Goal: Task Accomplishment & Management: Complete application form

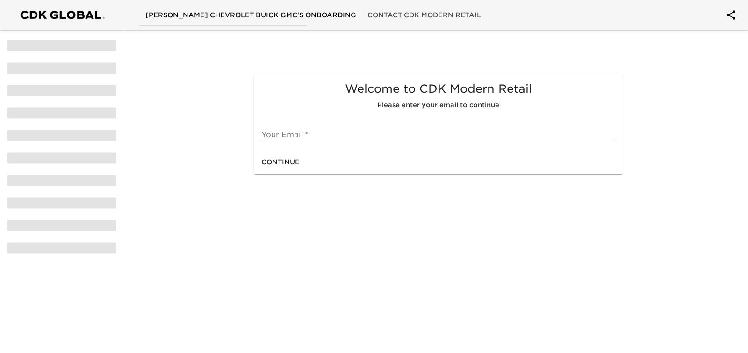
drag, startPoint x: 299, startPoint y: 137, endPoint x: 303, endPoint y: 131, distance: 7.4
click at [299, 137] on input "text" at bounding box center [438, 134] width 354 height 15
type input "[PERSON_NAME][EMAIL_ADDRESS][PERSON_NAME][DOMAIN_NAME]"
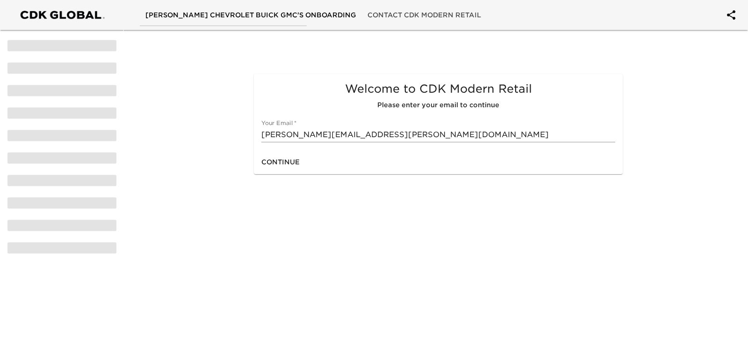
click at [305, 162] on div "Continue" at bounding box center [438, 162] width 369 height 25
click at [279, 162] on span "Continue" at bounding box center [280, 162] width 38 height 12
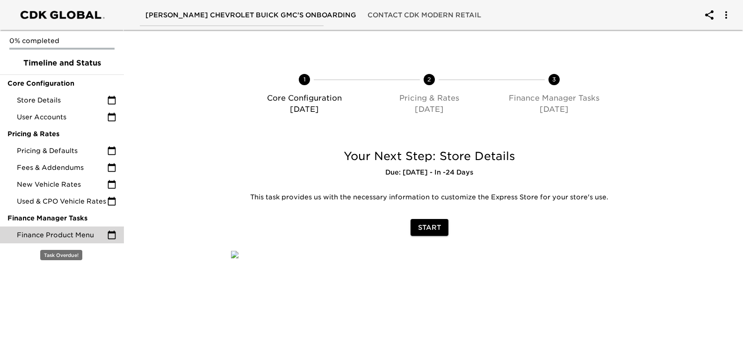
click at [64, 238] on span "Finance Product Menu" at bounding box center [62, 234] width 90 height 9
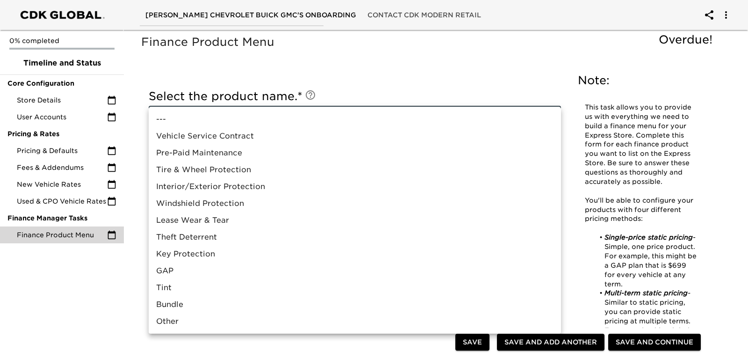
click at [389, 74] on div at bounding box center [374, 179] width 748 height 358
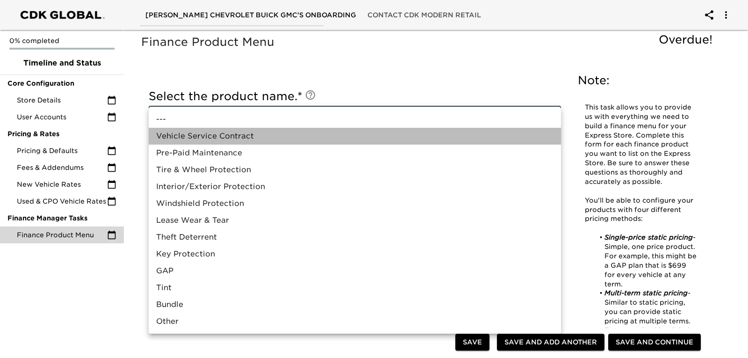
click at [210, 140] on li "Vehicle Service Contract" at bounding box center [355, 136] width 412 height 17
type input "Vehicle Service Contract"
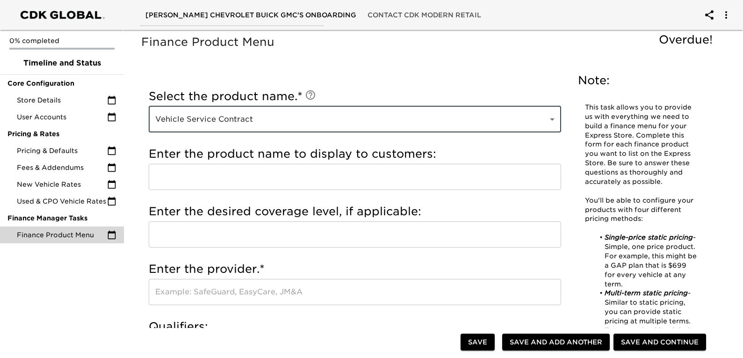
click at [184, 173] on input "text" at bounding box center [355, 177] width 412 height 26
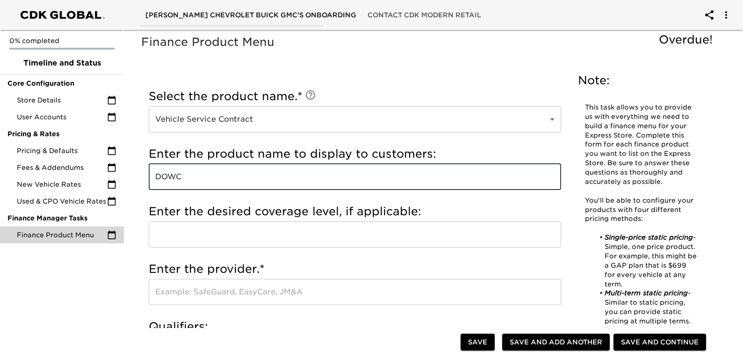
type input "DOWC"
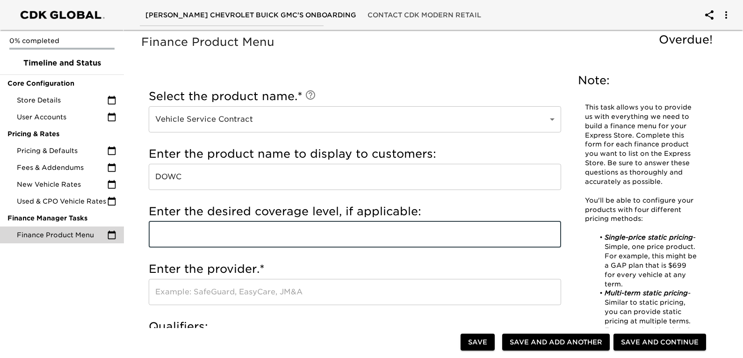
click at [223, 235] on input "text" at bounding box center [355, 234] width 412 height 26
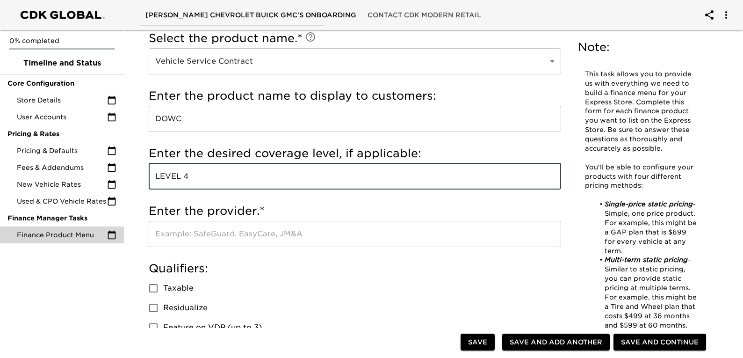
scroll to position [140, 0]
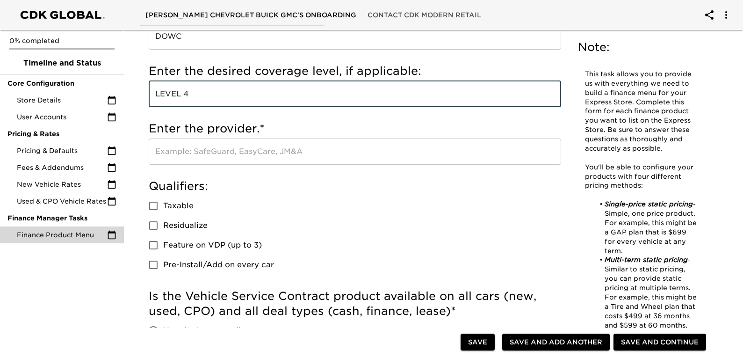
type input "LEVEL 4"
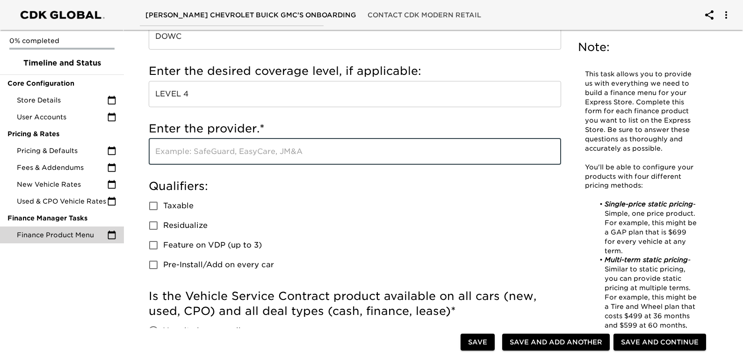
click at [230, 154] on input "text" at bounding box center [355, 151] width 412 height 26
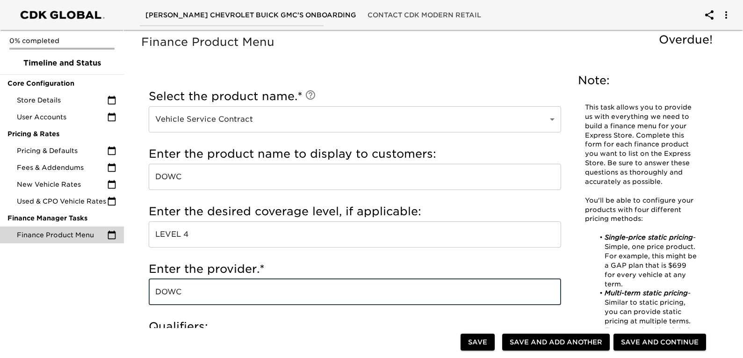
type input "DOWC"
click at [185, 175] on input "DOWC" at bounding box center [355, 177] width 412 height 26
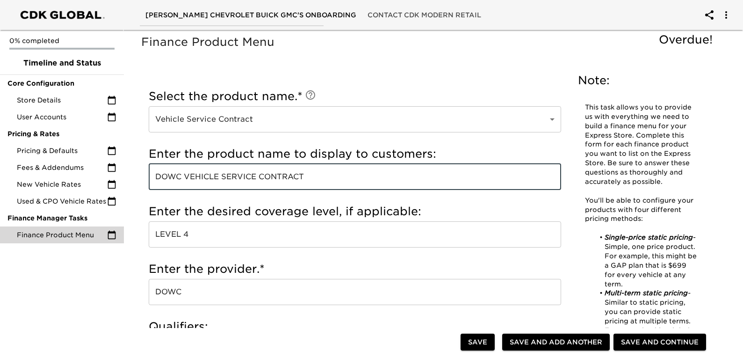
type input "DOWC VEHICLE SERVICE CONTRACT"
click at [215, 201] on div "Enter the desired coverage level, if applicable: LEVEL 4 ​" at bounding box center [355, 228] width 412 height 58
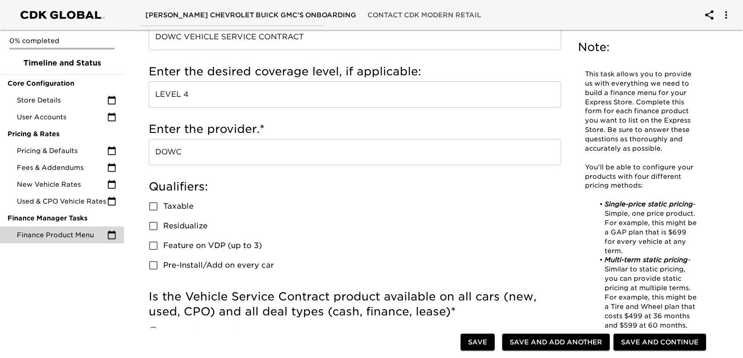
scroll to position [187, 0]
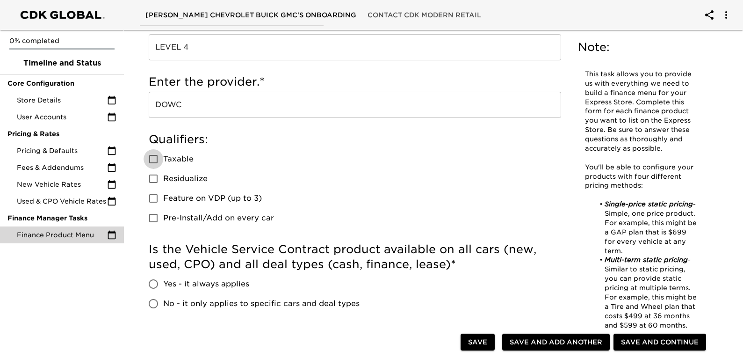
click at [151, 158] on input "Taxable" at bounding box center [154, 159] width 20 height 20
checkbox input "true"
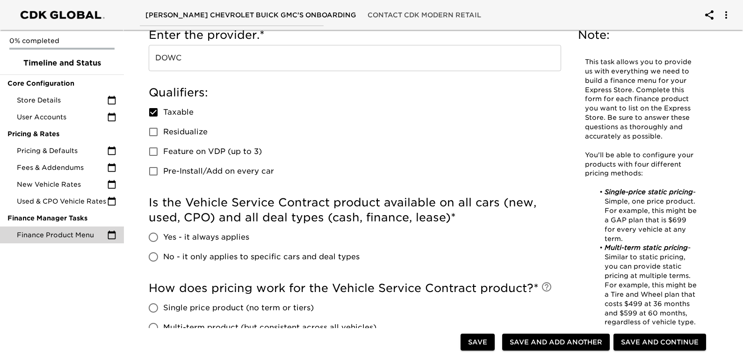
scroll to position [281, 0]
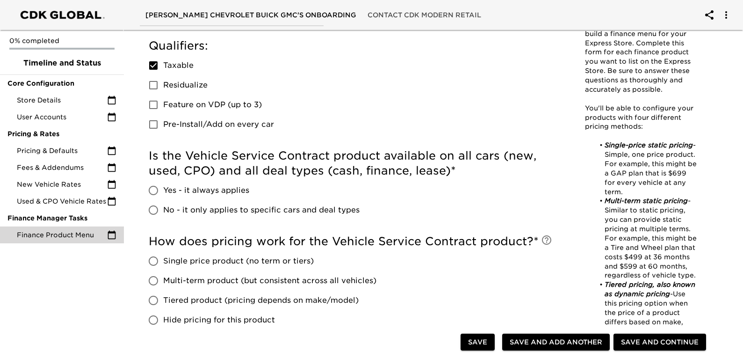
click at [154, 209] on input "No - it only applies to specific cars and deal types" at bounding box center [154, 210] width 20 height 20
radio input "true"
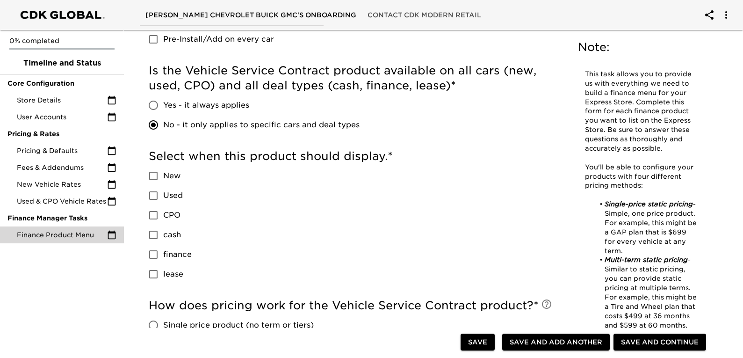
scroll to position [374, 0]
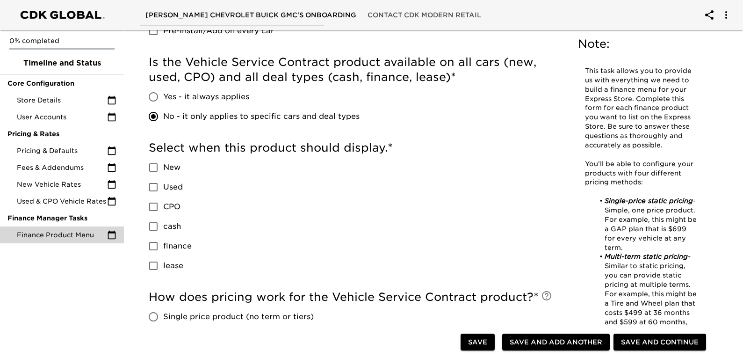
click at [153, 166] on input "New" at bounding box center [154, 168] width 20 height 20
checkbox input "true"
click at [155, 187] on input "Used" at bounding box center [154, 187] width 20 height 20
checkbox input "true"
click at [152, 208] on input "CPO" at bounding box center [154, 207] width 20 height 20
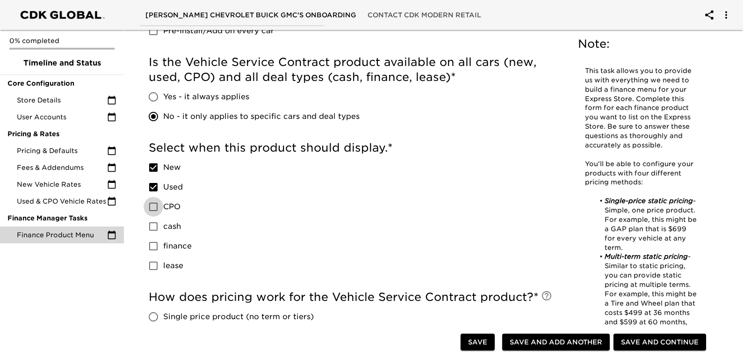
checkbox input "true"
click at [153, 227] on input "cash" at bounding box center [154, 226] width 20 height 20
checkbox input "true"
click at [156, 244] on input "finance" at bounding box center [154, 246] width 20 height 20
checkbox input "true"
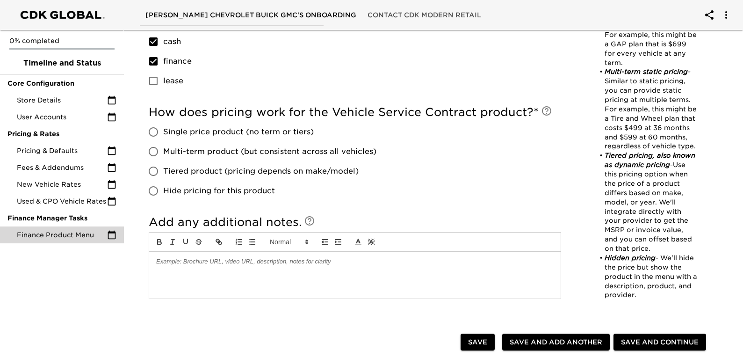
scroll to position [561, 0]
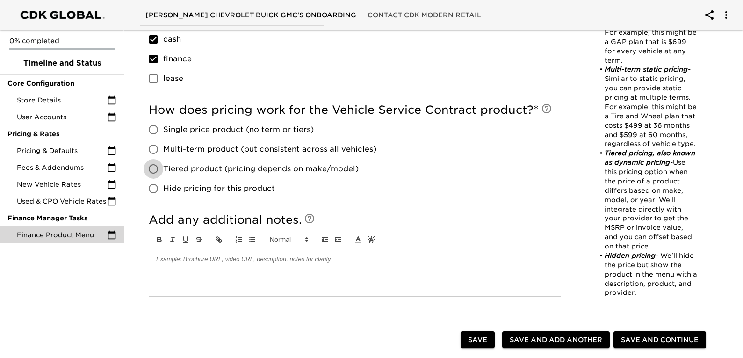
click at [154, 170] on input "Tiered product (pricing depends on make/model)" at bounding box center [154, 169] width 20 height 20
radio input "true"
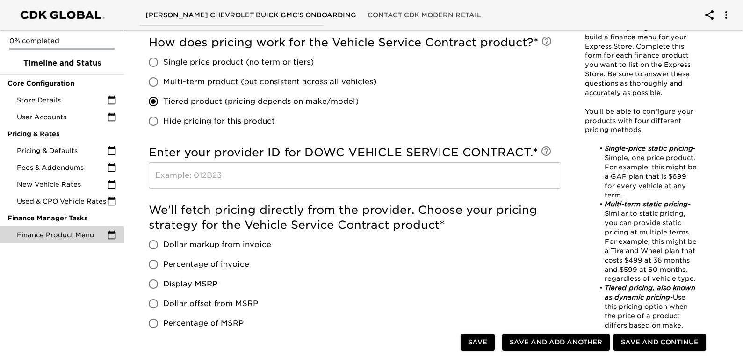
scroll to position [614, 0]
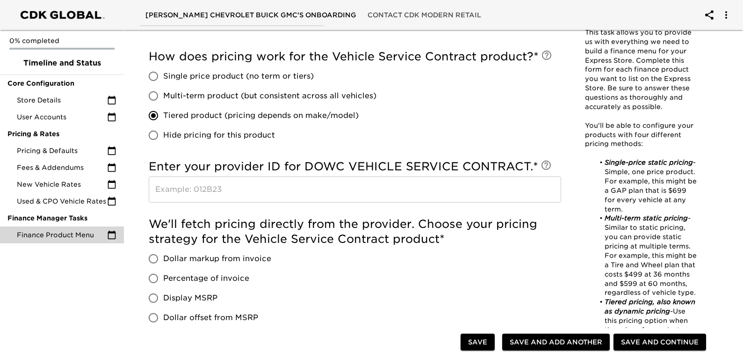
click at [218, 194] on input "text" at bounding box center [355, 189] width 412 height 26
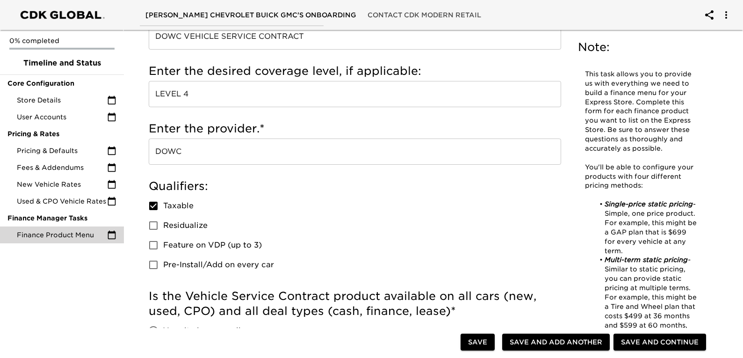
scroll to position [47, 0]
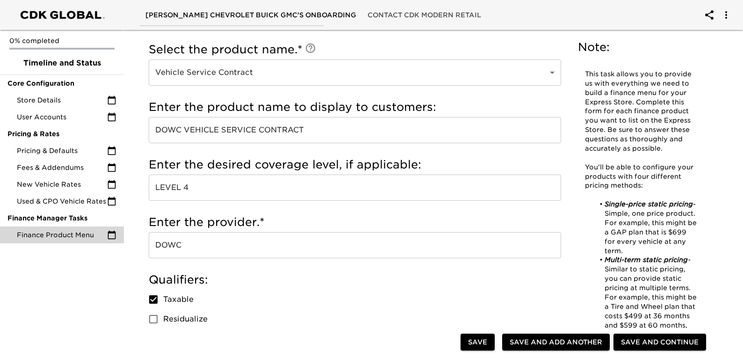
type input "24124"
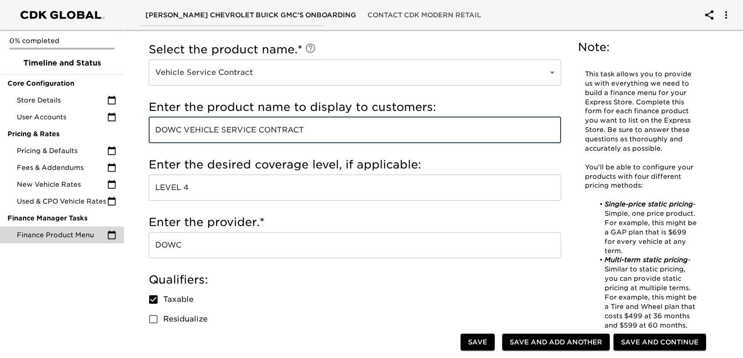
drag, startPoint x: 316, startPoint y: 129, endPoint x: 192, endPoint y: 133, distance: 124.0
click at [192, 133] on input "DOWC VEHICLE SERVICE CONTRACT" at bounding box center [355, 130] width 412 height 26
type input "DOWC VSC"
click at [418, 154] on div "Enter the desired coverage level, if applicable: LEVEL 4 ​" at bounding box center [355, 181] width 412 height 58
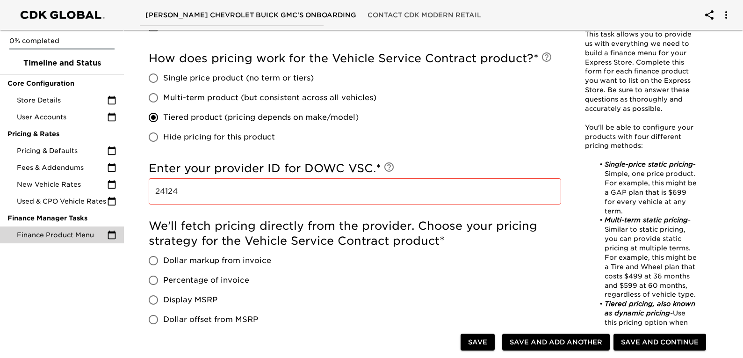
scroll to position [608, 0]
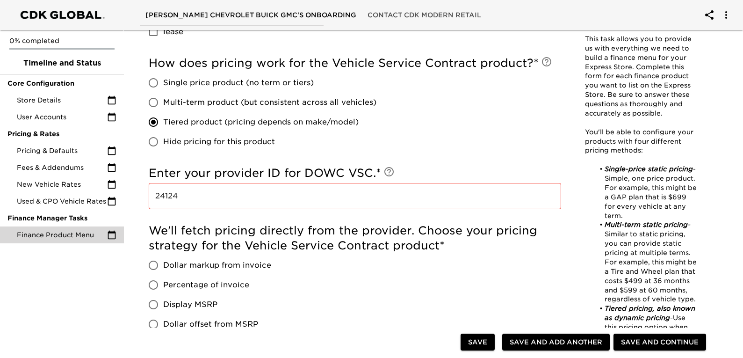
click at [427, 163] on div "Enter your provider ID for DOWC VSC. * 24124 ​" at bounding box center [355, 190] width 412 height 58
click at [263, 193] on input "24124" at bounding box center [355, 196] width 412 height 26
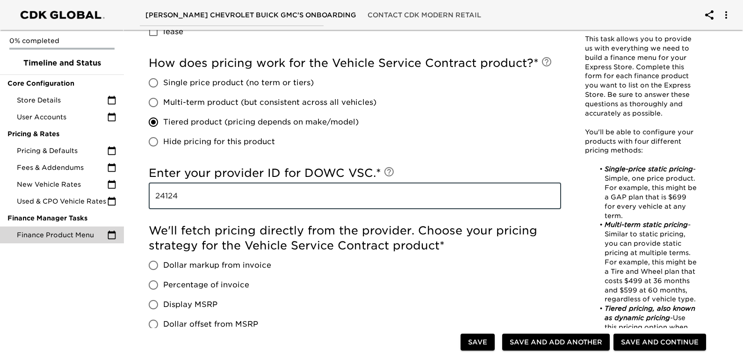
click at [365, 281] on div "We'll fetch pricing directly from the provider. Choose your pricing strategy fo…" at bounding box center [355, 288] width 412 height 130
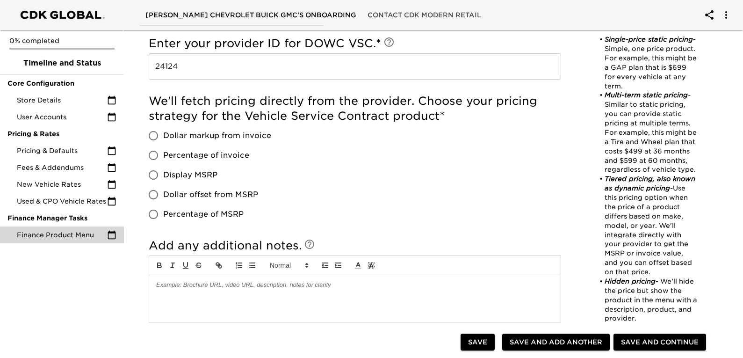
scroll to position [748, 0]
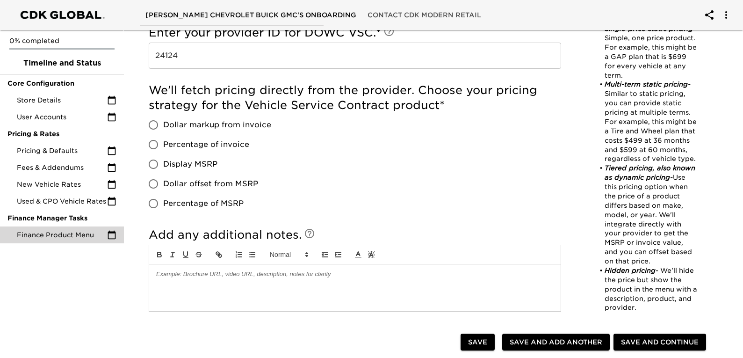
click at [152, 199] on input "Percentage of MSRP" at bounding box center [154, 204] width 20 height 20
radio input "true"
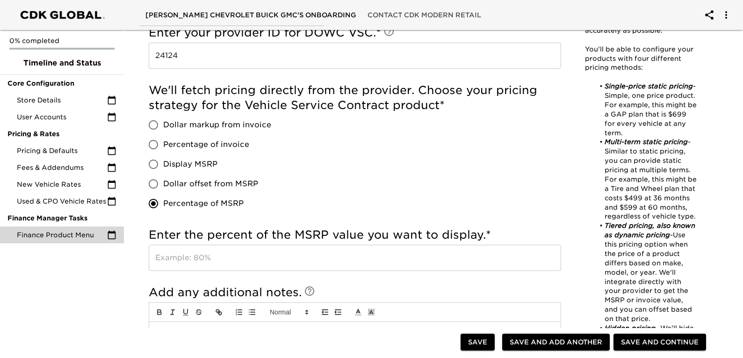
click at [151, 183] on input "Dollar offset from MSRP" at bounding box center [154, 184] width 20 height 20
radio input "true"
click at [222, 127] on span "Dollar markup from invoice" at bounding box center [217, 124] width 108 height 11
click at [163, 127] on input "Dollar markup from invoice" at bounding box center [154, 125] width 20 height 20
radio input "true"
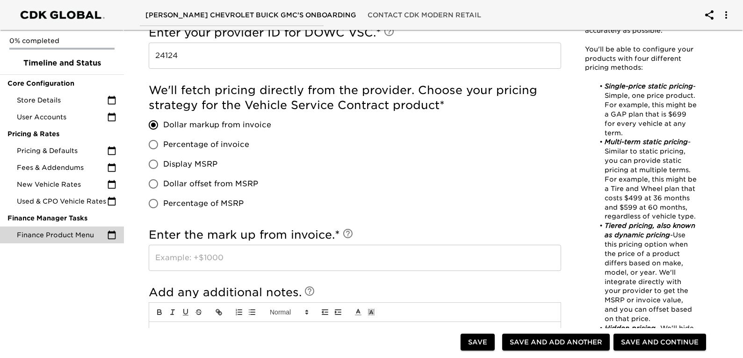
click at [155, 160] on input "Display MSRP" at bounding box center [154, 164] width 20 height 20
radio input "true"
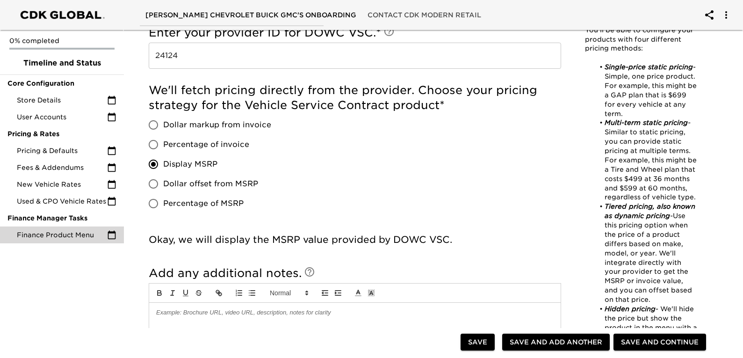
click at [155, 121] on input "Dollar markup from invoice" at bounding box center [154, 125] width 20 height 20
radio input "true"
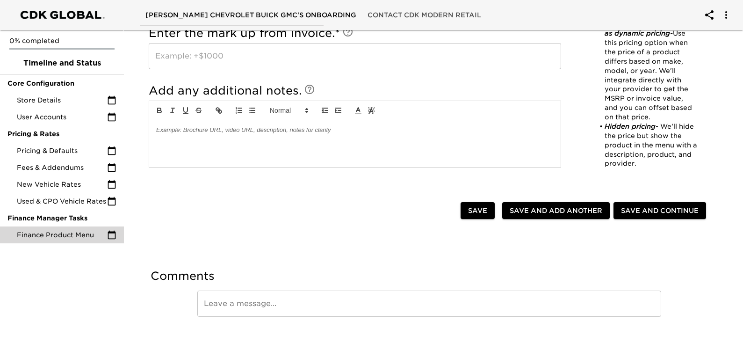
scroll to position [952, 0]
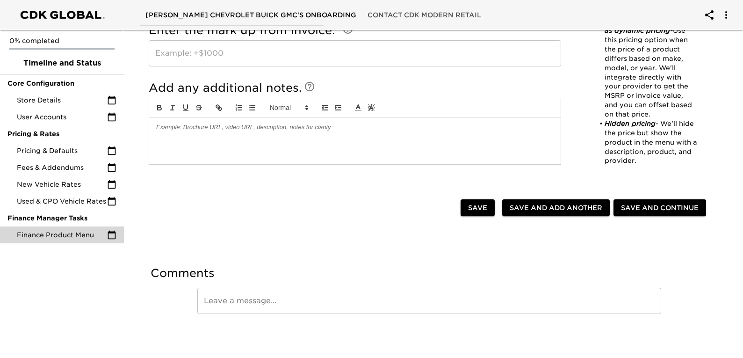
click at [190, 138] on div at bounding box center [354, 140] width 411 height 47
drag, startPoint x: 215, startPoint y: 144, endPoint x: 157, endPoint y: 140, distance: 58.1
click at [157, 140] on p "LEVEL1 UNLIMITED" at bounding box center [354, 144] width 397 height 8
copy p "LEVEL1 UNLIMITED"
click at [219, 144] on p "LEVEL1 UNLIMITED" at bounding box center [354, 144] width 397 height 8
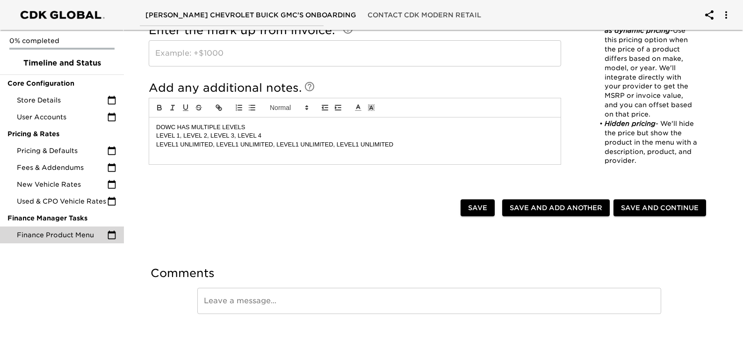
click at [237, 144] on p "LEVEL1 UNLIMITED, LEVEL1 UNLIMITED, LEVEL1 UNLIMITED, LEVEL1 UNLIMITED" at bounding box center [354, 144] width 397 height 8
click at [300, 145] on p "LEVEL1 UNLIMITED, LEVEL 2 UNLIMITED, LEVEL1 UNLIMITED, LEVEL1 UNLIMITED" at bounding box center [354, 144] width 397 height 8
click at [360, 144] on p "LEVEL1 UNLIMITED, LEVEL 2 UNLIMITED, LEVEL3 UNLIMITED, LEVEL1 UNLIMITED" at bounding box center [354, 144] width 397 height 8
click at [356, 142] on p "LEVEL1 UNLIMITED, LEVEL 2 UNLIMITED, LEVEL3 UNLIMITED, LEVEL4 UNLIMITED" at bounding box center [354, 144] width 397 height 8
click at [295, 143] on p "LEVEL1 UNLIMITED, LEVEL 2 UNLIMITED, LEVEL3 UNLIMITED, LEVEL 4 UNLIMITED" at bounding box center [354, 144] width 397 height 8
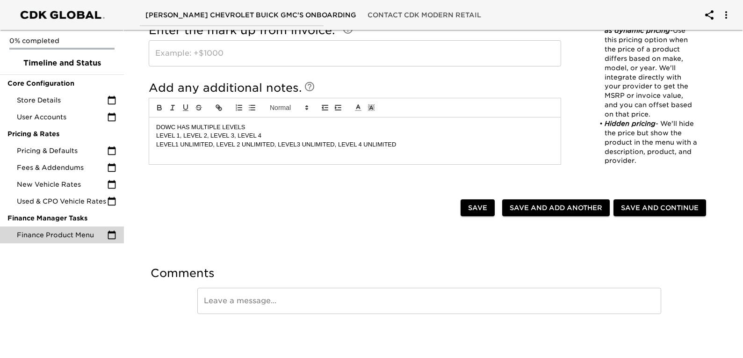
click at [297, 144] on p "LEVEL1 UNLIMITED, LEVEL 2 UNLIMITED, LEVEL3 UNLIMITED, LEVEL 4 UNLIMITED" at bounding box center [354, 144] width 397 height 8
click at [175, 143] on p "LEVEL1 UNLIMITED, LEVEL 2 UNLIMITED, LEVEL 3 UNLIMITED, LEVEL 4 UNLIMITED" at bounding box center [354, 144] width 397 height 8
click at [176, 143] on p "LEVEL1 UNLIMITED, LEVEL 2 UNLIMITED, LEVEL 3 UNLIMITED, LEVEL 4 UNLIMITED" at bounding box center [354, 144] width 397 height 8
click at [204, 156] on div "DOWC HAS MULTIPLE LEVELS LEVEL 1, LEVEL 2, LEVEL 3, LEVEL 4 LEVEL 1 UNLIMITED, …" at bounding box center [354, 140] width 411 height 47
click at [246, 155] on div "DOWC HAS MULTIPLE LEVELS LEVEL 1, LEVEL 2, LEVEL 3, LEVEL 4 LEVEL 1 UNLIMITED, …" at bounding box center [354, 140] width 411 height 47
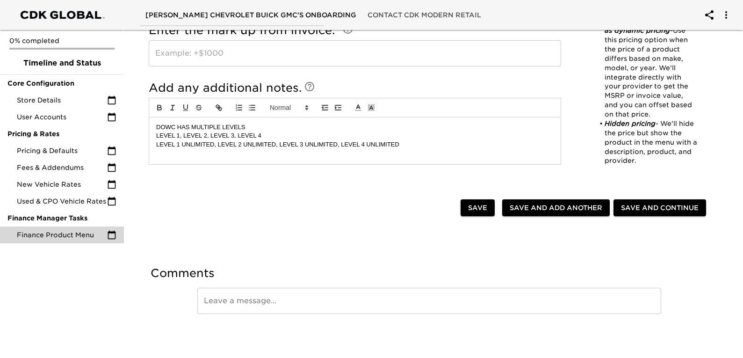
click at [275, 141] on p "LEVEL 1 UNLIMITED, LEVEL 2 UNLIMITED, LEVEL 3 UNLIMITED, LEVEL 4 UNLIMITED" at bounding box center [354, 144] width 397 height 8
click at [407, 142] on p "LEVEL 1 UNLIMITED, LEVEL 2 UNLIMITED, LEVEL 3 UNLIMITED, LEVEL 4 UNLIMITED" at bounding box center [354, 144] width 397 height 8
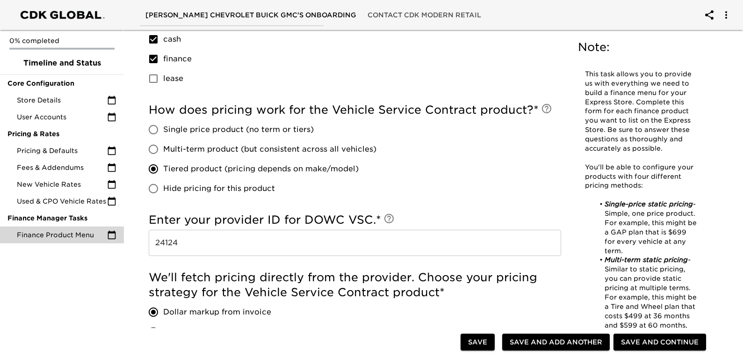
scroll to position [795, 0]
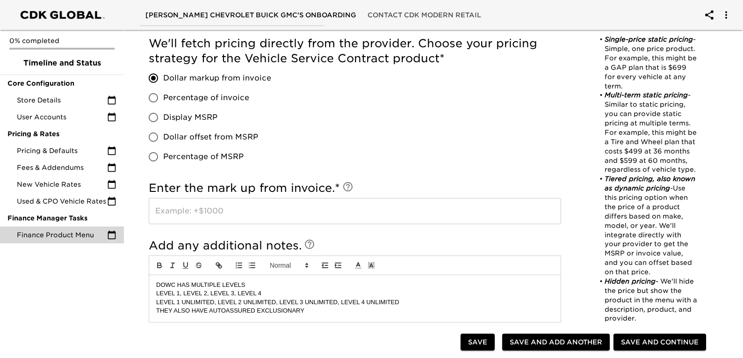
click at [218, 215] on input "text" at bounding box center [355, 211] width 412 height 26
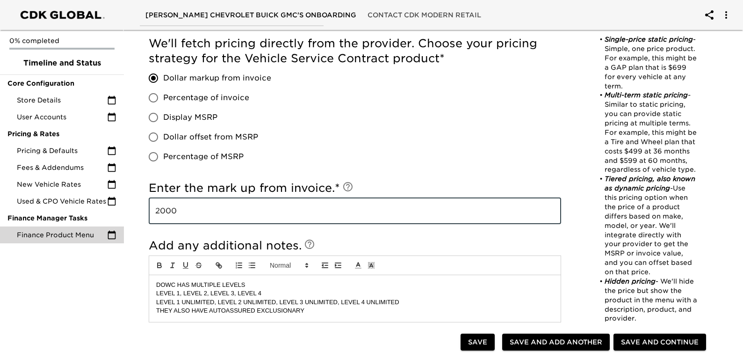
type input "2000"
click at [481, 163] on div "We'll fetch pricing directly from the provider. Choose your pricing strategy fo…" at bounding box center [355, 101] width 412 height 130
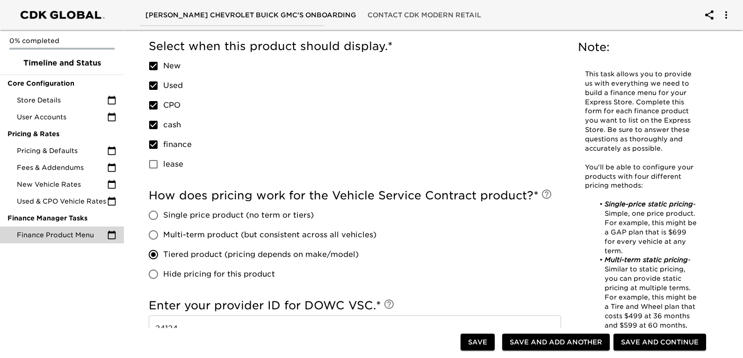
scroll to position [608, 0]
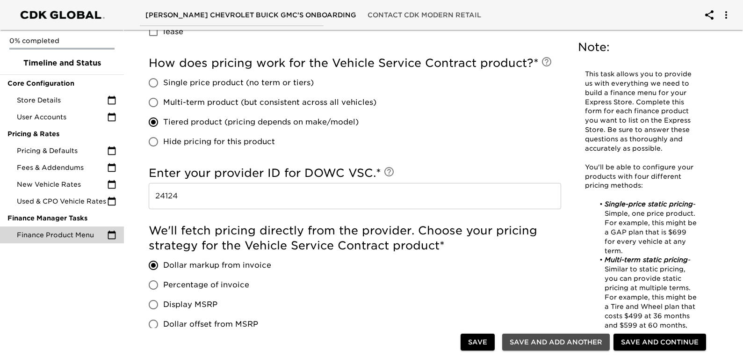
click at [534, 345] on span "Save and Add Another" at bounding box center [556, 342] width 93 height 12
checkbox input "false"
radio input "false"
checkbox input "false"
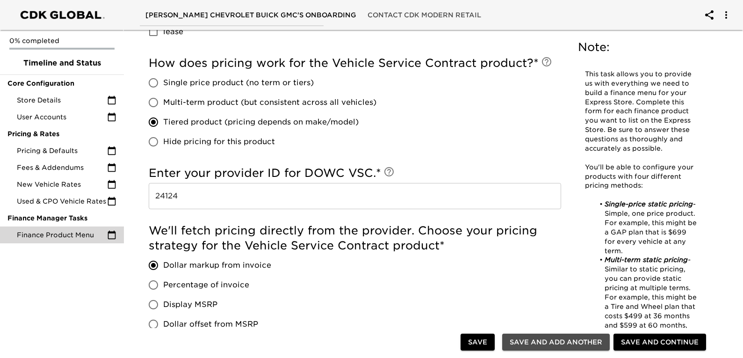
checkbox input "false"
radio input "false"
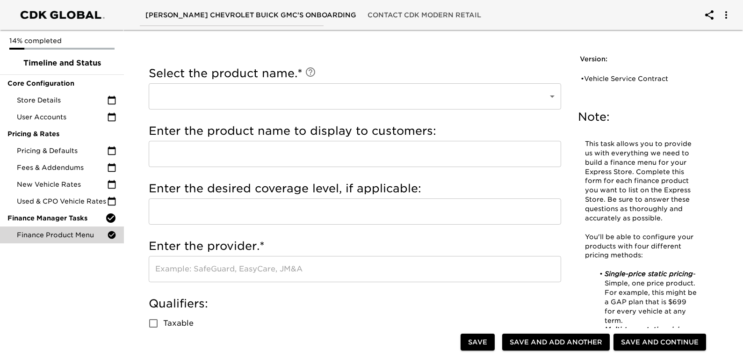
scroll to position [0, 0]
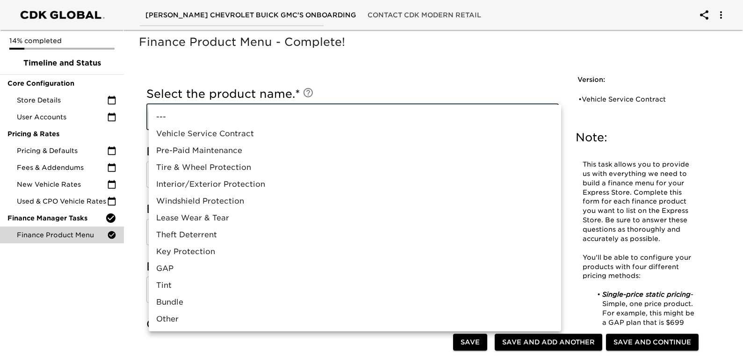
click at [247, 128] on li "Vehicle Service Contract" at bounding box center [355, 133] width 412 height 17
type input "Vehicle Service Contract"
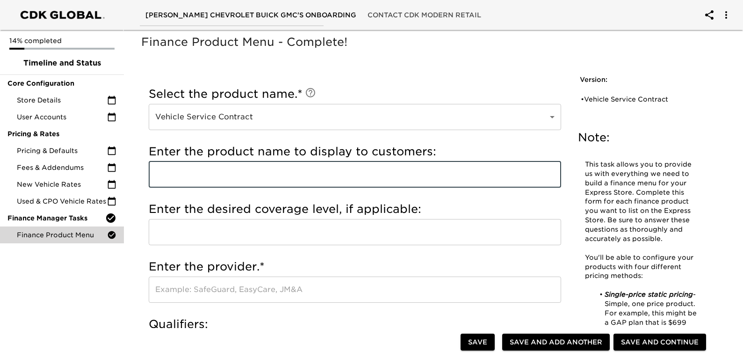
drag, startPoint x: 212, startPoint y: 170, endPoint x: 254, endPoint y: 152, distance: 46.1
click at [212, 170] on input "text" at bounding box center [355, 174] width 412 height 26
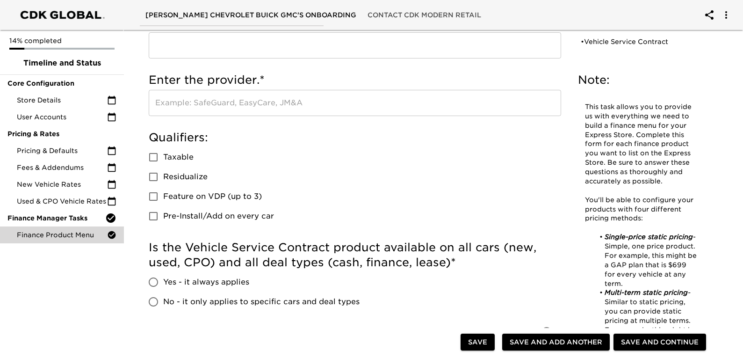
scroll to position [187, 0]
click at [155, 153] on input "Taxable" at bounding box center [154, 157] width 20 height 20
checkbox input "true"
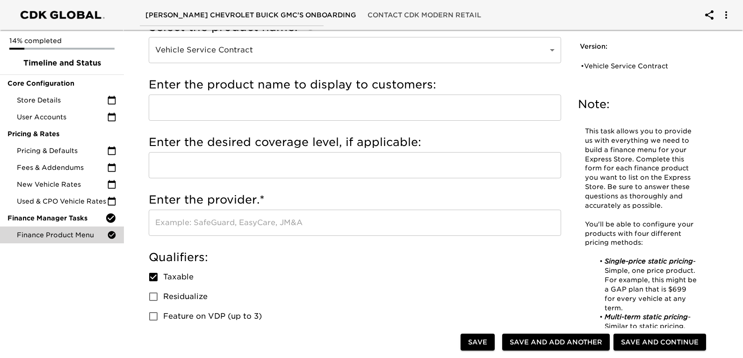
scroll to position [0, 0]
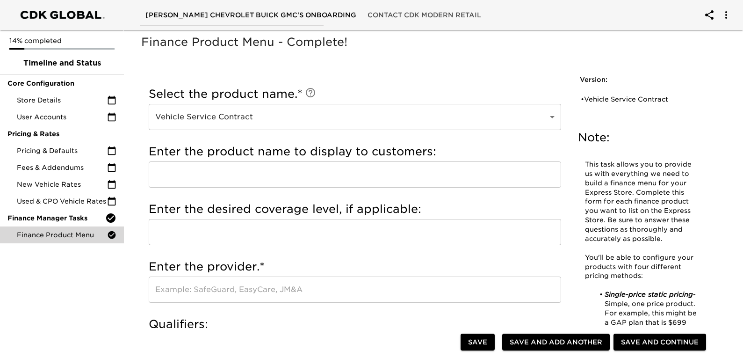
click at [216, 176] on input "text" at bounding box center [355, 174] width 412 height 26
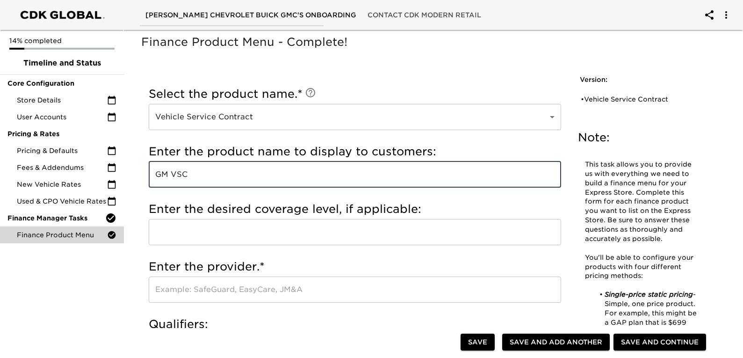
type input "GM VSC"
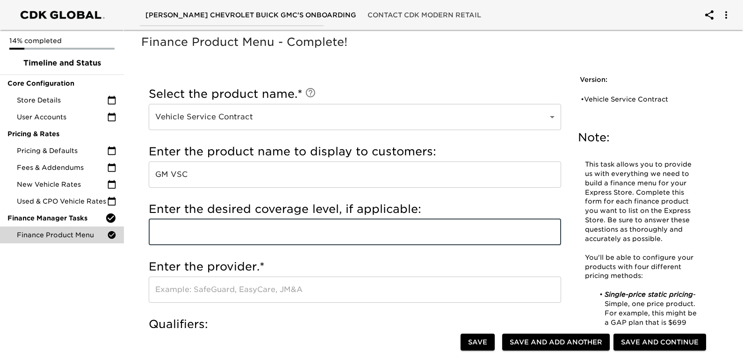
drag, startPoint x: 178, startPoint y: 232, endPoint x: 187, endPoint y: 223, distance: 12.9
click at [178, 232] on input "text" at bounding box center [355, 232] width 412 height 26
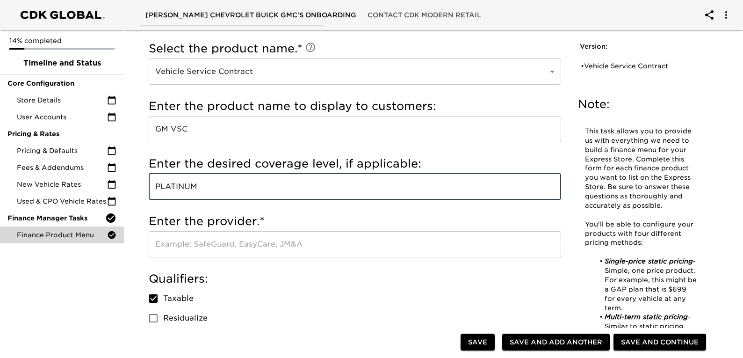
scroll to position [140, 0]
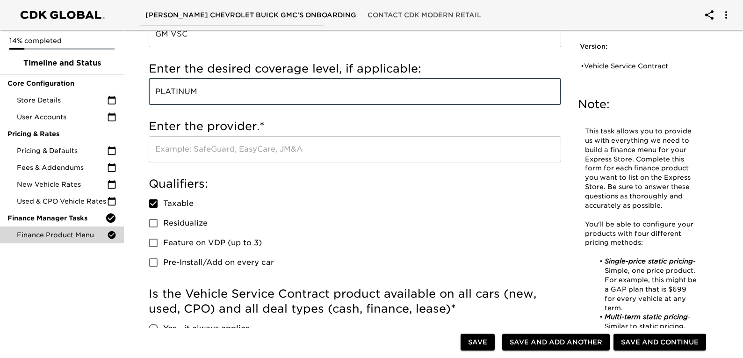
type input "PLATINUM"
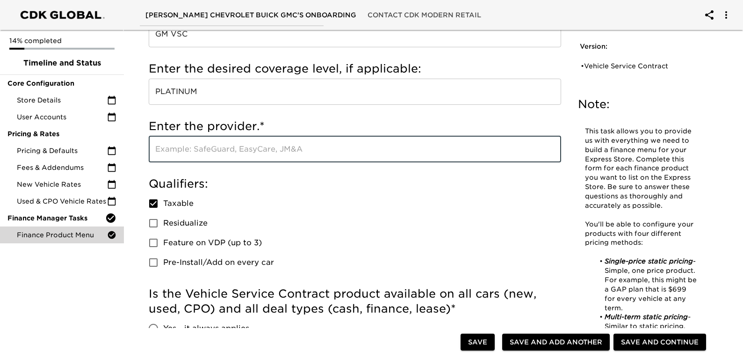
click at [207, 151] on input "text" at bounding box center [355, 149] width 412 height 26
type input "GM"
click at [283, 192] on div "Qualifiers: Taxable Residualize Feature on VDP (up to 3) Pre-Install/Add on eve…" at bounding box center [355, 224] width 412 height 96
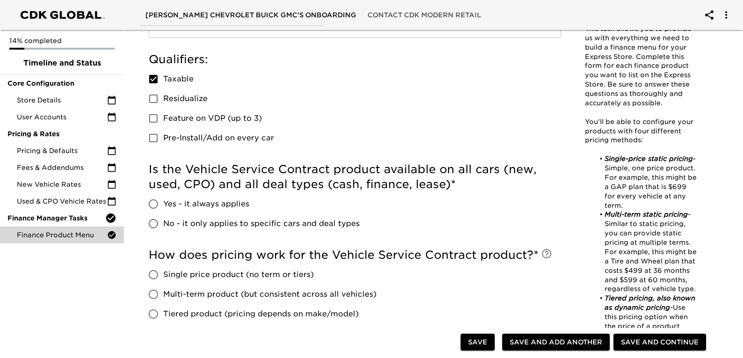
scroll to position [281, 0]
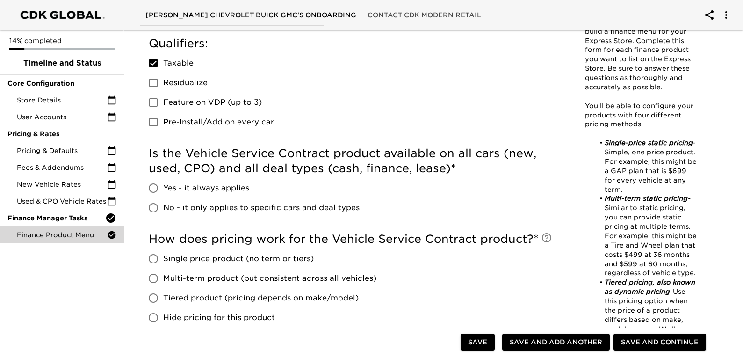
click at [150, 204] on input "No - it only applies to specific cars and deal types" at bounding box center [154, 208] width 20 height 20
radio input "true"
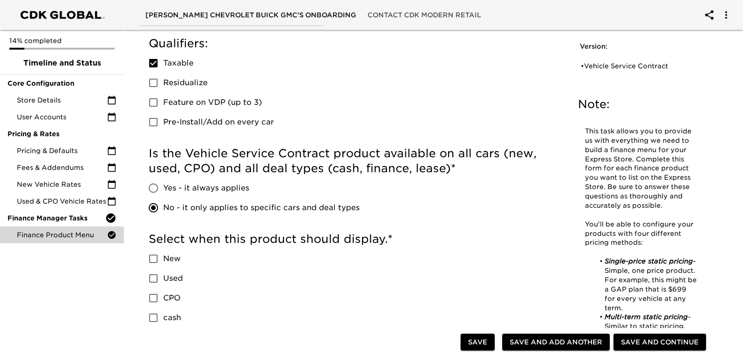
scroll to position [421, 0]
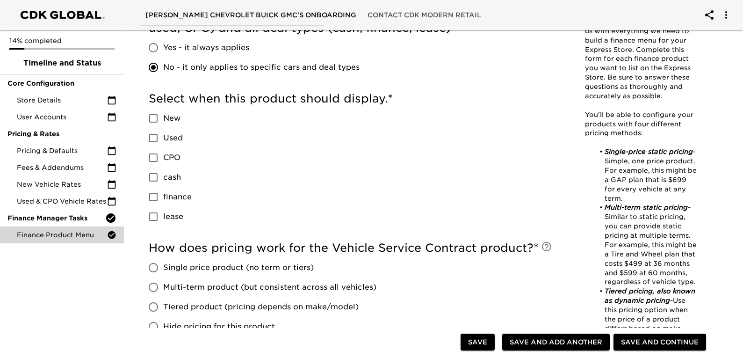
click at [150, 115] on input "New" at bounding box center [154, 118] width 20 height 20
checkbox input "true"
click at [154, 138] on input "Used" at bounding box center [154, 138] width 20 height 20
checkbox input "true"
click at [152, 156] on input "CPO" at bounding box center [154, 158] width 20 height 20
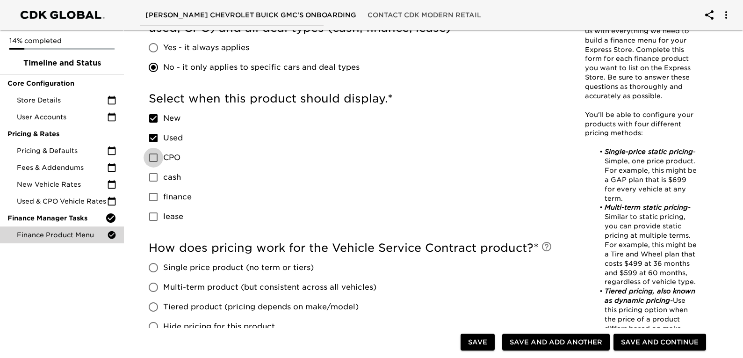
checkbox input "true"
click at [153, 179] on input "cash" at bounding box center [154, 177] width 20 height 20
checkbox input "true"
click at [149, 200] on input "finance" at bounding box center [154, 197] width 20 height 20
checkbox input "true"
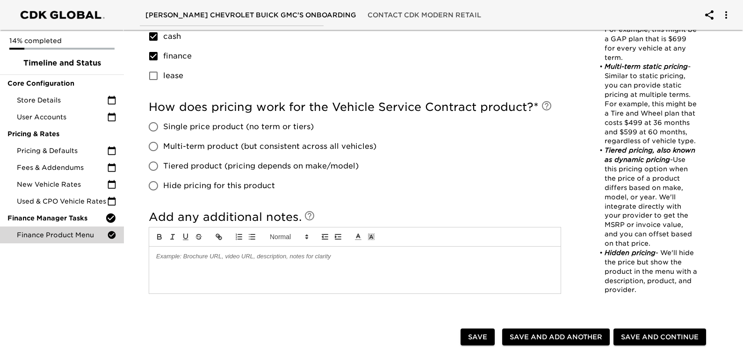
scroll to position [561, 0]
click at [155, 164] on input "Tiered product (pricing depends on make/model)" at bounding box center [154, 167] width 20 height 20
radio input "true"
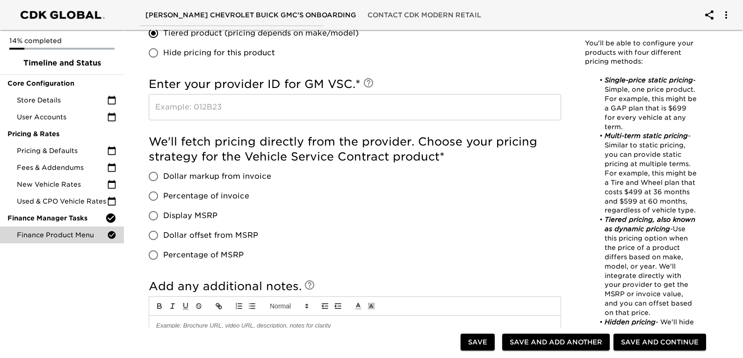
scroll to position [748, 0]
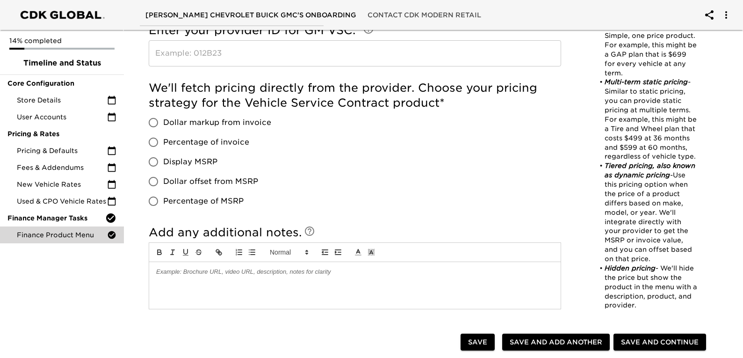
click at [155, 120] on input "Dollar markup from invoice" at bounding box center [154, 123] width 20 height 20
radio input "true"
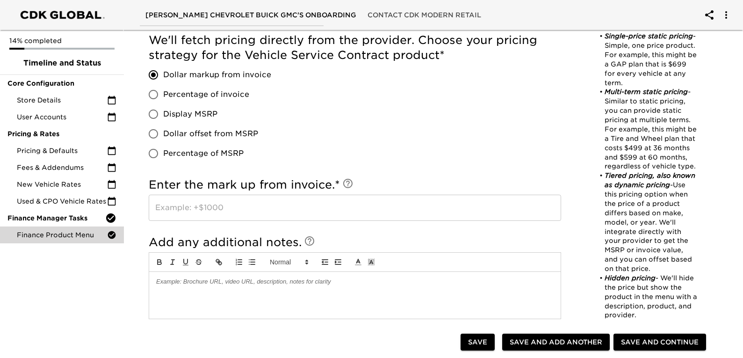
scroll to position [842, 0]
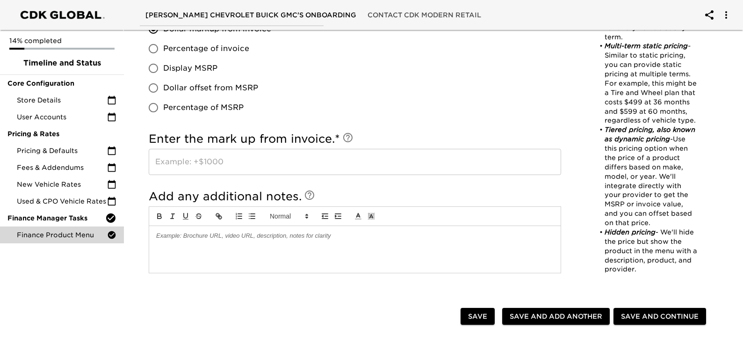
click at [222, 163] on input "text" at bounding box center [355, 162] width 412 height 26
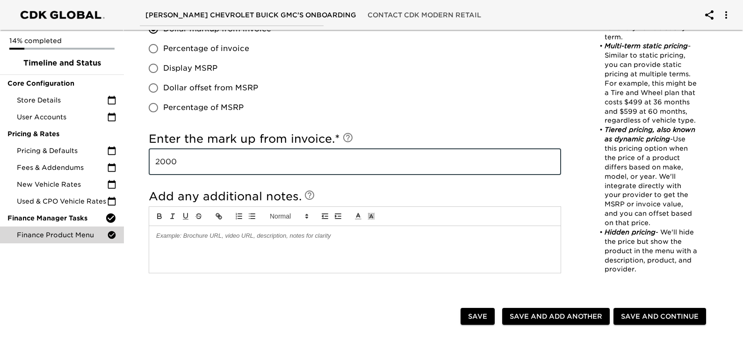
type input "2000"
click at [212, 235] on p at bounding box center [354, 235] width 397 height 8
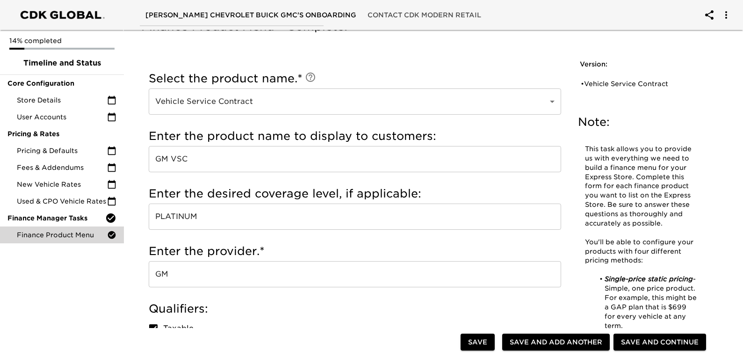
scroll to position [0, 0]
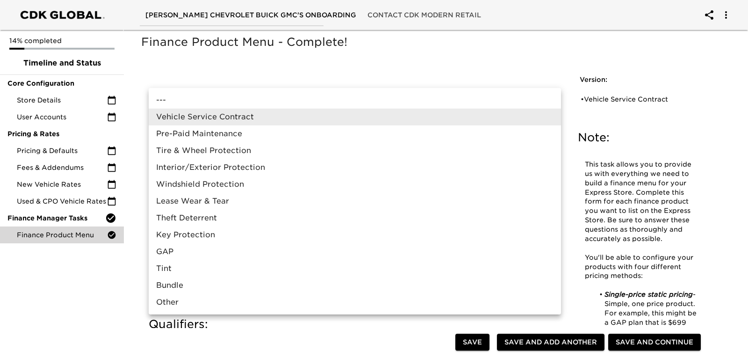
click at [407, 75] on div at bounding box center [374, 179] width 748 height 358
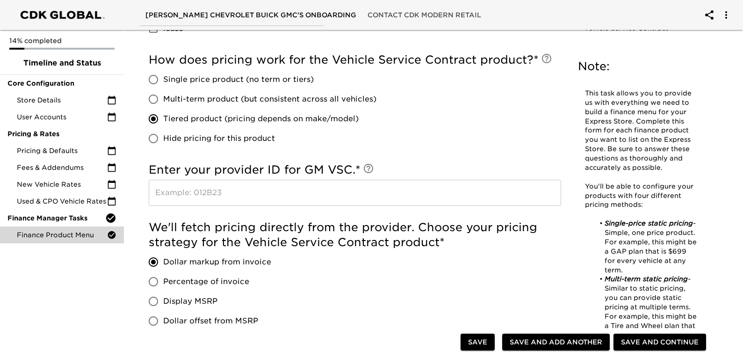
scroll to position [608, 0]
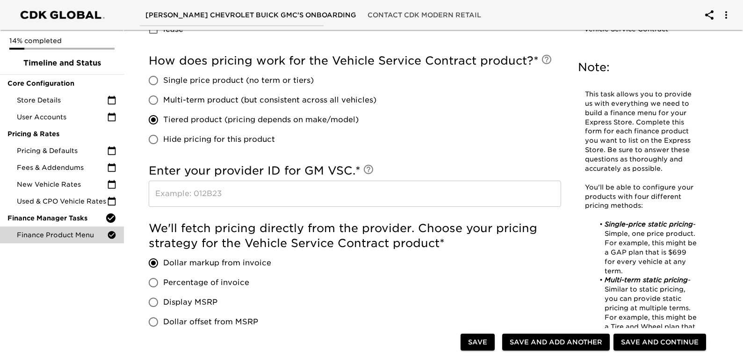
click at [549, 339] on span "Save and Add Another" at bounding box center [556, 342] width 93 height 12
checkbox input "false"
radio input "false"
checkbox input "true"
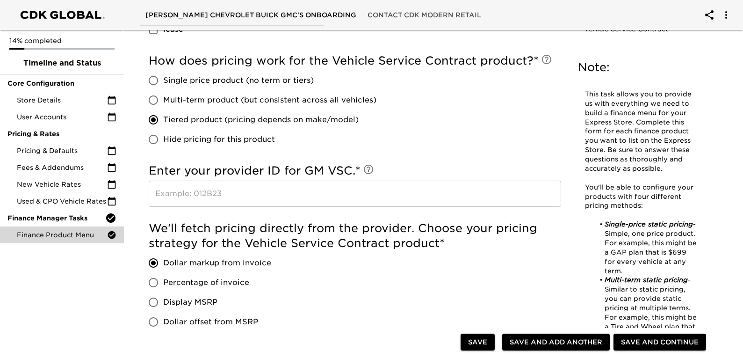
checkbox input "true"
radio input "false"
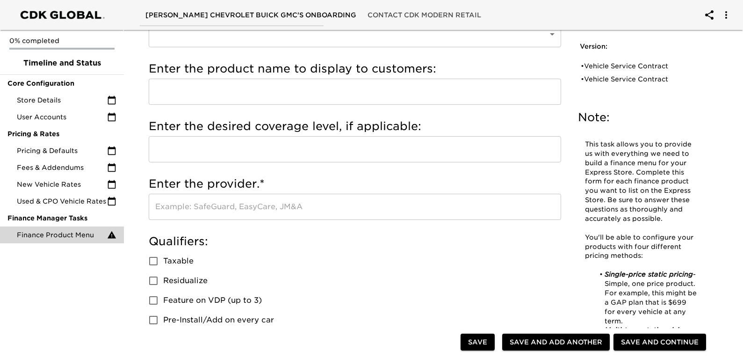
scroll to position [0, 0]
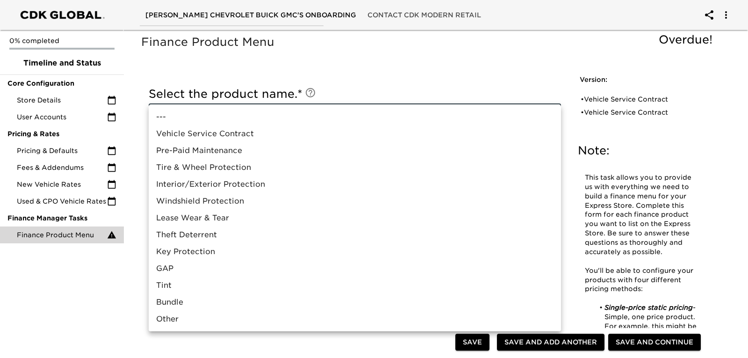
click at [397, 90] on div at bounding box center [374, 179] width 748 height 358
click at [374, 82] on div at bounding box center [374, 179] width 748 height 358
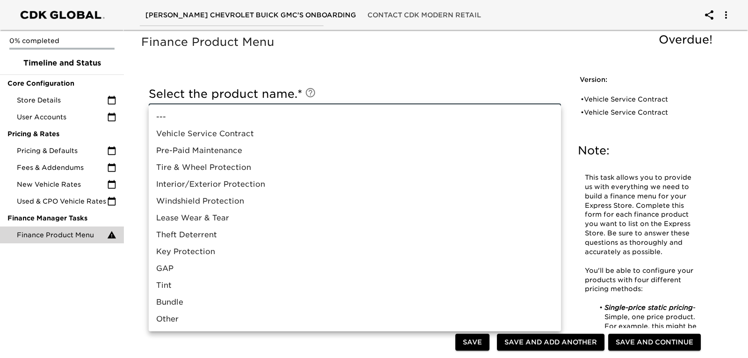
click at [202, 161] on li "Tire & Wheel Protection" at bounding box center [355, 167] width 412 height 17
type input "Tire & Wheel Protection"
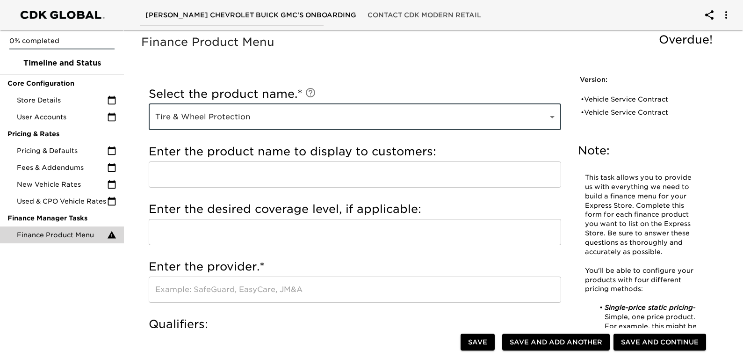
click at [201, 164] on input "text" at bounding box center [355, 174] width 412 height 26
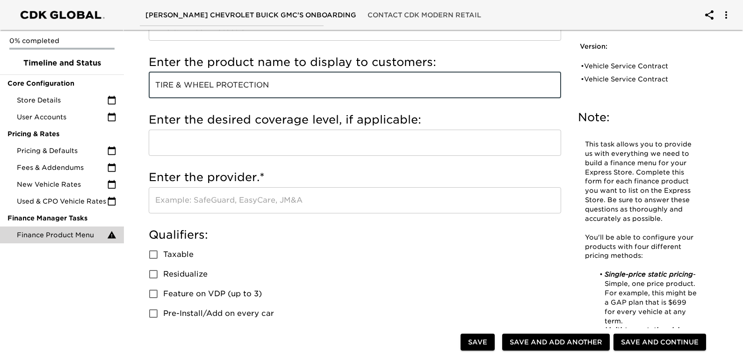
scroll to position [94, 0]
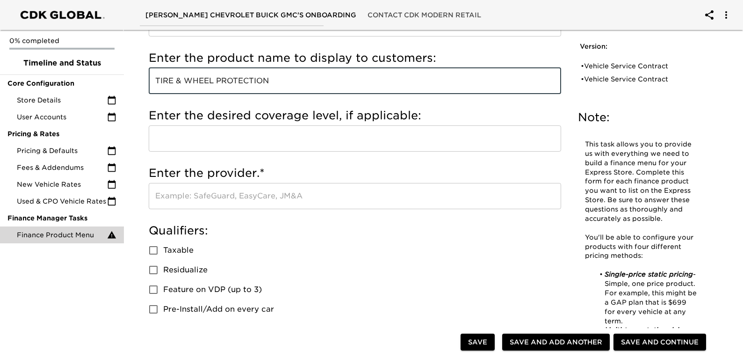
type input "TIRE & WHEEL PROTECTION"
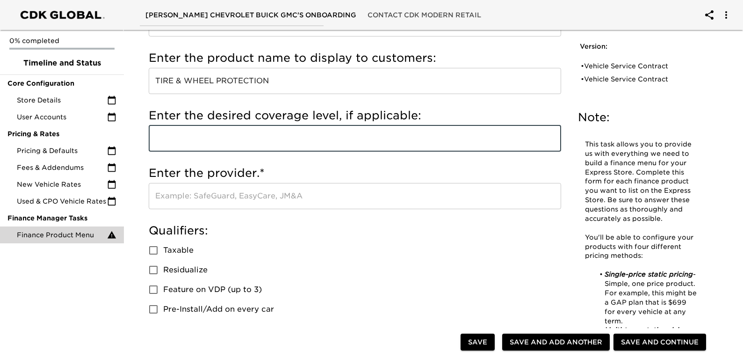
drag, startPoint x: 200, startPoint y: 139, endPoint x: 221, endPoint y: 134, distance: 21.1
click at [200, 139] on input "text" at bounding box center [355, 138] width 412 height 26
type input "6T"
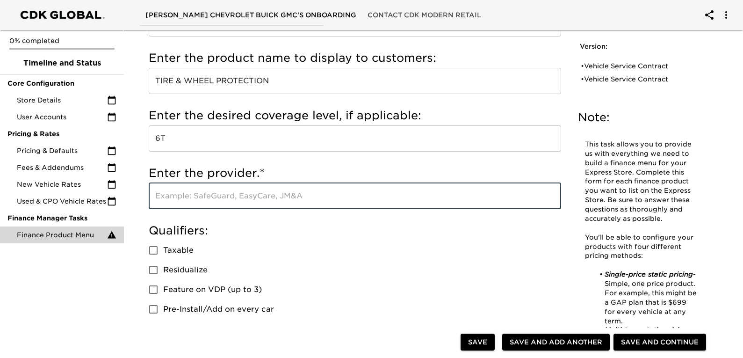
drag, startPoint x: 211, startPoint y: 195, endPoint x: 248, endPoint y: 182, distance: 39.2
click at [211, 195] on input "text" at bounding box center [355, 196] width 412 height 26
type input "Y"
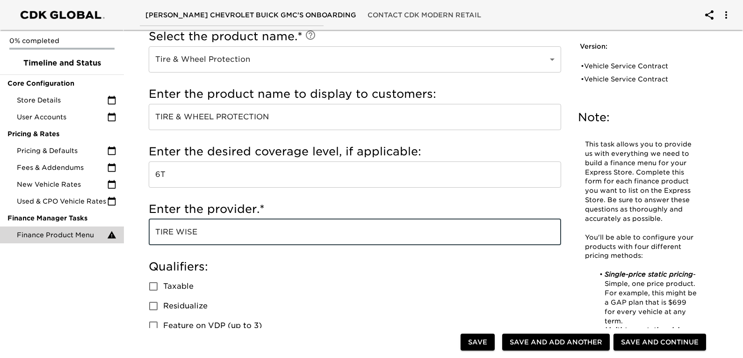
scroll to position [187, 0]
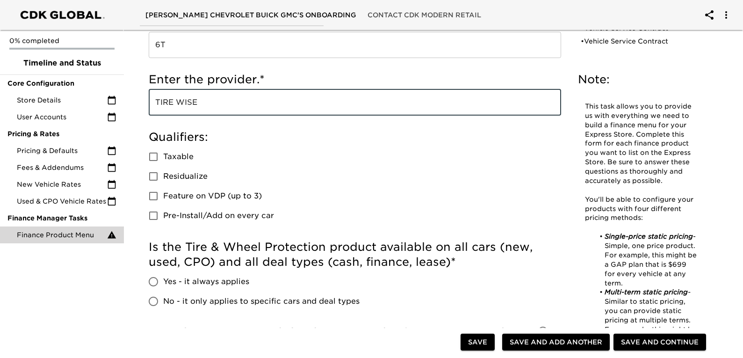
type input "TIRE WISE"
click at [148, 156] on input "Taxable" at bounding box center [154, 157] width 20 height 20
checkbox input "true"
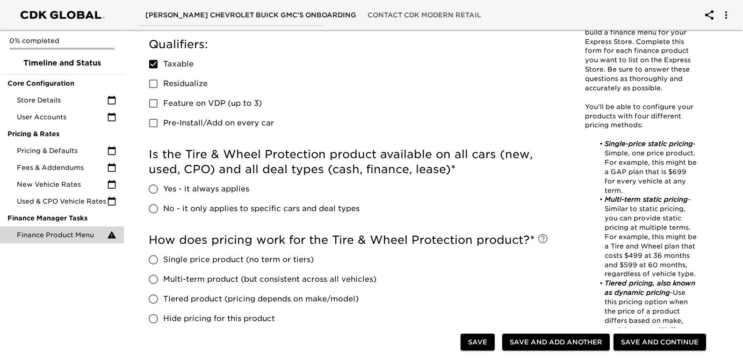
scroll to position [281, 0]
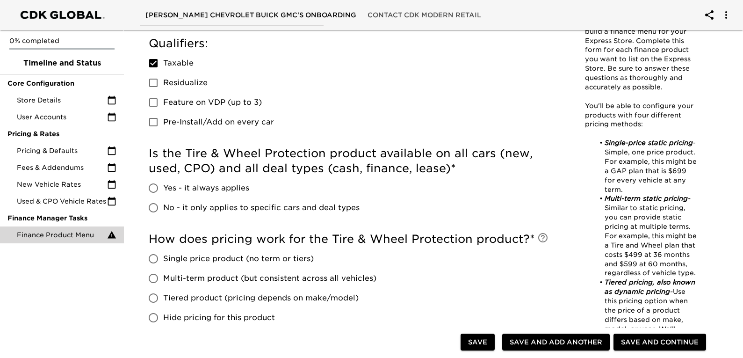
click at [148, 210] on input "No - it only applies to specific cars and deal types" at bounding box center [154, 208] width 20 height 20
radio input "true"
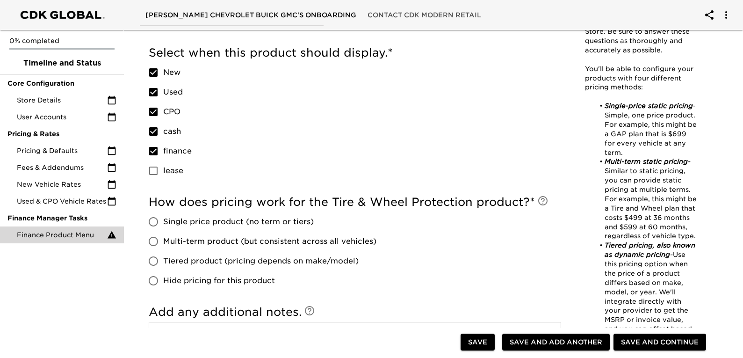
scroll to position [468, 0]
click at [151, 240] on input "Multi-term product (but consistent across all vehicles)" at bounding box center [154, 241] width 20 height 20
radio input "true"
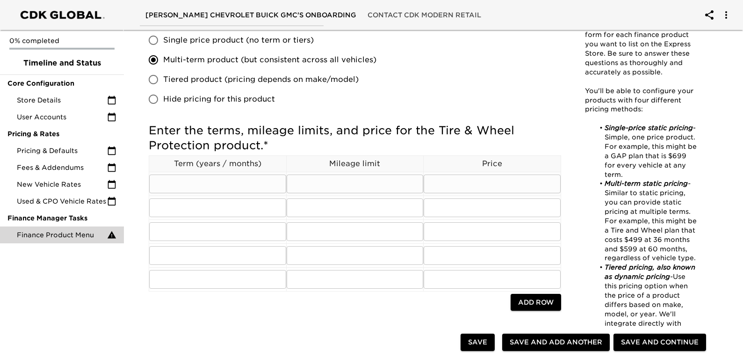
scroll to position [655, 0]
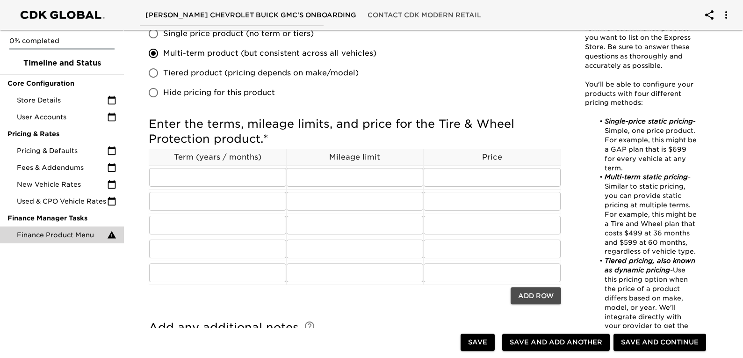
click at [535, 293] on span "Add Row" at bounding box center [536, 296] width 36 height 12
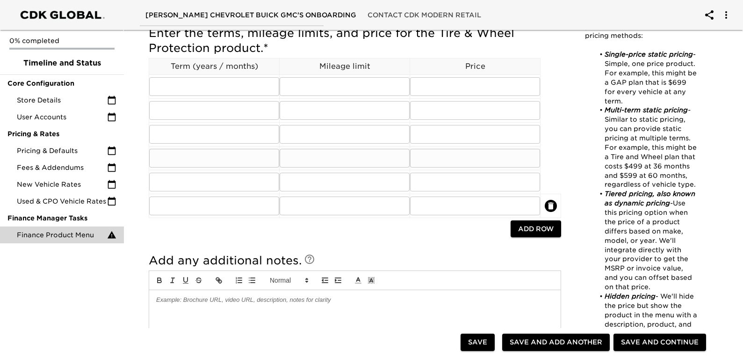
scroll to position [748, 0]
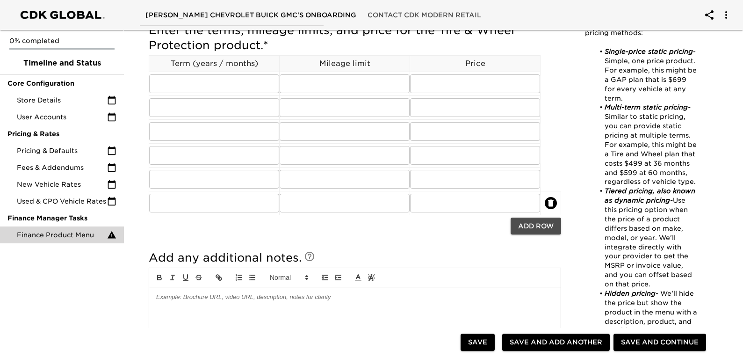
click at [530, 228] on span "Add Row" at bounding box center [536, 226] width 36 height 12
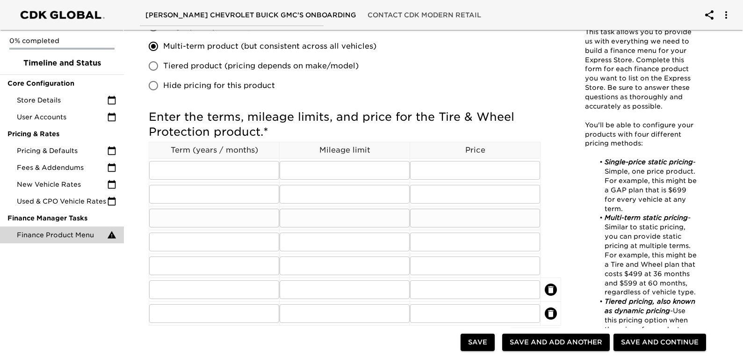
scroll to position [655, 0]
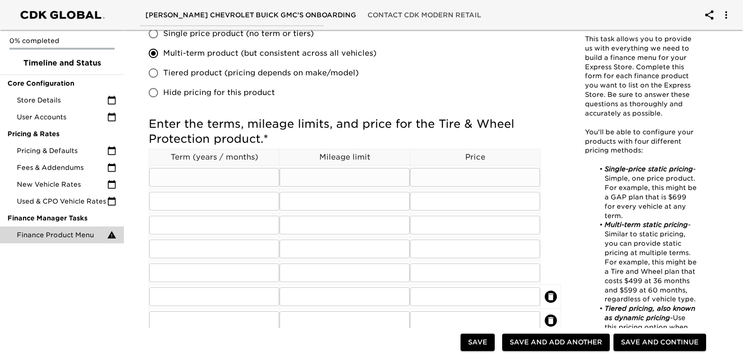
click at [240, 180] on input "text" at bounding box center [214, 177] width 130 height 19
click at [398, 137] on h5 "Enter the terms, mileage limits, and price for the Tire & Wheel Protection prod…" at bounding box center [355, 131] width 412 height 30
click at [217, 172] on input "text" at bounding box center [214, 177] width 130 height 19
click at [363, 173] on input "text" at bounding box center [345, 177] width 130 height 19
type input "999999"
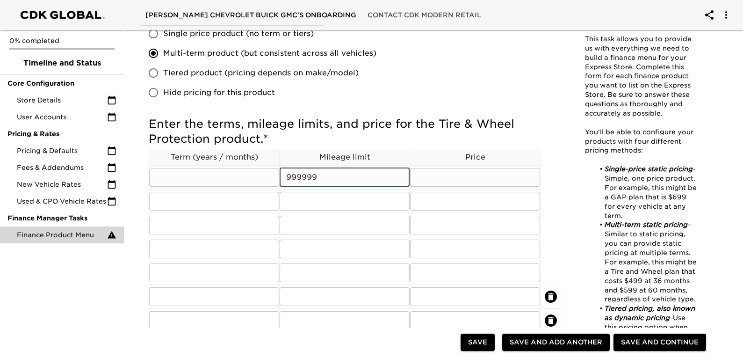
click at [192, 179] on input "text" at bounding box center [214, 177] width 130 height 19
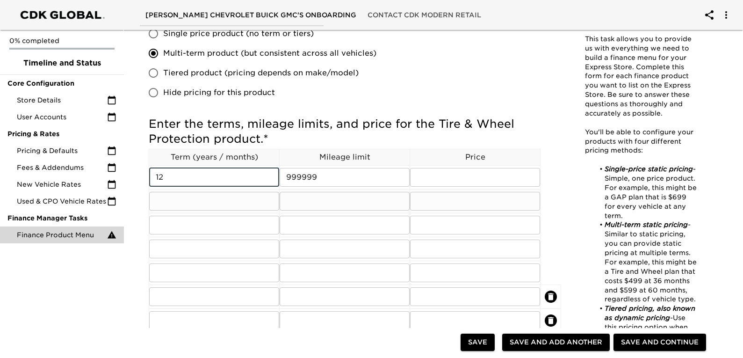
type input "12"
click at [242, 196] on input "text" at bounding box center [214, 201] width 130 height 19
type input "24"
click at [215, 231] on input "text" at bounding box center [214, 225] width 130 height 19
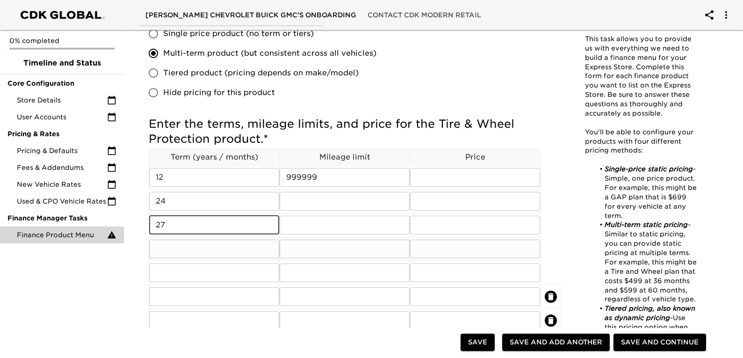
type input "27"
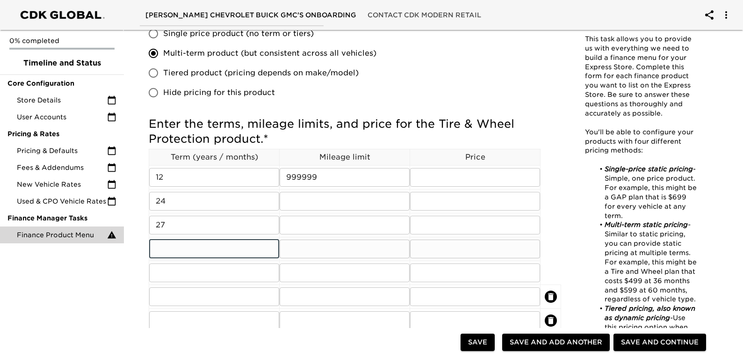
click at [204, 248] on input "text" at bounding box center [214, 248] width 130 height 19
type input "36"
click at [197, 280] on input "text" at bounding box center [214, 272] width 130 height 19
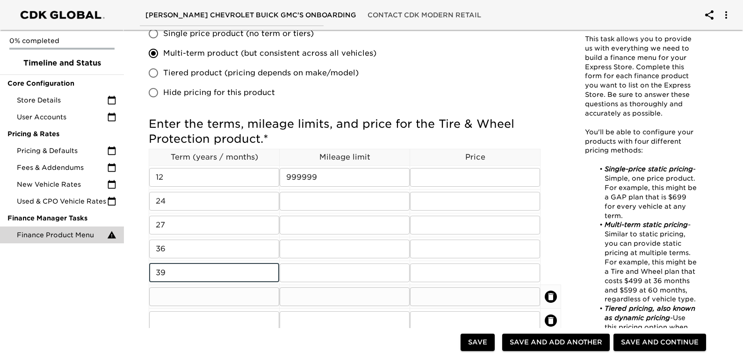
type input "39"
click at [176, 295] on input "text" at bounding box center [214, 296] width 130 height 19
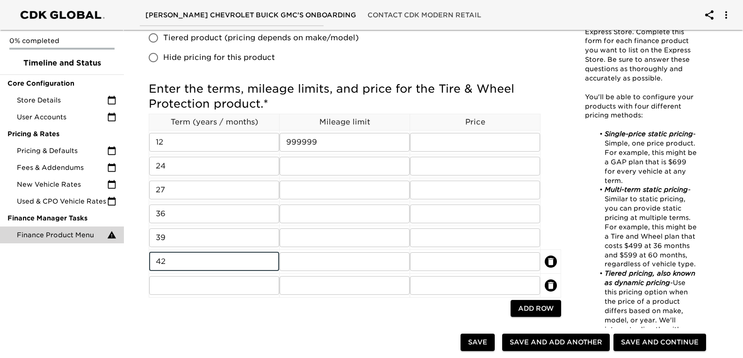
scroll to position [748, 0]
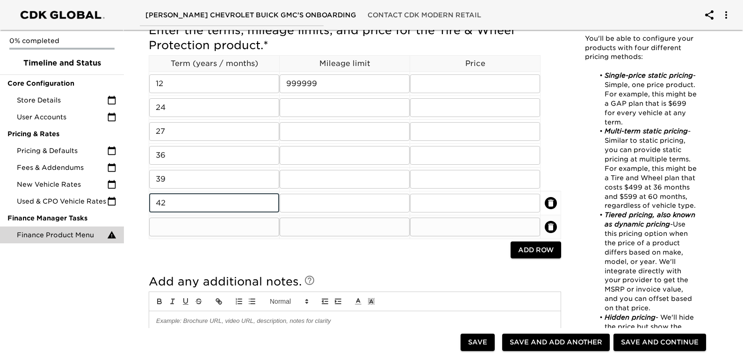
type input "42"
click at [197, 230] on input "text" at bounding box center [214, 226] width 130 height 19
type input "48"
click at [514, 248] on button "Add Row" at bounding box center [536, 249] width 51 height 17
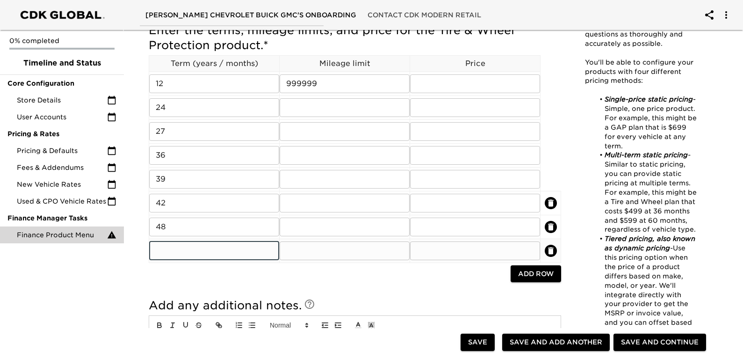
click at [198, 250] on input "text" at bounding box center [214, 250] width 130 height 19
type input "60"
click at [542, 270] on span "Add Row" at bounding box center [536, 274] width 36 height 12
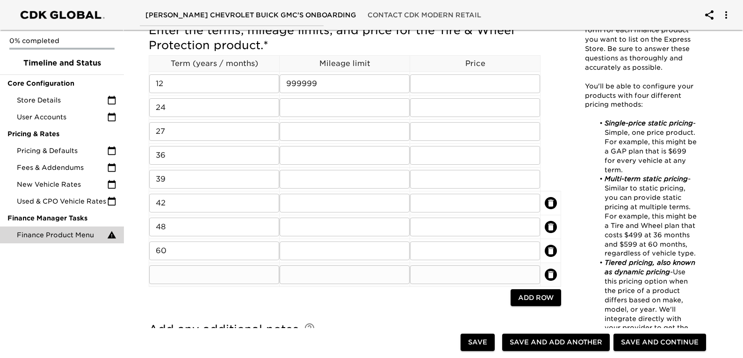
click at [216, 280] on input "text" at bounding box center [214, 274] width 130 height 19
type input "72"
click at [520, 296] on span "Add Row" at bounding box center [536, 298] width 36 height 12
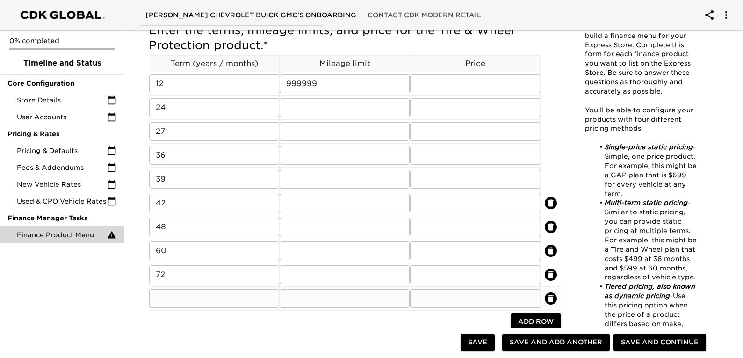
click at [194, 301] on input "text" at bounding box center [214, 298] width 130 height 19
type input "84"
click at [307, 109] on input "text" at bounding box center [345, 107] width 130 height 19
drag, startPoint x: 335, startPoint y: 71, endPoint x: 244, endPoint y: 77, distance: 91.4
click at [244, 77] on tbody "Term (years / months) Mileage limit Price 12 ​ 999999 ​ ​ 24 ​ ​ ​ 27 ​ ​ ​ 36 …" at bounding box center [355, 182] width 412 height 255
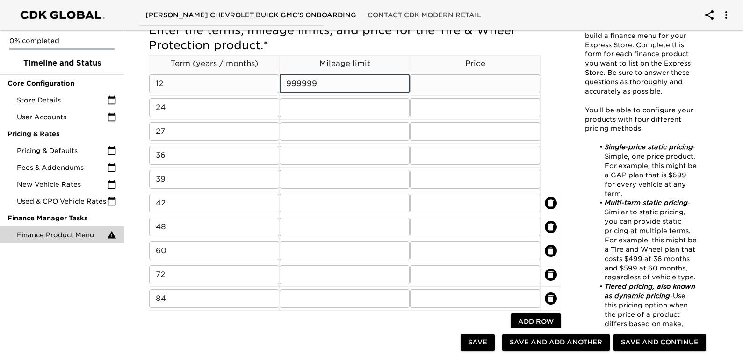
drag, startPoint x: 322, startPoint y: 86, endPoint x: 242, endPoint y: 89, distance: 80.5
click at [242, 89] on tr "12 ​ 999999 ​ ​" at bounding box center [355, 84] width 412 height 24
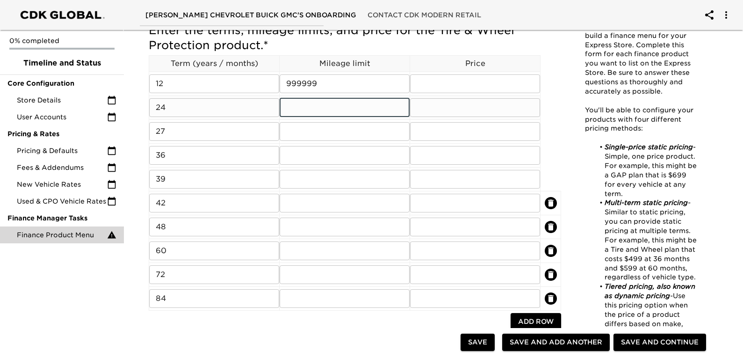
click at [310, 114] on input "text" at bounding box center [345, 107] width 130 height 19
paste input "999999"
type input "999999"
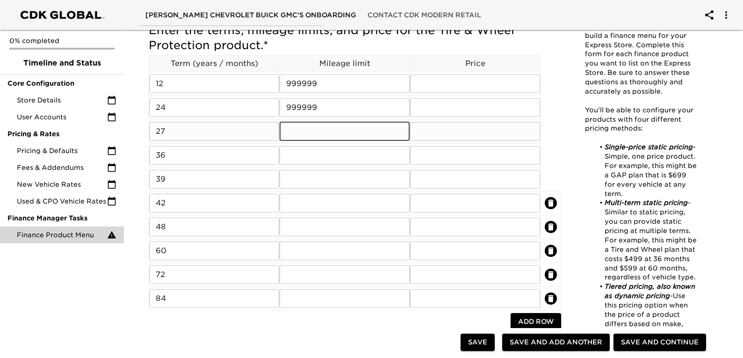
click at [309, 132] on input "text" at bounding box center [345, 131] width 130 height 19
paste input "999999"
type input "999999"
click at [298, 152] on input "text" at bounding box center [345, 155] width 130 height 19
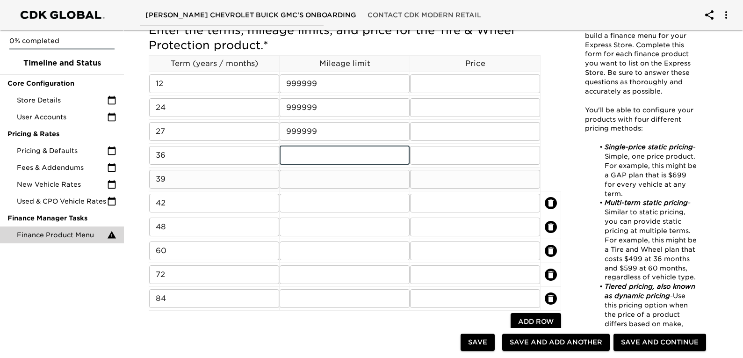
paste input "999999"
type input "999999"
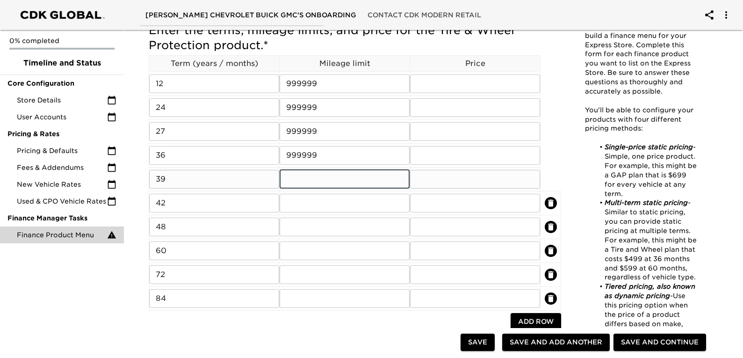
click at [302, 184] on input "text" at bounding box center [345, 179] width 130 height 19
paste input "999999"
type input "999999"
click at [304, 202] on input "text" at bounding box center [345, 203] width 130 height 19
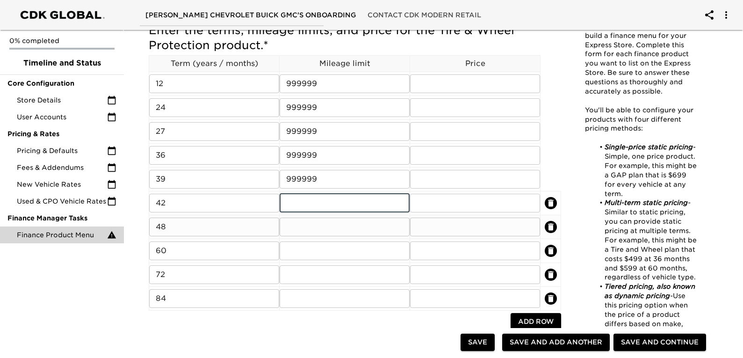
paste input "999999"
type input "999999"
click at [302, 221] on input "text" at bounding box center [345, 226] width 130 height 19
paste input "999999"
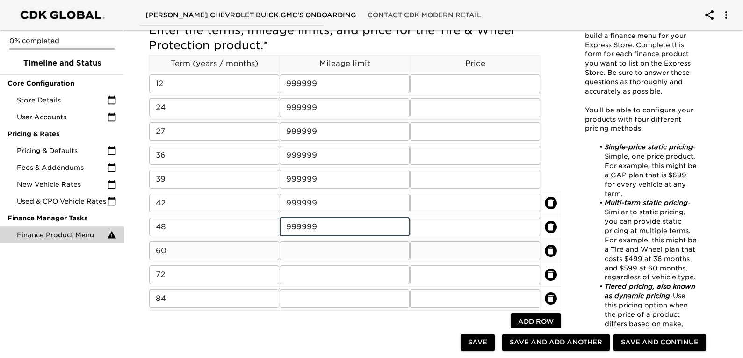
type input "999999"
click at [304, 247] on input "text" at bounding box center [345, 250] width 130 height 19
paste input "999999"
type input "999999"
click at [305, 275] on input "text" at bounding box center [345, 274] width 130 height 19
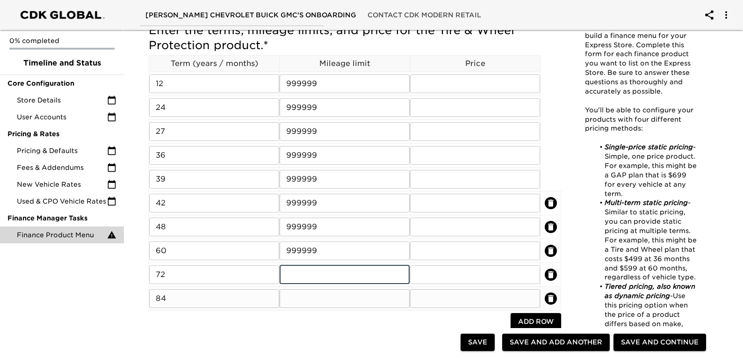
paste input "999999"
type input "999999"
click at [305, 297] on input "text" at bounding box center [345, 298] width 130 height 19
paste input "999999"
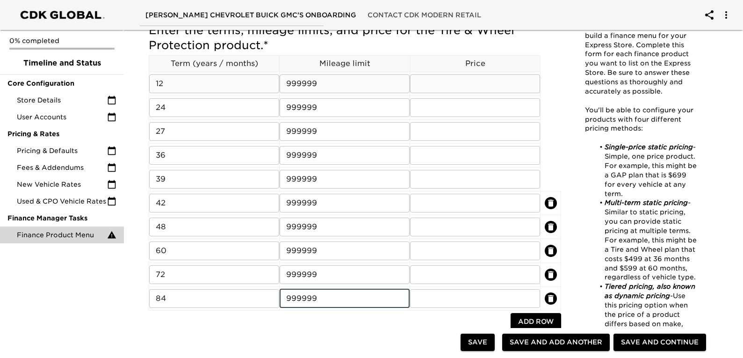
type input "999999"
click at [457, 87] on input "text" at bounding box center [475, 83] width 130 height 19
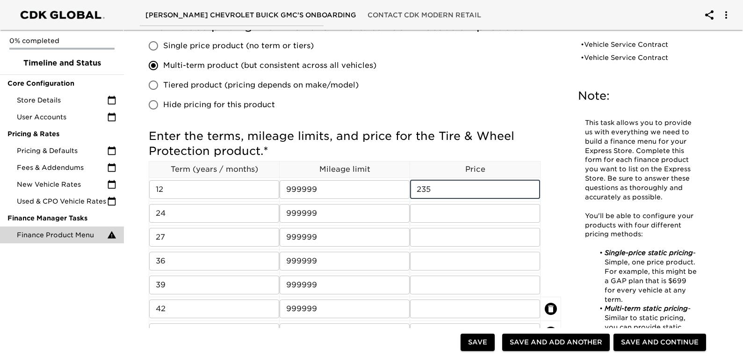
scroll to position [686, 0]
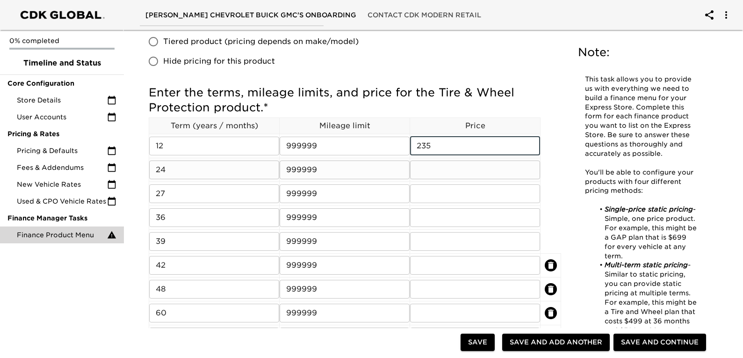
type input "235"
click at [435, 164] on input "text" at bounding box center [475, 169] width 130 height 19
type input "280"
click at [433, 187] on input "text" at bounding box center [475, 193] width 130 height 19
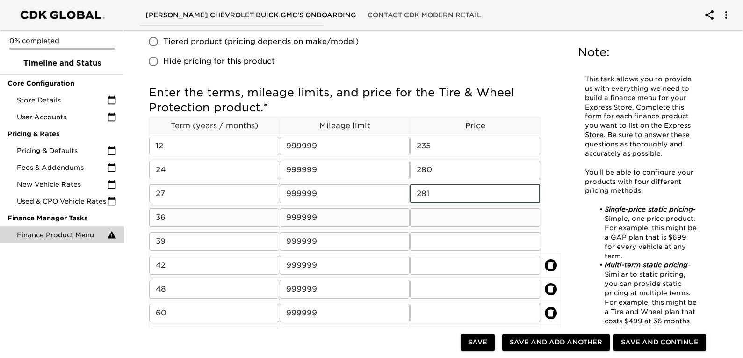
type input "281"
click at [435, 214] on input "text" at bounding box center [475, 217] width 130 height 19
type input "302"
click at [436, 240] on input "text" at bounding box center [475, 241] width 130 height 19
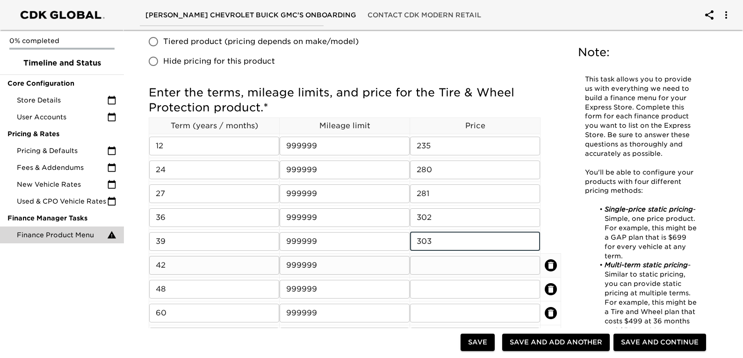
type input "303"
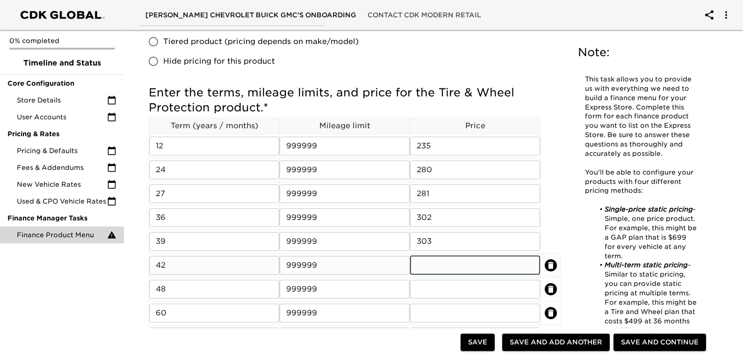
click at [438, 262] on input "text" at bounding box center [475, 265] width 130 height 19
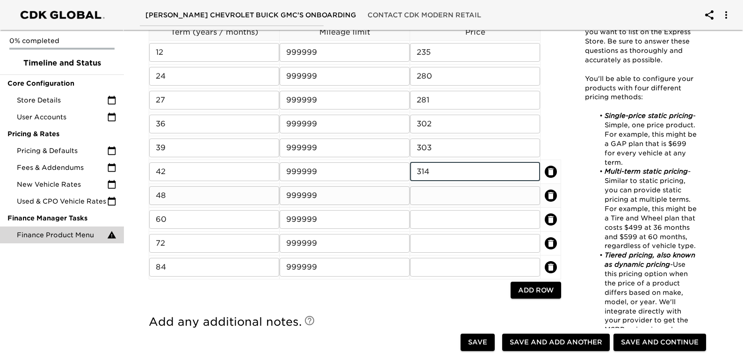
type input "314"
click at [419, 202] on input "text" at bounding box center [475, 195] width 130 height 19
type input "323"
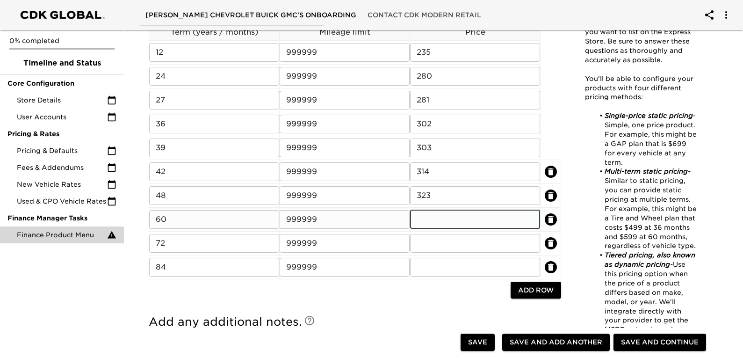
click at [423, 222] on input "text" at bounding box center [475, 219] width 130 height 19
type input "339"
click at [420, 250] on input "text" at bounding box center [475, 243] width 130 height 19
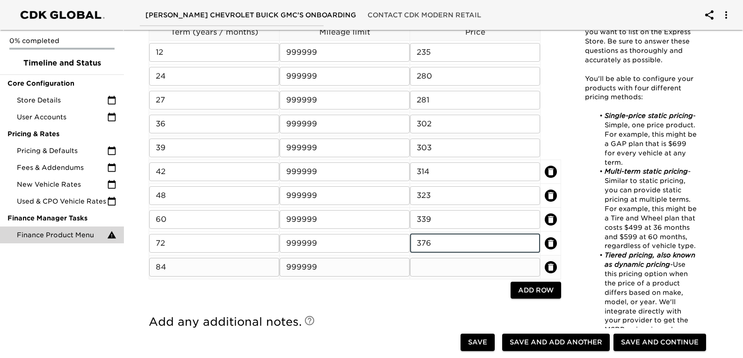
type input "376"
click at [427, 273] on input "text" at bounding box center [475, 267] width 130 height 19
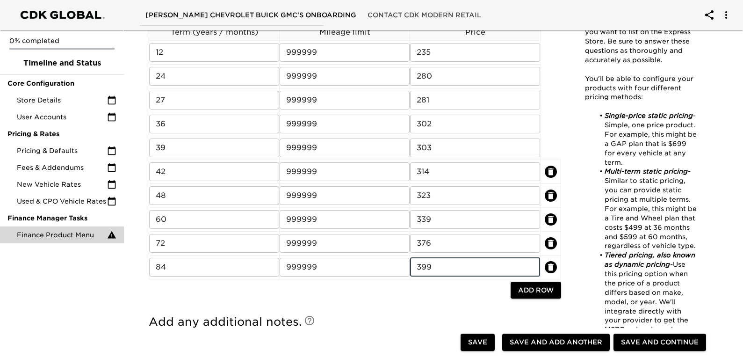
type input "399"
click at [376, 292] on div at bounding box center [330, 290] width 362 height 19
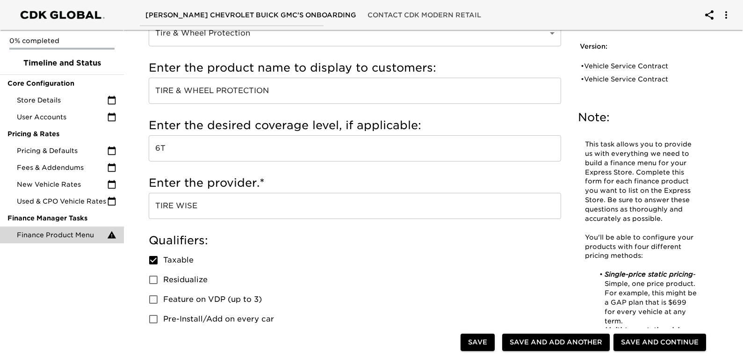
scroll to position [0, 0]
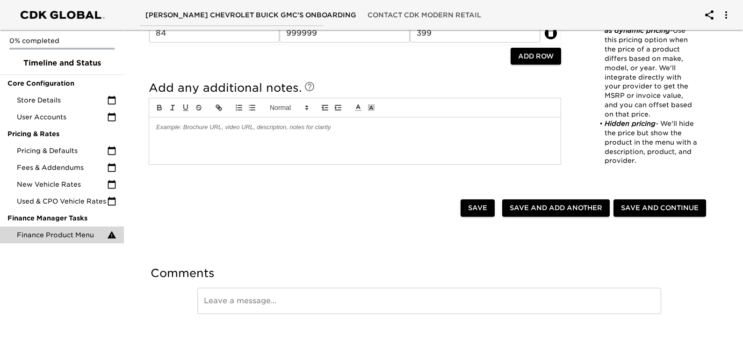
click at [212, 136] on div at bounding box center [354, 140] width 411 height 47
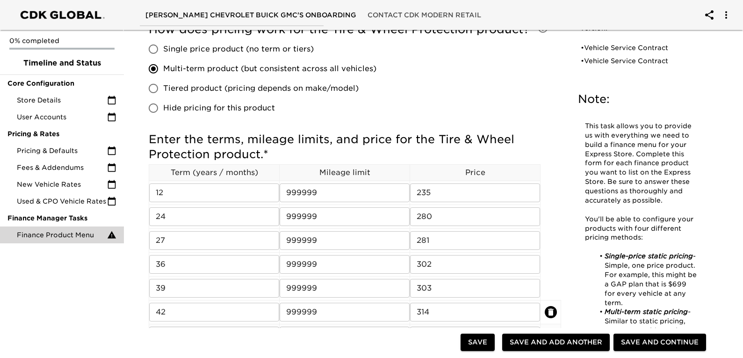
scroll to position [967, 0]
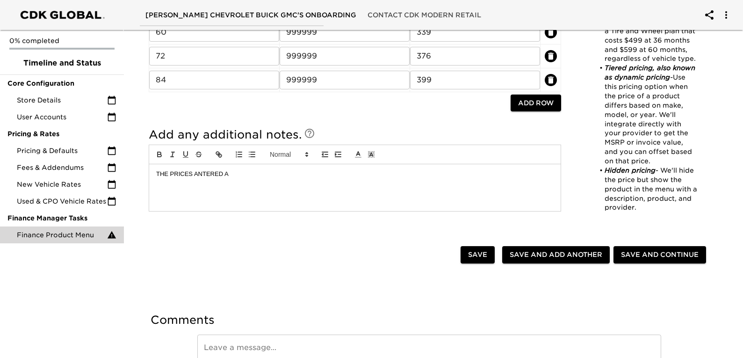
click at [197, 172] on p "THE PRICES ANTERED A" at bounding box center [354, 174] width 397 height 8
click at [245, 172] on p "THE PRICES ENTERED A" at bounding box center [354, 174] width 397 height 8
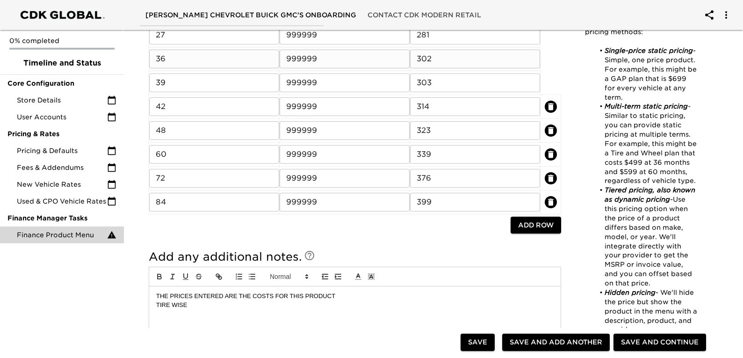
scroll to position [935, 0]
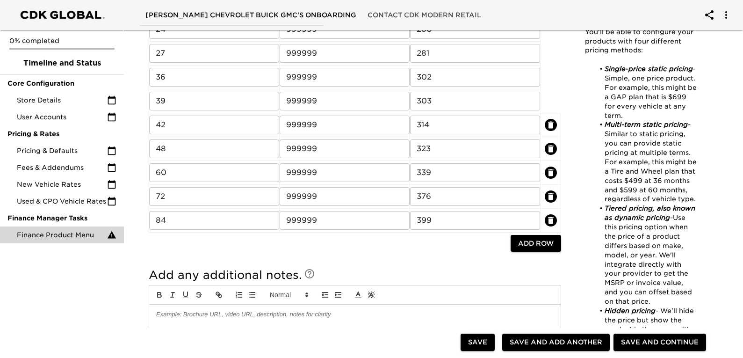
scroll to position [888, 0]
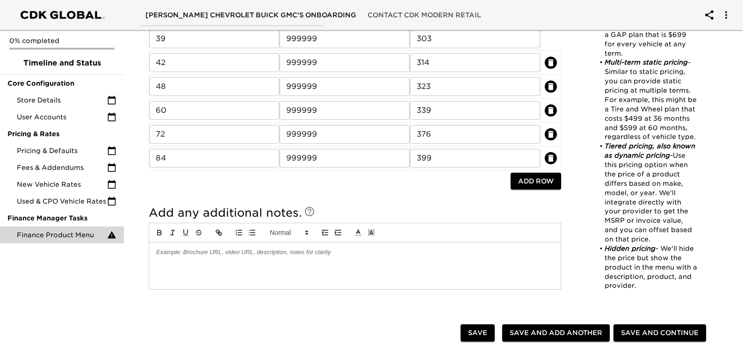
click at [223, 249] on p at bounding box center [354, 252] width 397 height 8
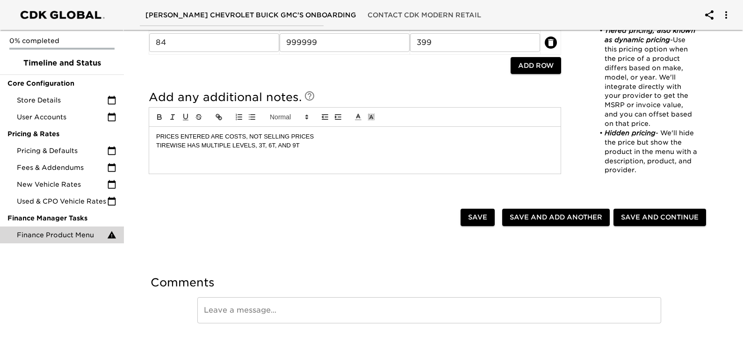
scroll to position [1013, 0]
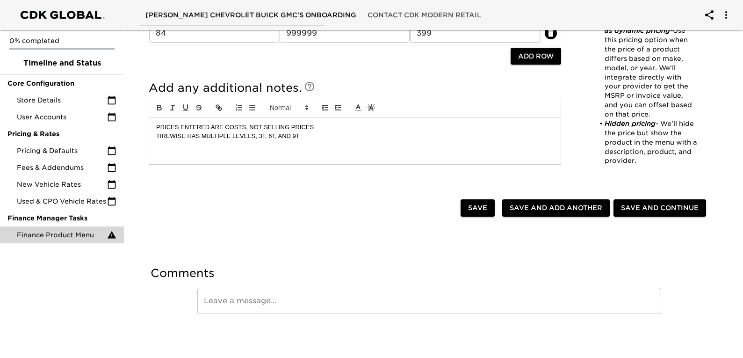
click at [543, 207] on span "Save and Add Another" at bounding box center [556, 208] width 93 height 12
checkbox input "true"
radio input "false"
checkbox input "true"
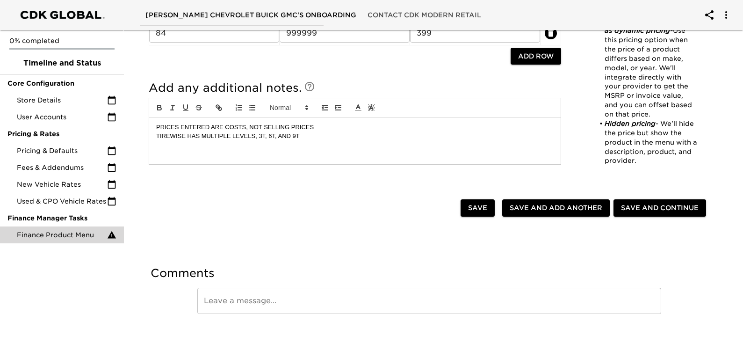
checkbox input "true"
radio input "false"
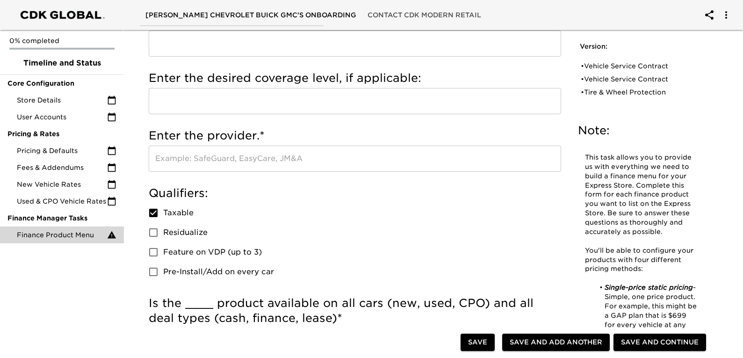
scroll to position [0, 0]
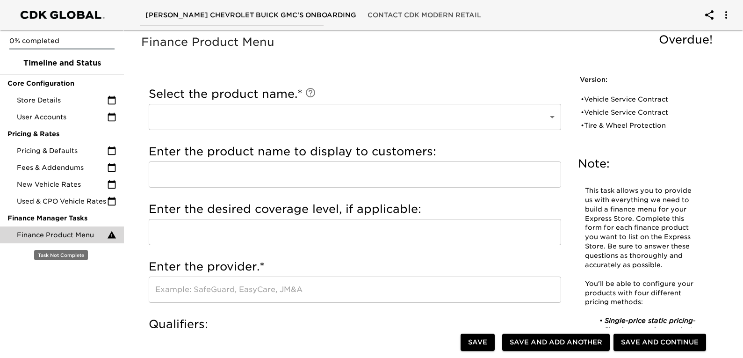
click at [78, 239] on span "Finance Product Menu" at bounding box center [62, 234] width 90 height 9
click at [607, 102] on div "• Vehicle Service Contract" at bounding box center [635, 98] width 108 height 9
type input "Vehicle Service Contract"
type input "DOWC VSC"
type input "LEVEL 4"
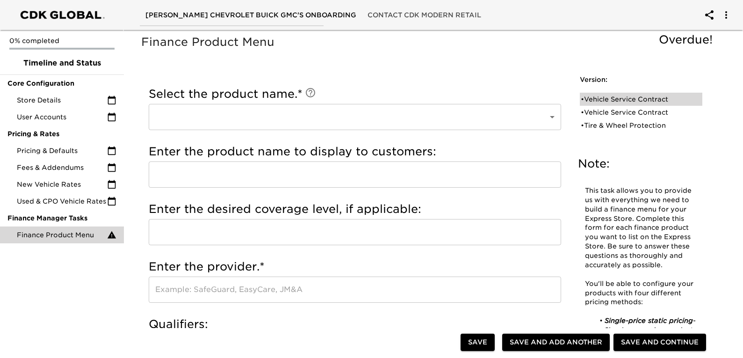
type input "DOWC"
checkbox input "true"
radio input "true"
checkbox input "true"
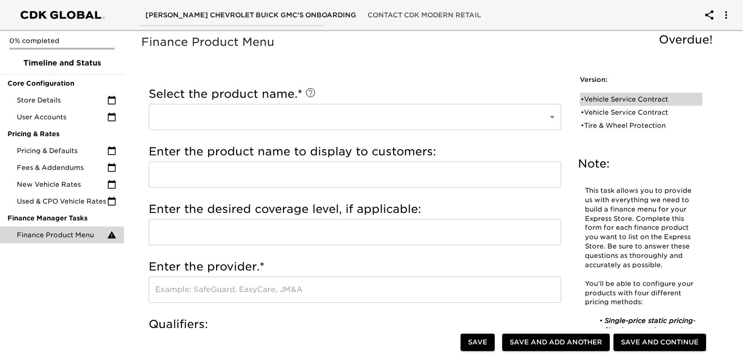
checkbox input "true"
radio input "true"
type input "24124"
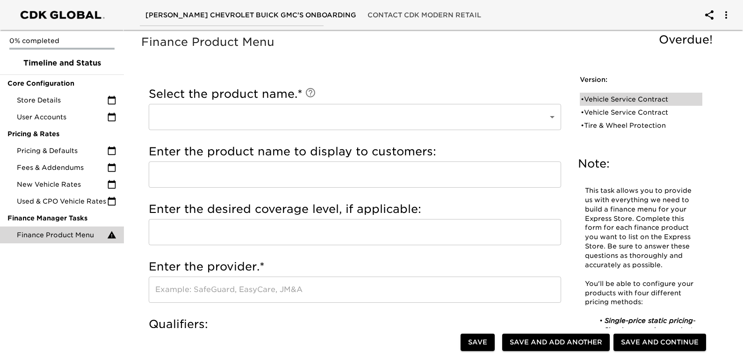
radio input "true"
type input "2000"
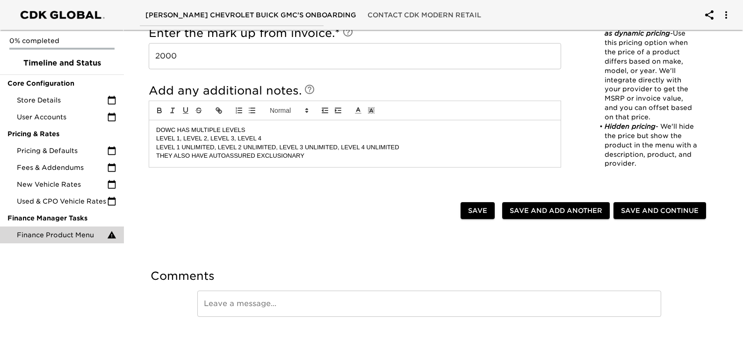
scroll to position [950, 0]
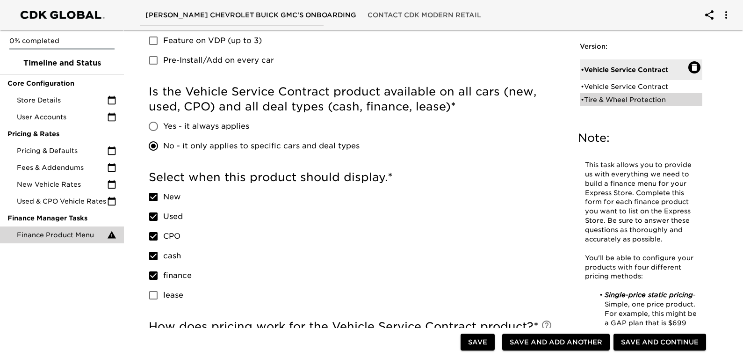
click at [633, 100] on div "• Tire & Wheel Protection" at bounding box center [635, 99] width 108 height 9
type input "Tire & Wheel Protection"
type input "TIRE & WHEEL PROTECTION"
type input "6T"
type input "TIRE WISE"
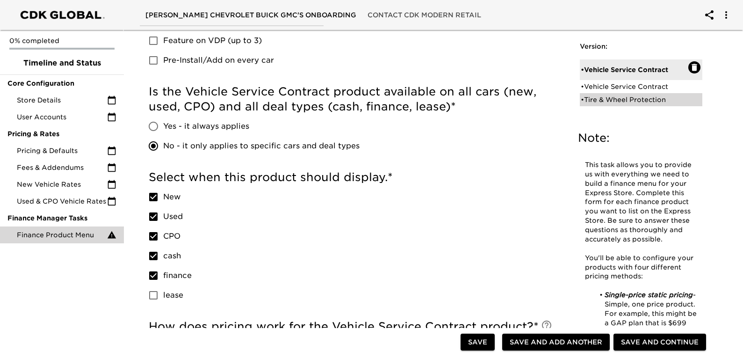
checkbox input "true"
radio input "true"
checkbox input "false"
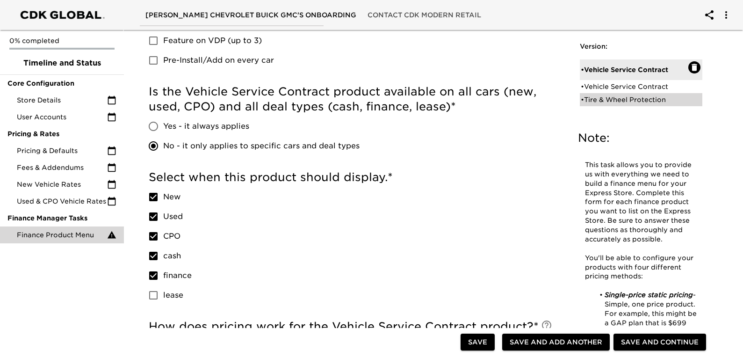
checkbox input "false"
radio input "true"
radio input "false"
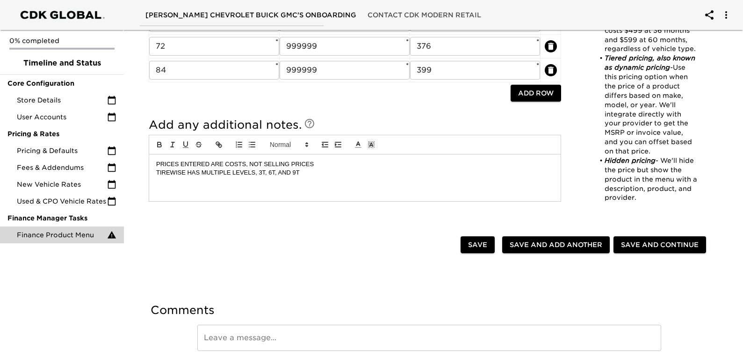
scroll to position [988, 0]
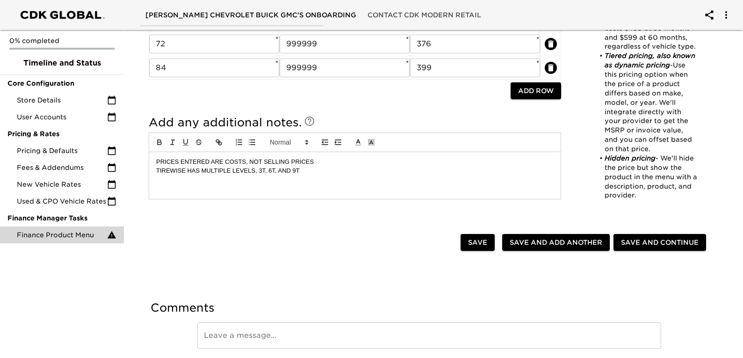
click at [534, 238] on span "Save and Add Another" at bounding box center [556, 243] width 93 height 12
checkbox input "false"
radio input "false"
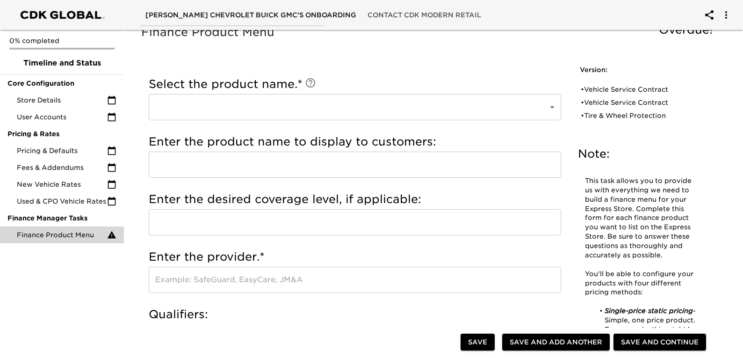
scroll to position [0, 0]
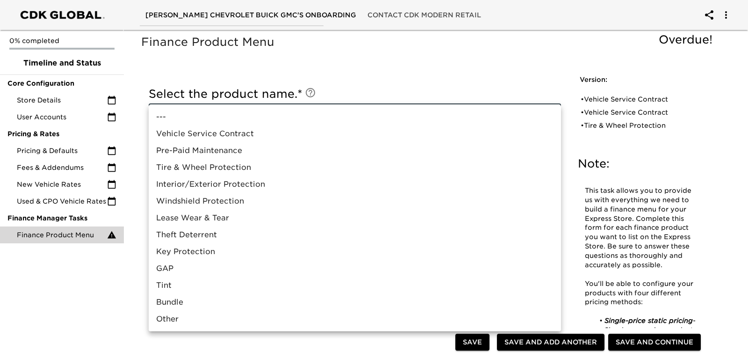
click at [621, 99] on div at bounding box center [374, 179] width 748 height 358
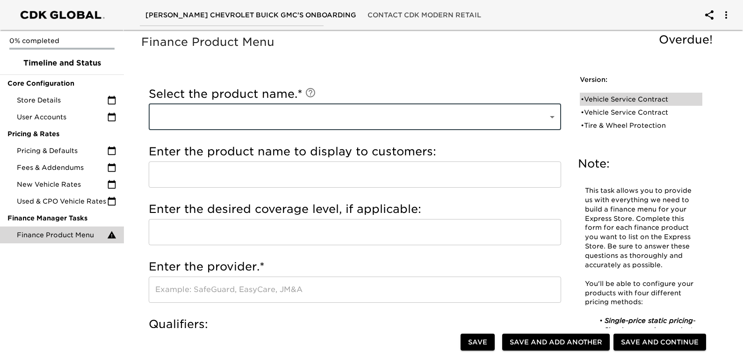
click at [610, 99] on div "• Vehicle Service Contract" at bounding box center [635, 98] width 108 height 9
type input "Vehicle Service Contract"
type input "DOWC VSC"
type input "LEVEL 4"
type input "DOWC"
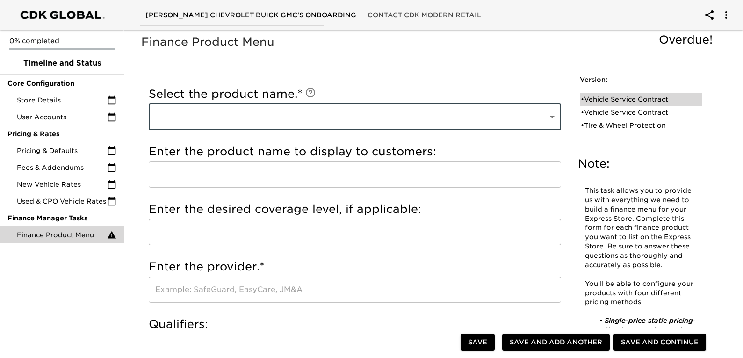
checkbox input "true"
radio input "true"
checkbox input "true"
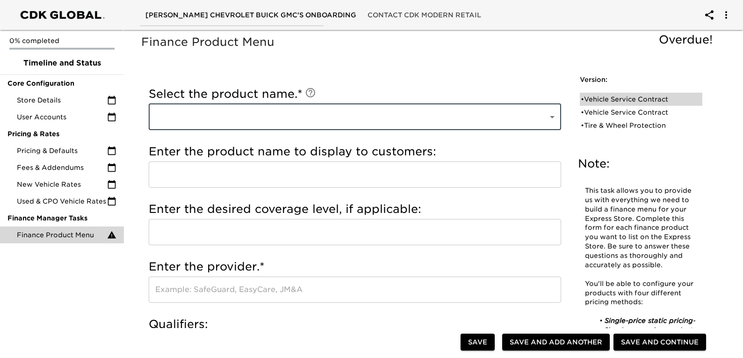
checkbox input "true"
radio input "true"
type input "24124"
radio input "true"
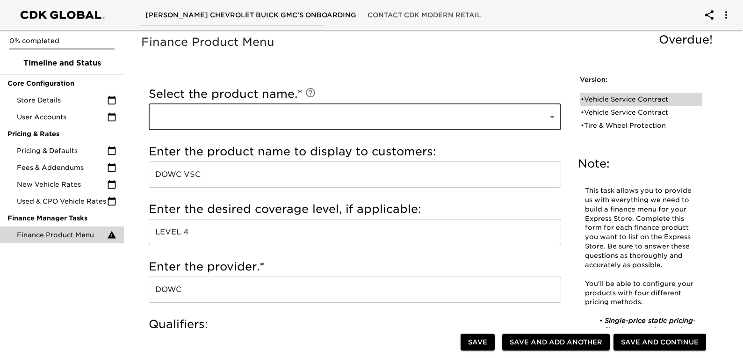
type input "2000"
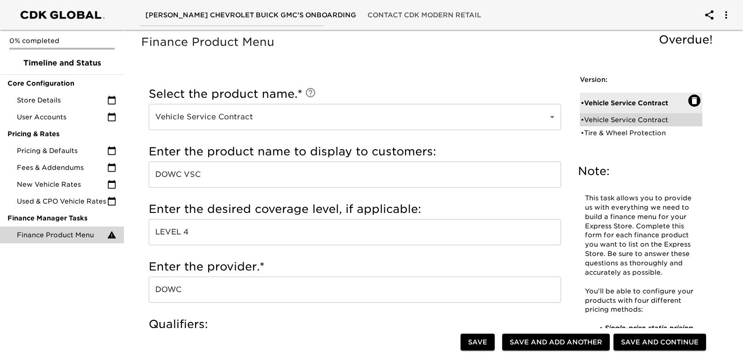
click at [624, 119] on div "• Vehicle Service Contract" at bounding box center [635, 119] width 108 height 9
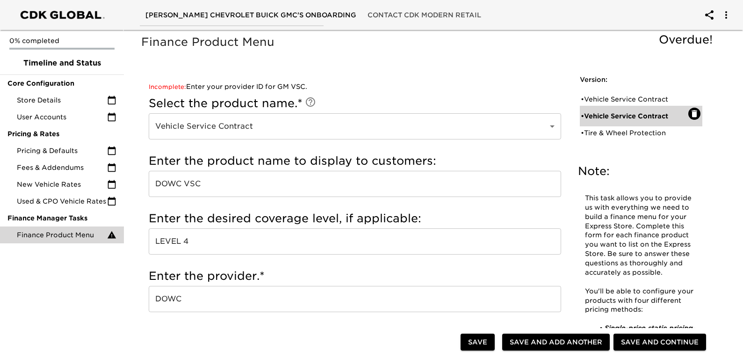
type input "GM VSC"
type input "PLATINUM"
type input "GM"
checkbox input "true"
radio input "true"
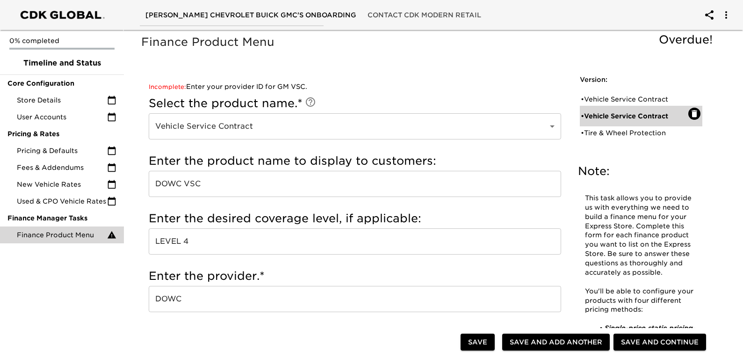
checkbox input "true"
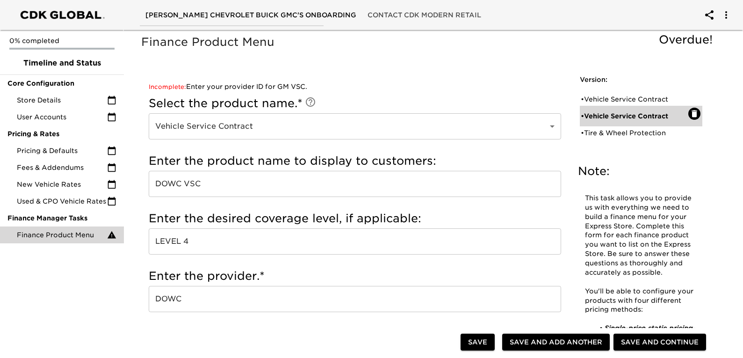
radio input "true"
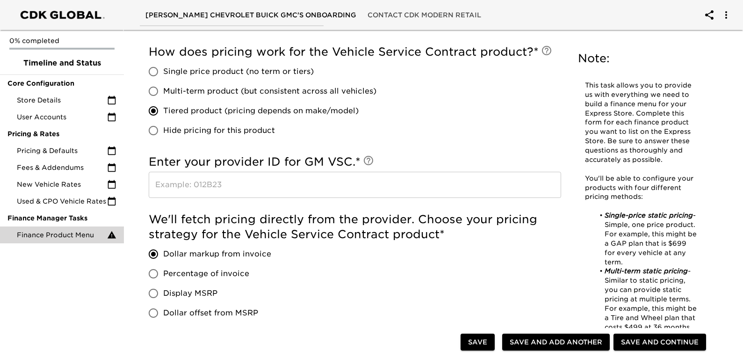
scroll to position [701, 0]
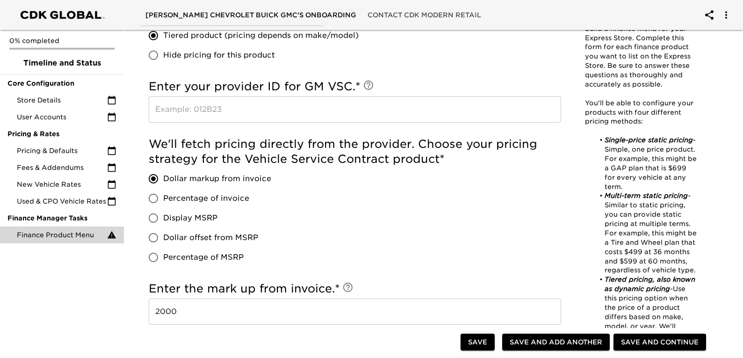
click at [201, 108] on input "text" at bounding box center [355, 109] width 412 height 26
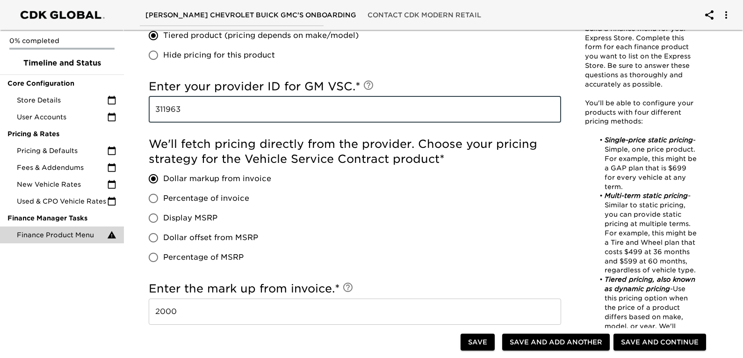
type input "311963"
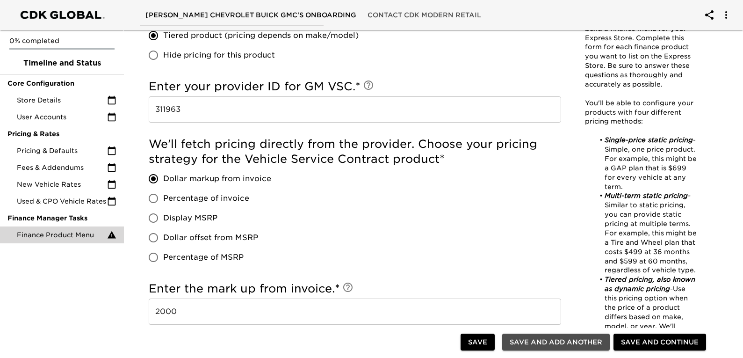
click at [544, 338] on span "Save and Add Another" at bounding box center [556, 342] width 93 height 12
checkbox input "false"
radio input "false"
checkbox input "false"
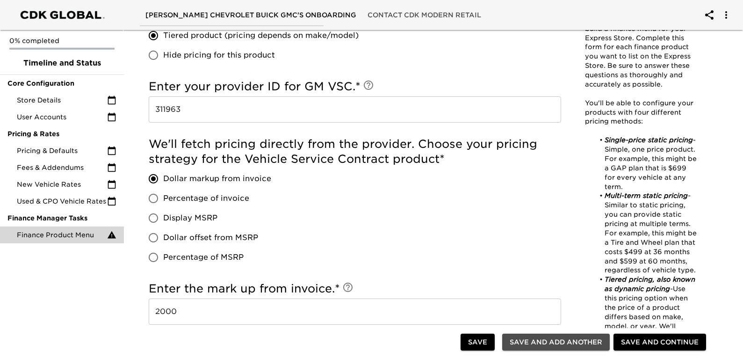
checkbox input "false"
radio input "false"
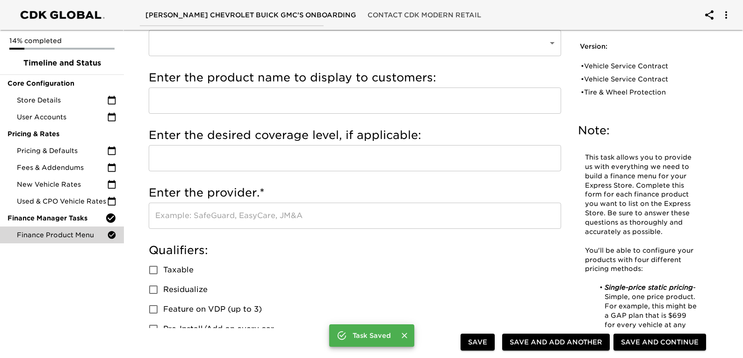
scroll to position [0, 0]
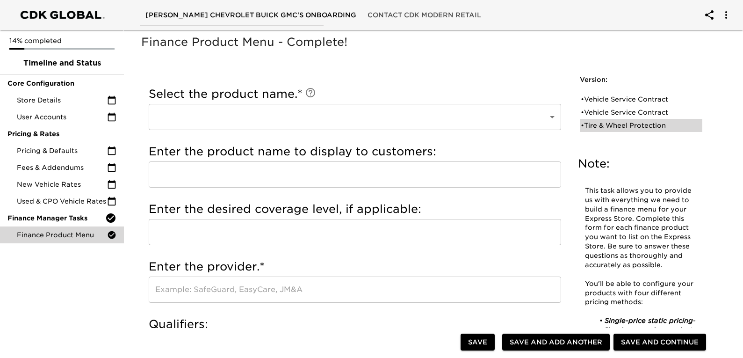
click at [608, 126] on div "• Tire & Wheel Protection" at bounding box center [635, 125] width 108 height 9
type input "Tire & Wheel Protection"
type input "TIRE & WHEEL PROTECTION"
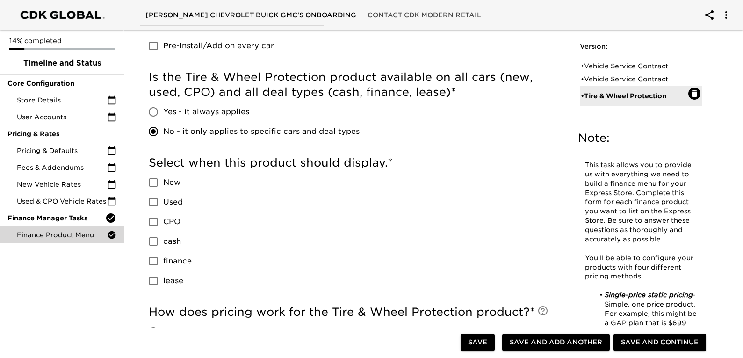
scroll to position [374, 0]
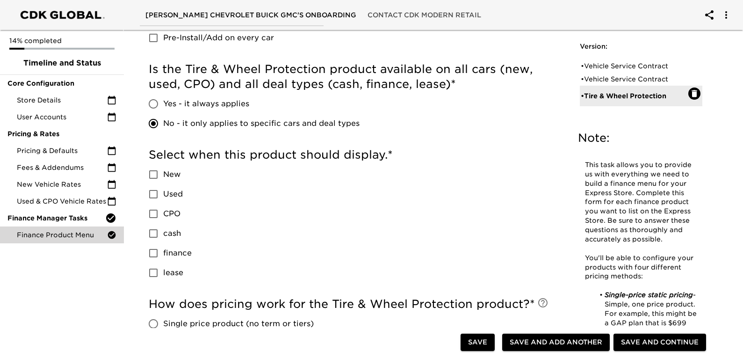
click at [157, 174] on input "New" at bounding box center [154, 175] width 20 height 20
click at [155, 195] on input "Used" at bounding box center [154, 194] width 20 height 20
click at [153, 216] on input "CPO" at bounding box center [154, 214] width 20 height 20
click at [151, 235] on input "cash" at bounding box center [154, 234] width 20 height 20
click at [151, 254] on input "finance" at bounding box center [154, 253] width 20 height 20
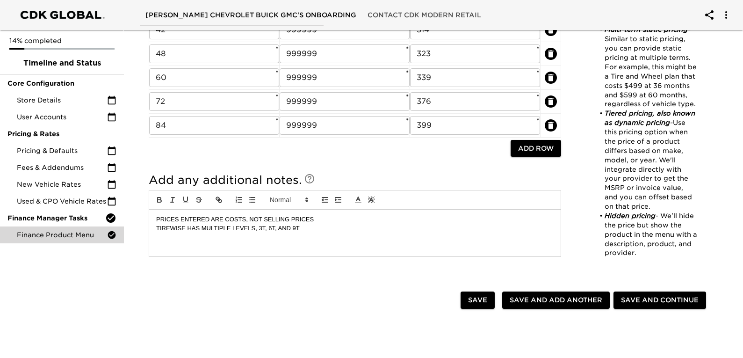
scroll to position [1023, 0]
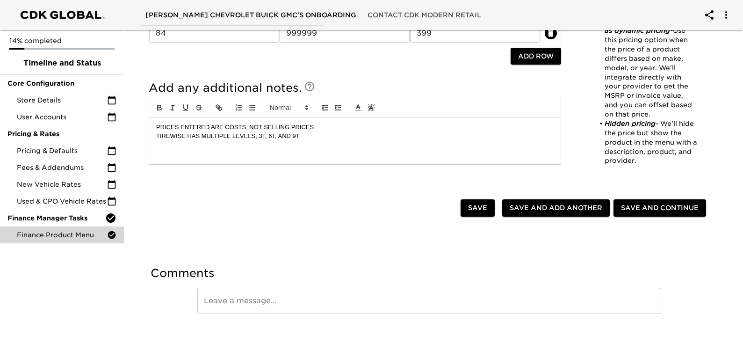
click at [649, 205] on span "Save and Continue" at bounding box center [660, 208] width 78 height 12
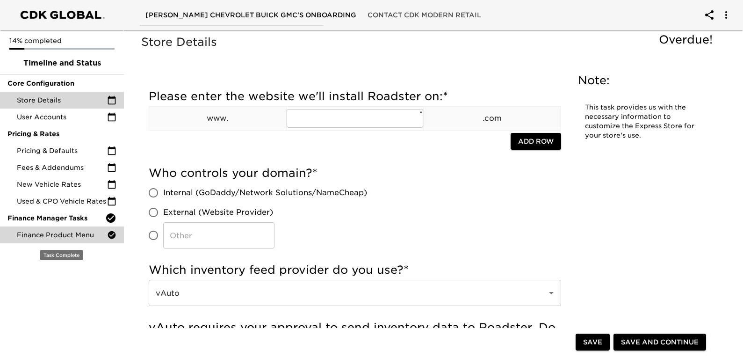
click at [60, 232] on span "Finance Product Menu" at bounding box center [62, 234] width 90 height 9
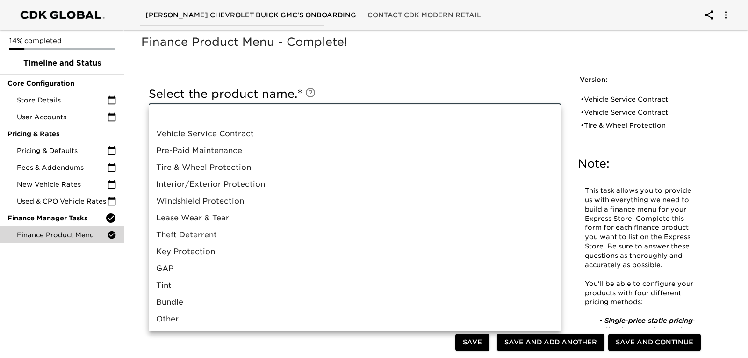
click at [196, 186] on li "Interior/Exterior Protection" at bounding box center [355, 184] width 412 height 17
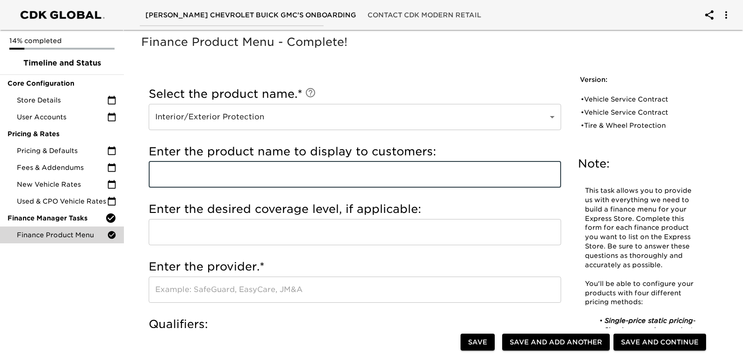
click at [215, 173] on input "text" at bounding box center [355, 174] width 412 height 26
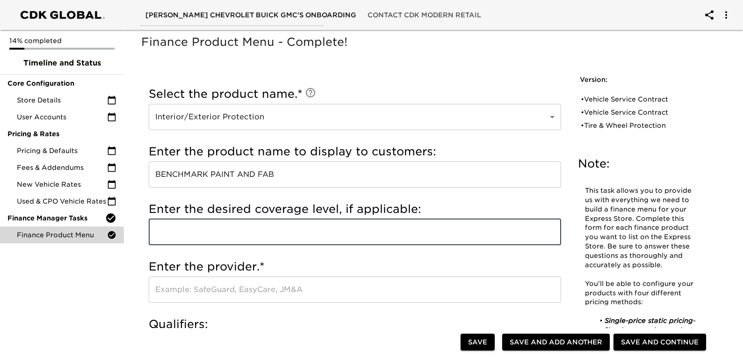
click at [217, 224] on input "text" at bounding box center [355, 232] width 412 height 26
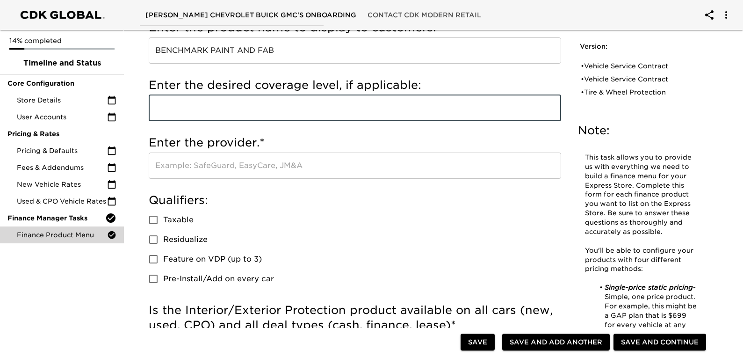
scroll to position [140, 0]
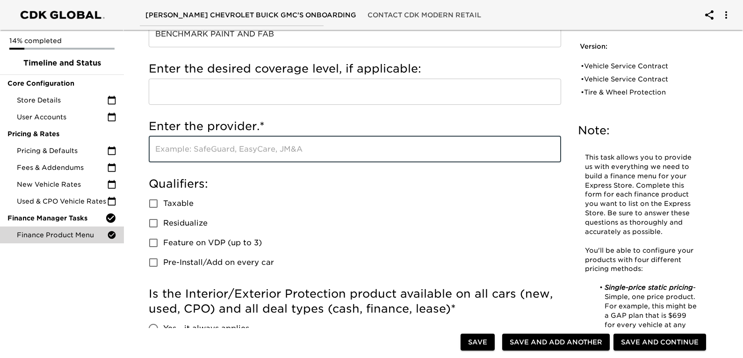
drag, startPoint x: 249, startPoint y: 145, endPoint x: 286, endPoint y: 140, distance: 36.8
click at [249, 145] on input "text" at bounding box center [355, 149] width 412 height 26
click at [158, 202] on input "Taxable" at bounding box center [154, 204] width 20 height 20
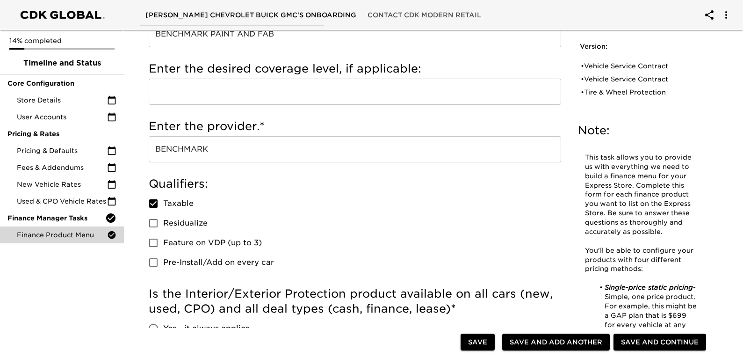
scroll to position [234, 0]
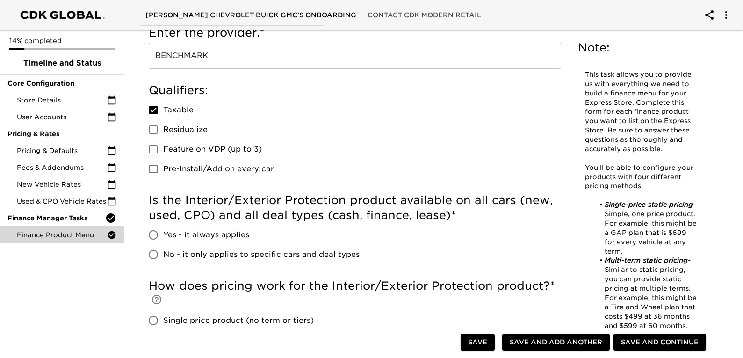
click at [144, 166] on input "Pre-Install/Add on every car" at bounding box center [154, 169] width 20 height 20
click at [157, 168] on input "Pre-Install/Add on every car" at bounding box center [154, 169] width 20 height 20
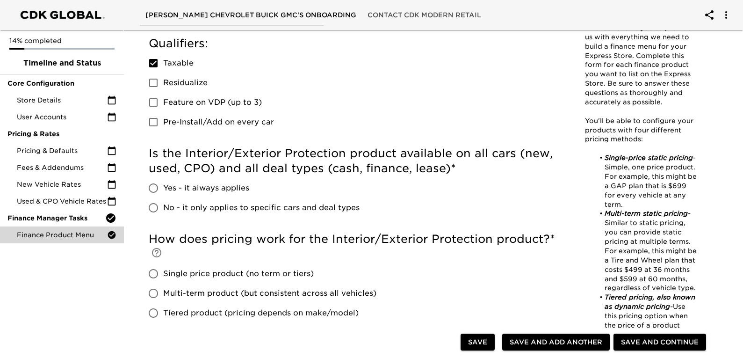
click at [155, 187] on input "Yes - it always applies" at bounding box center [154, 188] width 20 height 20
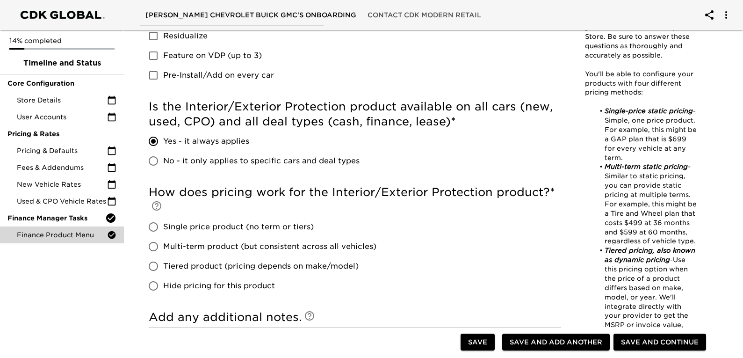
scroll to position [421, 0]
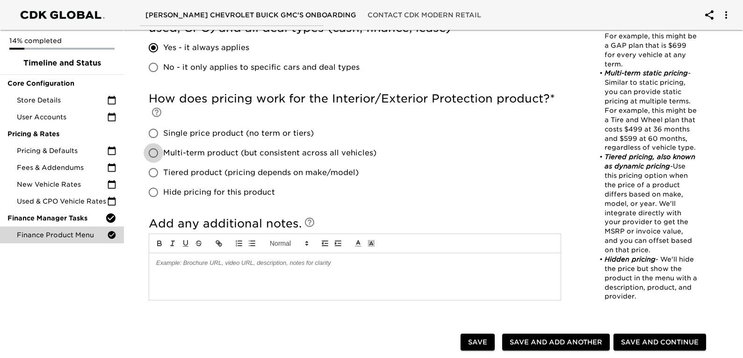
click at [153, 150] on input "Multi-term product (but consistent across all vehicles)" at bounding box center [154, 153] width 20 height 20
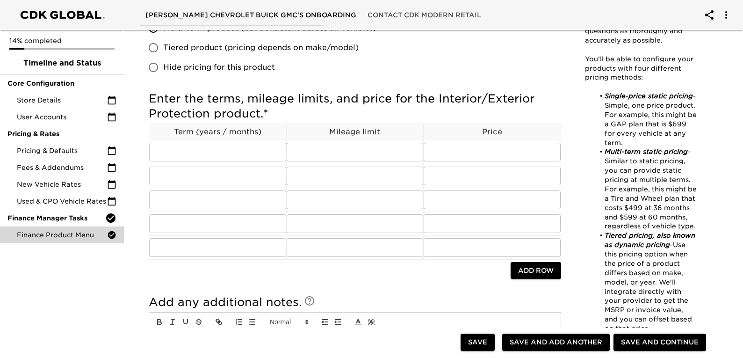
scroll to position [561, 0]
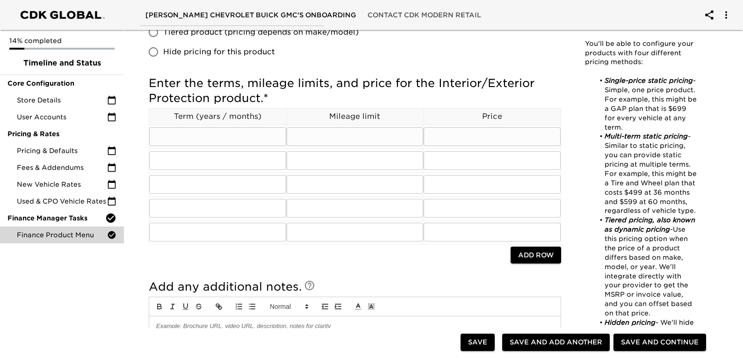
click at [213, 136] on input "text" at bounding box center [217, 136] width 137 height 19
click at [524, 260] on span "Add Row" at bounding box center [536, 255] width 36 height 12
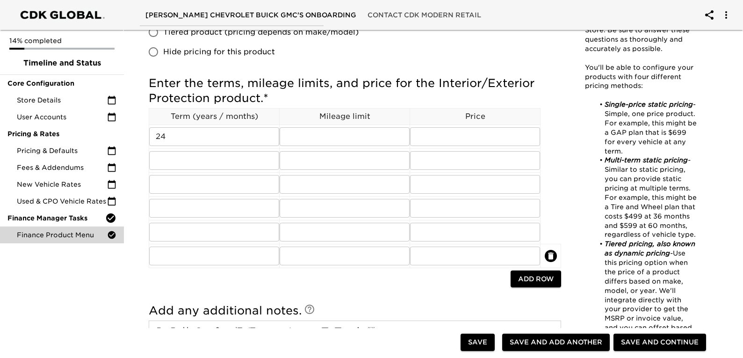
click at [527, 279] on span "Add Row" at bounding box center [536, 279] width 36 height 12
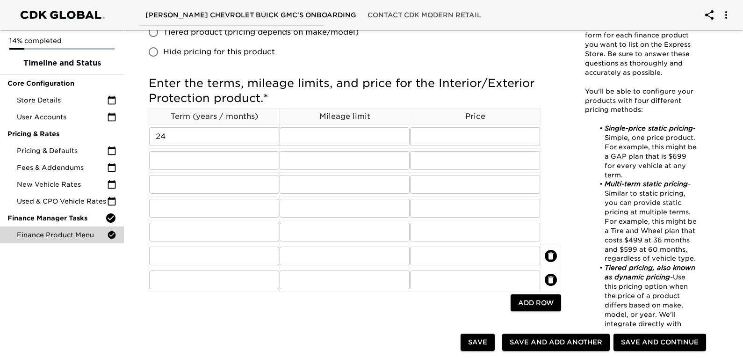
click at [533, 299] on span "Add Row" at bounding box center [536, 303] width 36 height 12
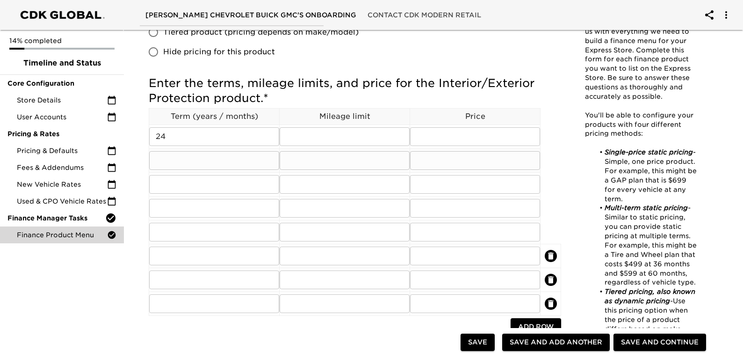
click at [202, 151] on input "text" at bounding box center [214, 160] width 130 height 19
click at [178, 184] on input "text" at bounding box center [214, 184] width 130 height 19
drag, startPoint x: 174, startPoint y: 203, endPoint x: 267, endPoint y: 183, distance: 95.3
click at [174, 203] on input "text" at bounding box center [214, 208] width 130 height 19
click at [196, 236] on input "text" at bounding box center [214, 232] width 130 height 19
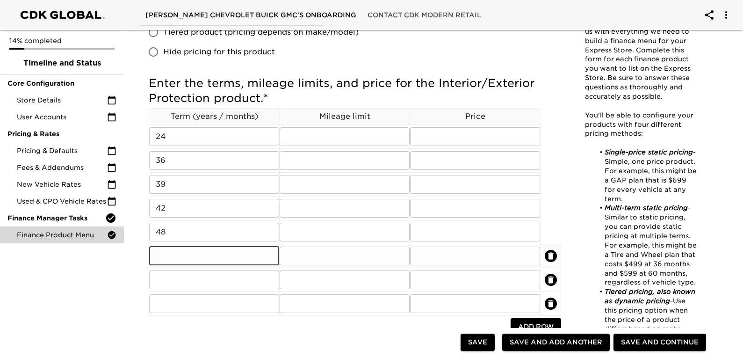
click at [197, 265] on input "text" at bounding box center [214, 255] width 130 height 19
click at [191, 280] on input "text" at bounding box center [214, 279] width 130 height 19
click at [184, 301] on input "text" at bounding box center [214, 303] width 130 height 19
click at [309, 148] on td "​" at bounding box center [345, 160] width 130 height 24
click at [312, 144] on input "text" at bounding box center [345, 136] width 130 height 19
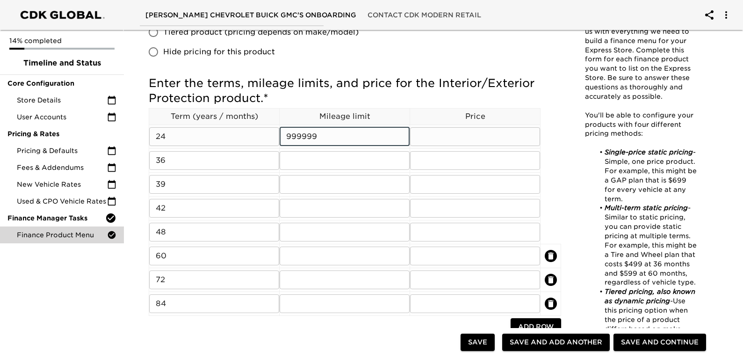
drag, startPoint x: 322, startPoint y: 136, endPoint x: 227, endPoint y: 136, distance: 94.9
click at [227, 136] on tr "24 ​ 999999 ​ ​" at bounding box center [355, 136] width 412 height 24
drag, startPoint x: 304, startPoint y: 157, endPoint x: 300, endPoint y: 180, distance: 23.3
click at [304, 157] on input "text" at bounding box center [345, 160] width 130 height 19
paste input "999999"
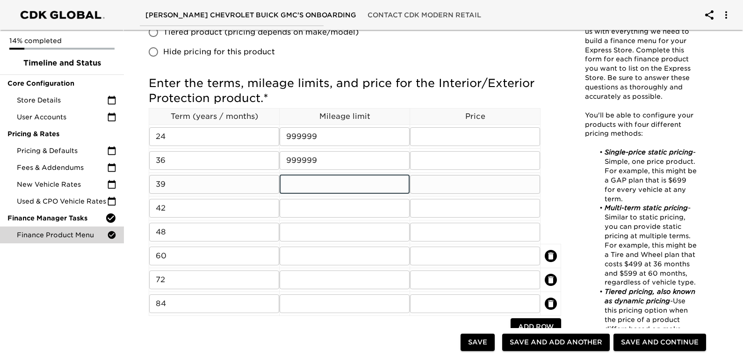
click at [298, 187] on input "text" at bounding box center [345, 184] width 130 height 19
paste input "999999"
drag, startPoint x: 300, startPoint y: 213, endPoint x: 298, endPoint y: 225, distance: 12.7
click at [300, 213] on input "text" at bounding box center [345, 208] width 130 height 19
paste input "999999"
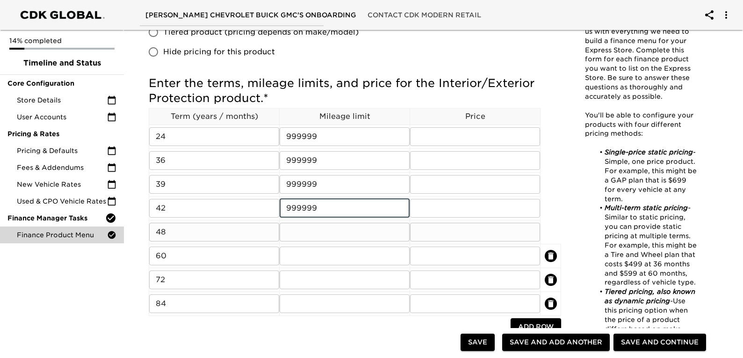
click at [297, 229] on input "text" at bounding box center [345, 232] width 130 height 19
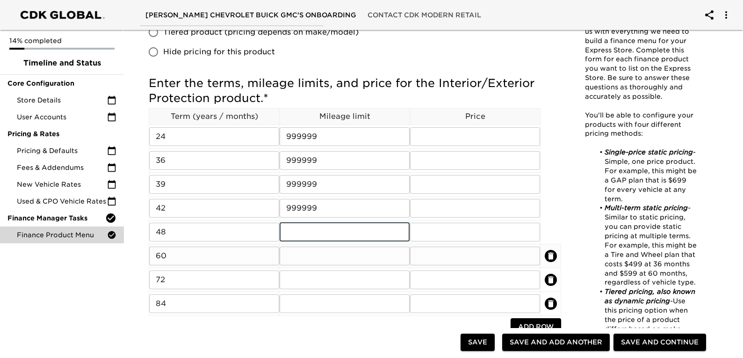
paste input "999999"
drag, startPoint x: 299, startPoint y: 252, endPoint x: 299, endPoint y: 258, distance: 6.1
click at [299, 252] on input "text" at bounding box center [345, 255] width 130 height 19
paste input "999999"
click at [296, 279] on input "text" at bounding box center [345, 279] width 130 height 19
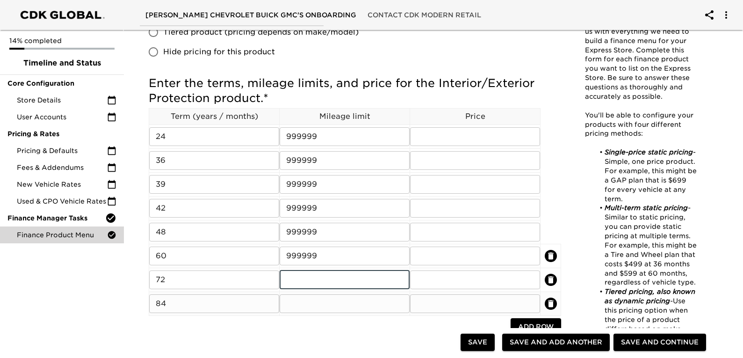
paste input "999999"
drag, startPoint x: 293, startPoint y: 307, endPoint x: 294, endPoint y: 302, distance: 4.9
click at [293, 307] on input "text" at bounding box center [345, 303] width 130 height 19
paste input "999999"
click at [484, 141] on input "text" at bounding box center [475, 136] width 130 height 19
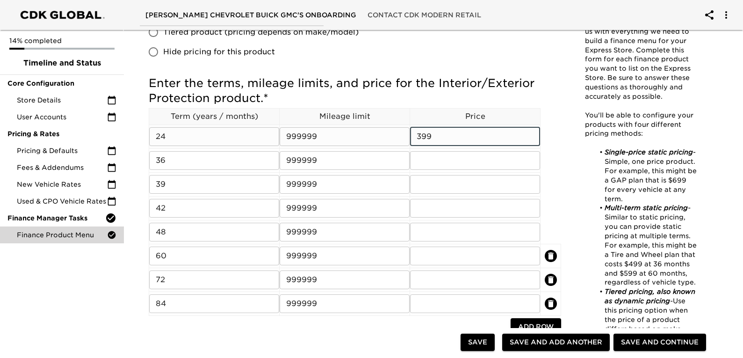
click at [418, 138] on input "399" at bounding box center [475, 136] width 130 height 19
click at [421, 138] on input "399" at bounding box center [475, 136] width 130 height 19
click at [446, 159] on input "text" at bounding box center [475, 160] width 130 height 19
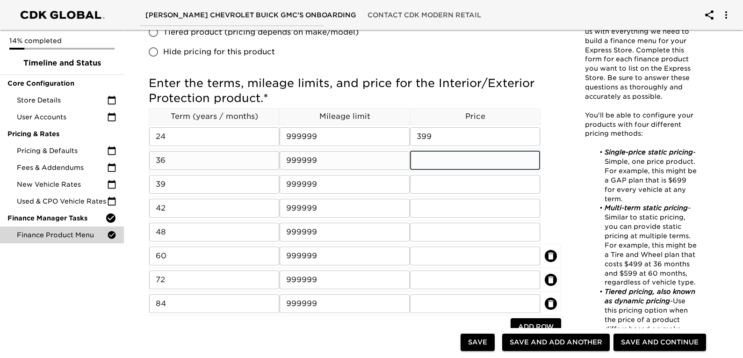
paste input "399"
drag, startPoint x: 427, startPoint y: 186, endPoint x: 427, endPoint y: 201, distance: 14.5
click at [427, 186] on input "text" at bounding box center [475, 184] width 130 height 19
paste input "399"
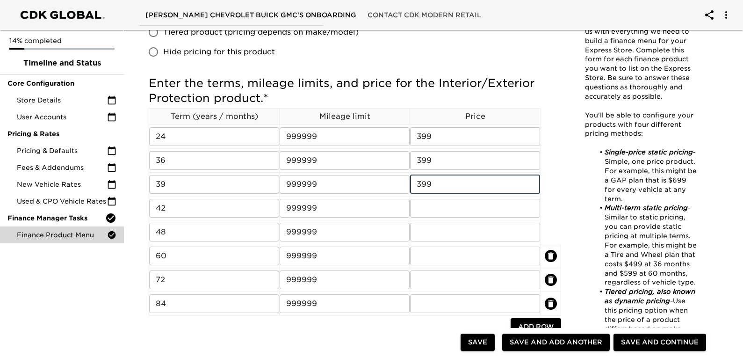
click at [424, 211] on div at bounding box center [424, 176] width 5 height 136
paste input "399"
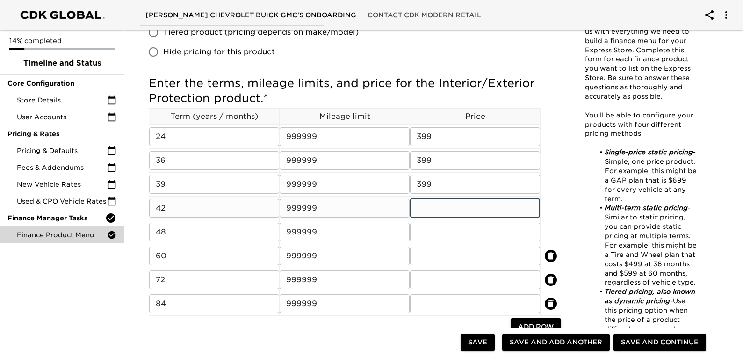
click at [445, 203] on input "text" at bounding box center [475, 208] width 130 height 19
paste input "399"
click at [432, 227] on input "text" at bounding box center [475, 232] width 130 height 19
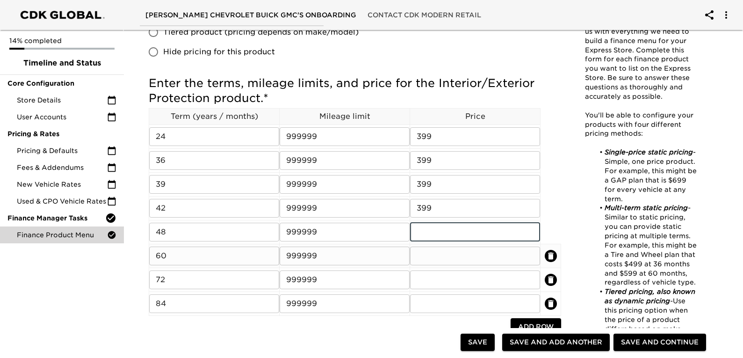
paste input "399"
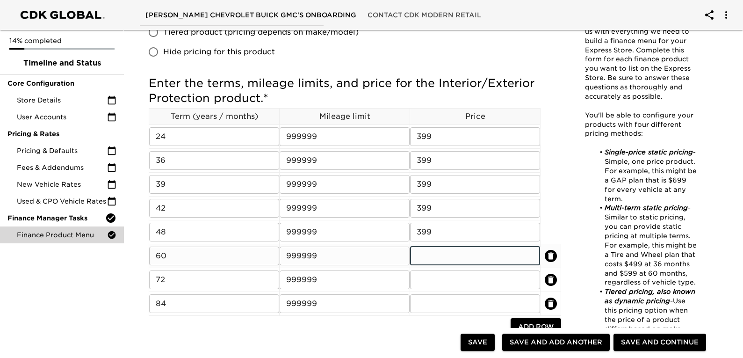
click at [433, 253] on input "text" at bounding box center [475, 255] width 130 height 19
paste input "399"
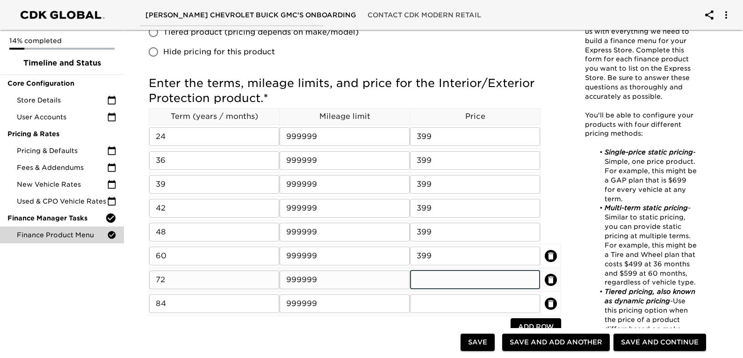
drag, startPoint x: 433, startPoint y: 276, endPoint x: 433, endPoint y: 284, distance: 8.0
click at [433, 276] on input "text" at bounding box center [475, 279] width 130 height 19
paste input "399"
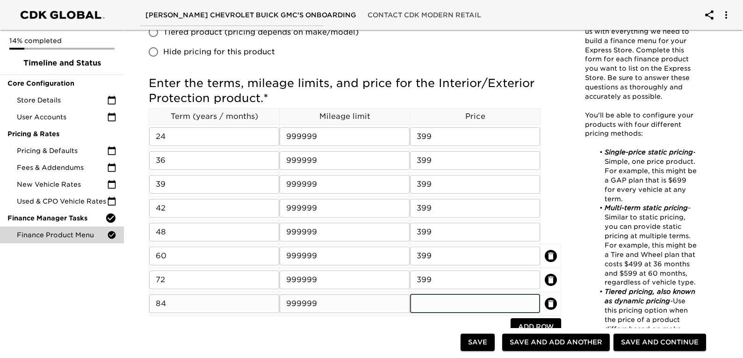
click at [430, 303] on input "text" at bounding box center [475, 303] width 130 height 19
paste input "399"
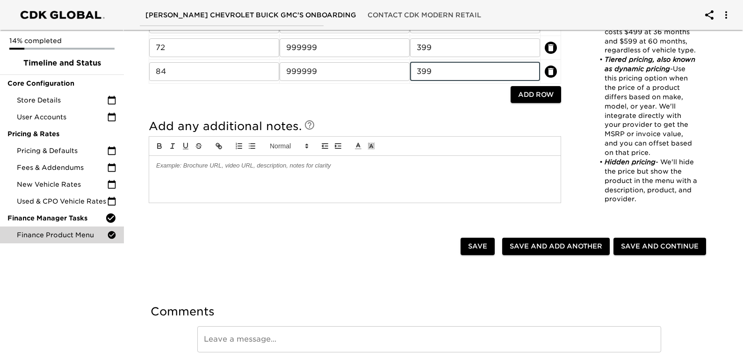
scroll to position [831, 0]
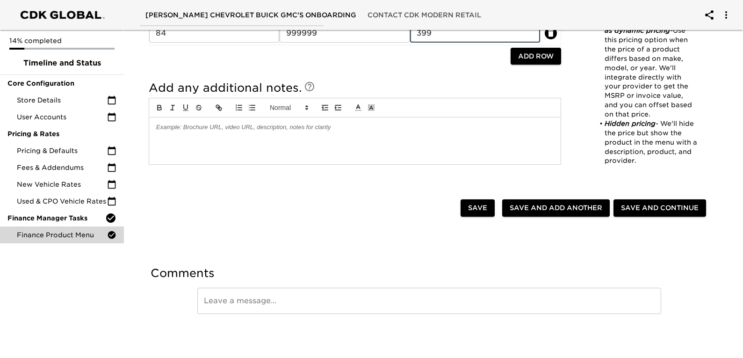
click at [244, 138] on div at bounding box center [354, 140] width 411 height 47
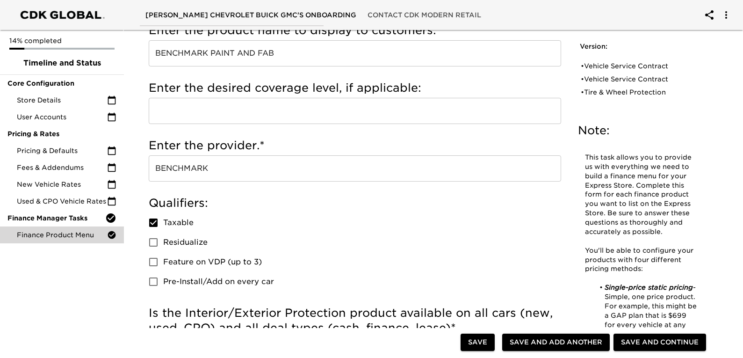
scroll to position [0, 0]
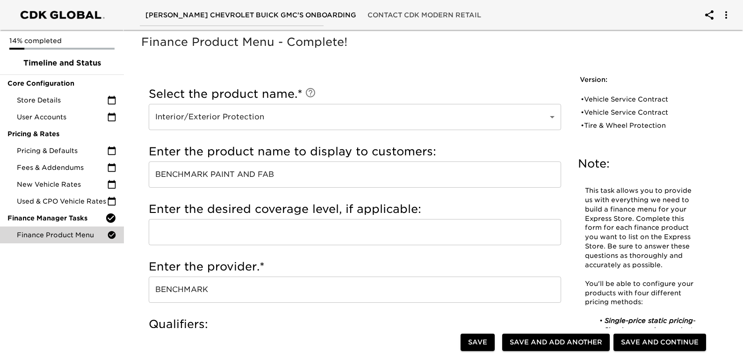
click at [543, 337] on span "Save and Add Another" at bounding box center [556, 342] width 93 height 12
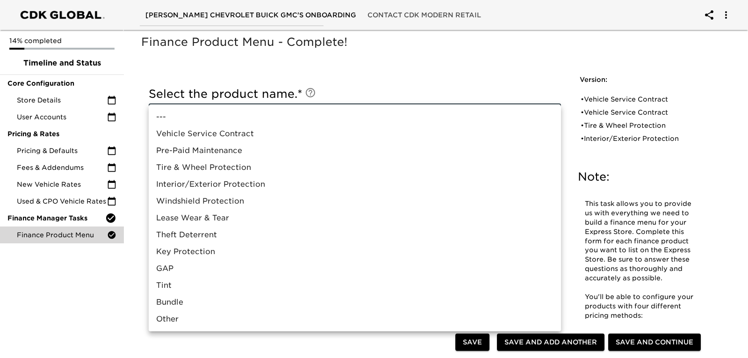
click at [204, 219] on li "Lease Wear & Tear" at bounding box center [355, 217] width 412 height 17
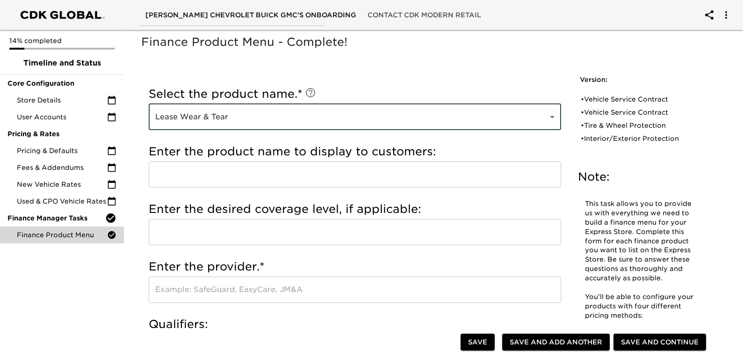
click at [196, 173] on input "text" at bounding box center [355, 174] width 412 height 26
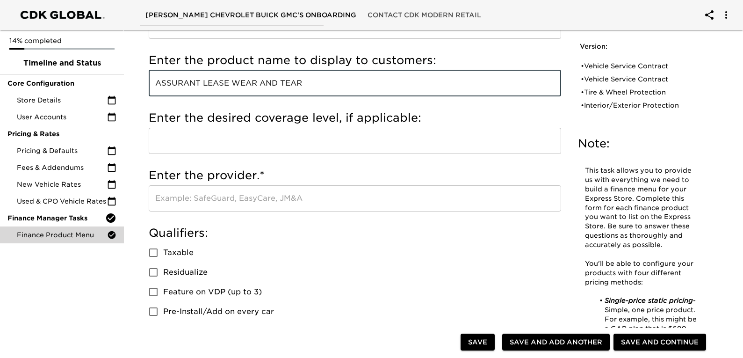
scroll to position [94, 0]
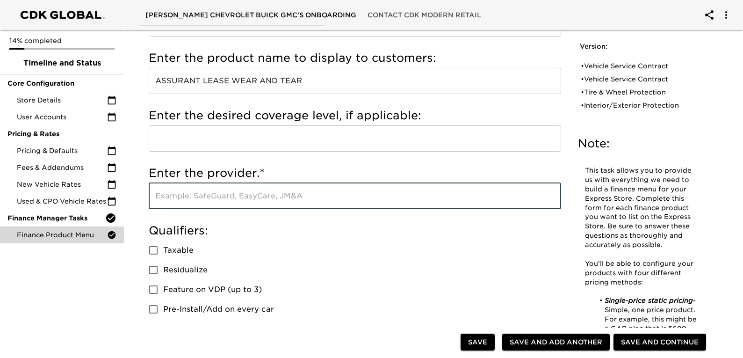
click at [210, 194] on input "text" at bounding box center [355, 196] width 412 height 26
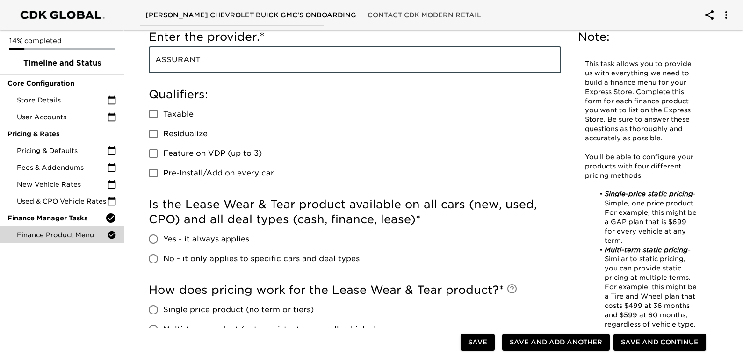
scroll to position [140, 0]
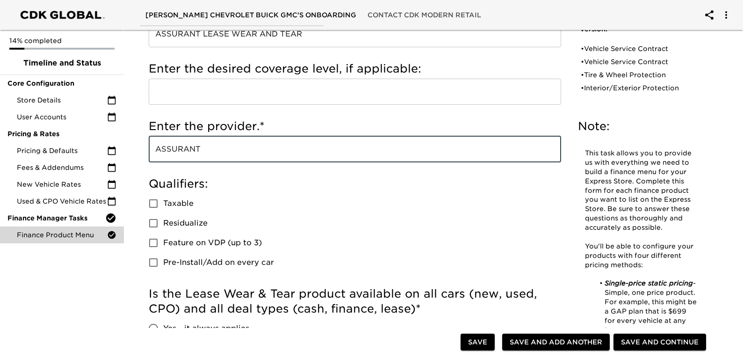
click at [152, 202] on input "Taxable" at bounding box center [154, 204] width 20 height 20
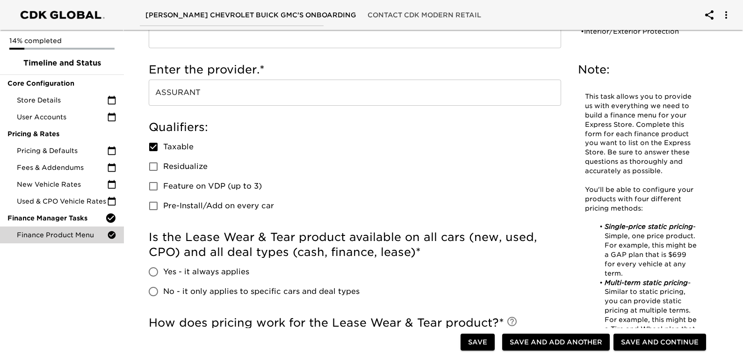
scroll to position [281, 0]
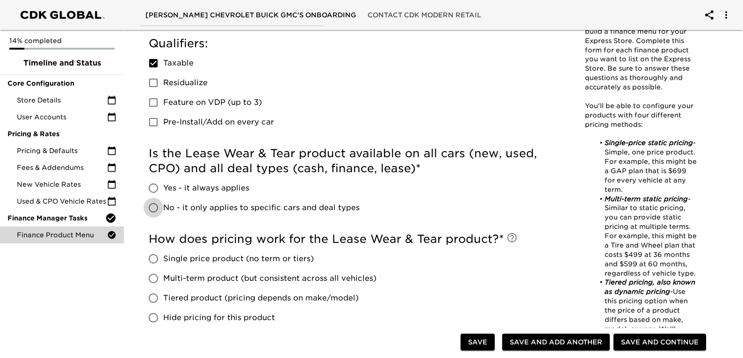
click at [152, 206] on input "No - it only applies to specific cars and deal types" at bounding box center [154, 208] width 20 height 20
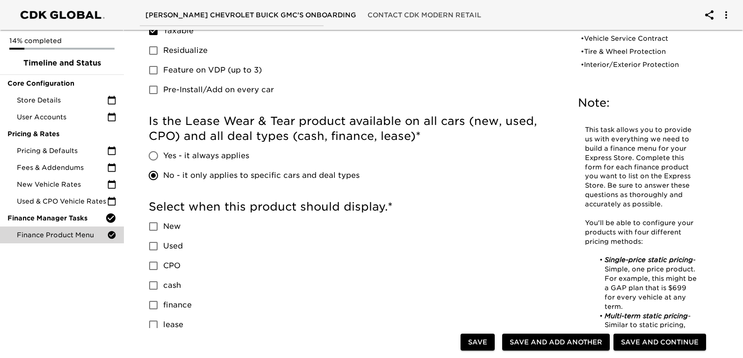
scroll to position [327, 0]
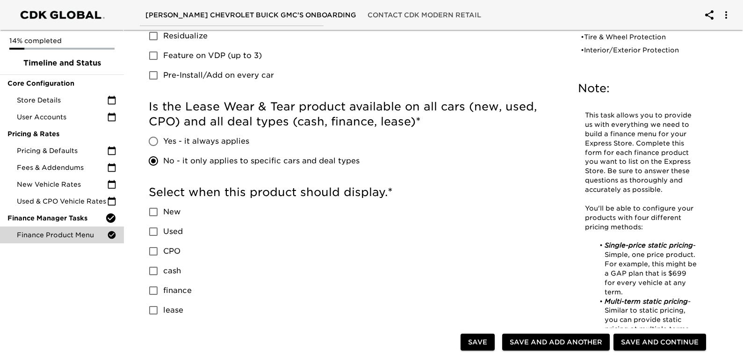
click at [153, 310] on input "lease" at bounding box center [154, 310] width 20 height 20
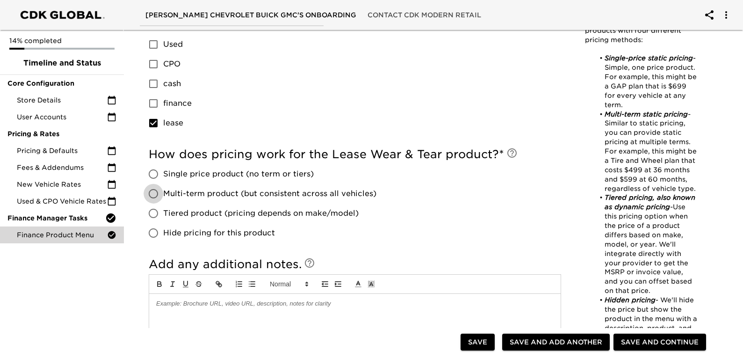
click at [154, 194] on input "Multi-term product (but consistent across all vehicles)" at bounding box center [154, 194] width 20 height 20
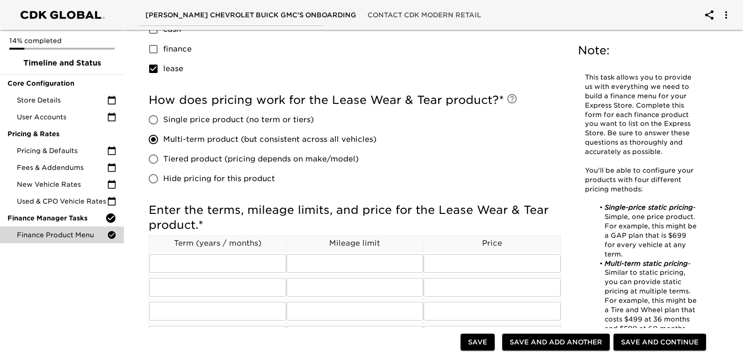
scroll to position [655, 0]
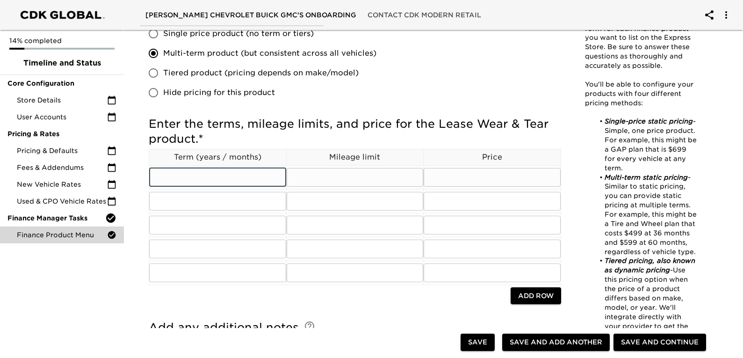
click at [214, 175] on input "text" at bounding box center [217, 177] width 137 height 19
click at [243, 136] on h5 "Enter the terms, mileage limits, and price for the Lease Wear & Tear product. *" at bounding box center [355, 131] width 412 height 30
click at [194, 172] on input "text" at bounding box center [217, 177] width 137 height 19
click at [199, 183] on input "text" at bounding box center [217, 177] width 137 height 19
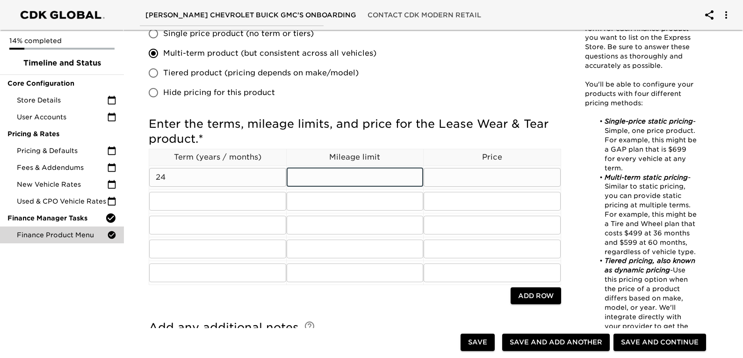
click at [291, 181] on input "text" at bounding box center [355, 177] width 137 height 19
click at [300, 178] on input "99999" at bounding box center [355, 177] width 137 height 19
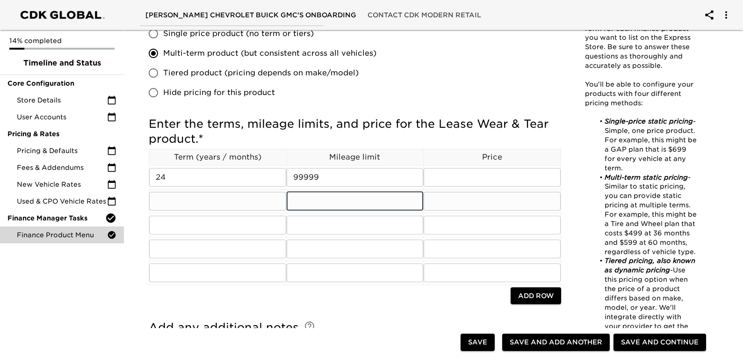
click at [314, 200] on input "text" at bounding box center [355, 201] width 137 height 19
paste input "99999"
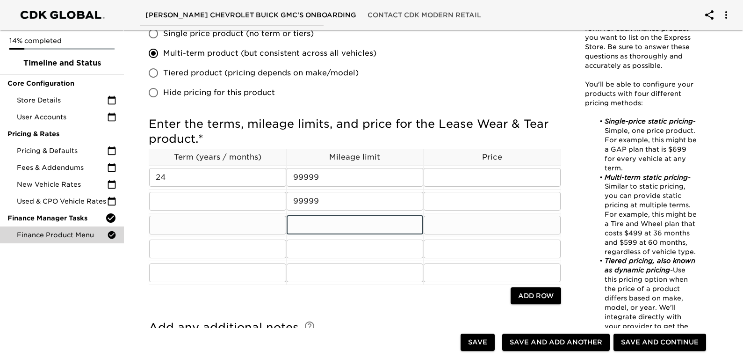
click at [310, 223] on input "text" at bounding box center [355, 225] width 137 height 19
paste input "99999"
click at [304, 251] on input "text" at bounding box center [355, 248] width 137 height 19
paste input "99999"
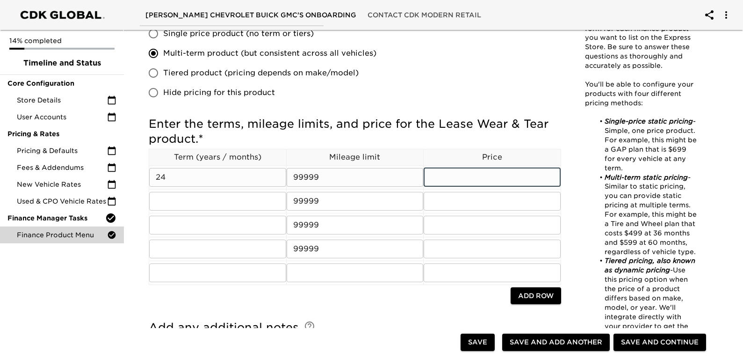
click at [461, 175] on input "text" at bounding box center [492, 177] width 137 height 19
click at [189, 225] on input "text" at bounding box center [217, 225] width 137 height 19
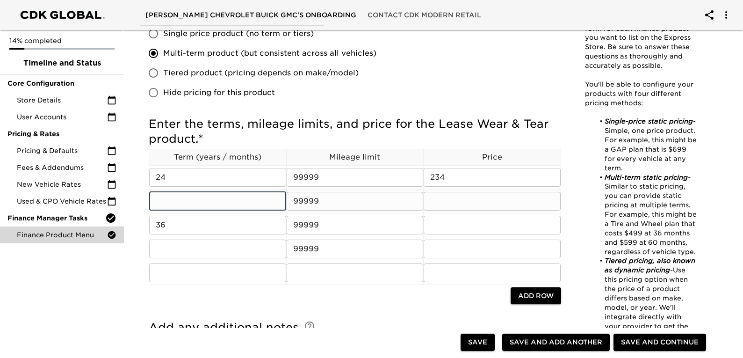
click at [216, 209] on input "text" at bounding box center [217, 201] width 137 height 19
click at [208, 243] on input "text" at bounding box center [217, 248] width 137 height 19
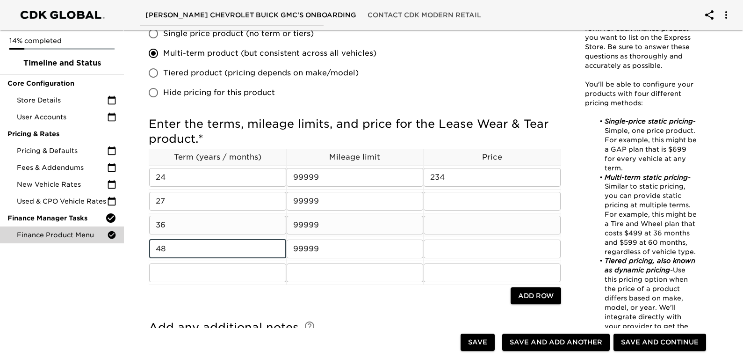
click at [451, 221] on input "text" at bounding box center [492, 225] width 137 height 19
drag, startPoint x: 224, startPoint y: 256, endPoint x: 123, endPoint y: 245, distance: 101.2
click at [451, 253] on input "text" at bounding box center [492, 248] width 137 height 19
click at [440, 204] on input "text" at bounding box center [492, 201] width 137 height 19
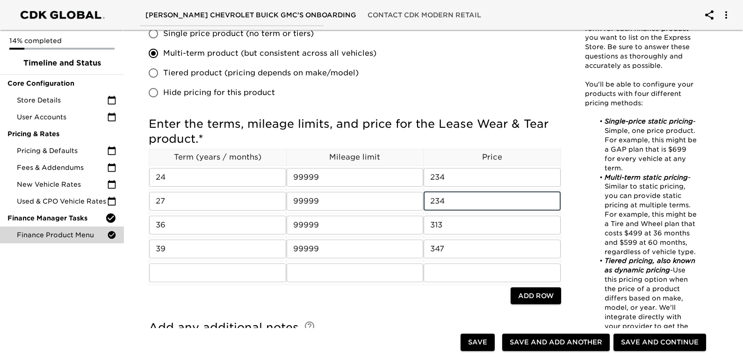
click at [87, 285] on div "14% completed Timeline and Status Core Configuration Store Details User Account…" at bounding box center [62, 179] width 124 height 358
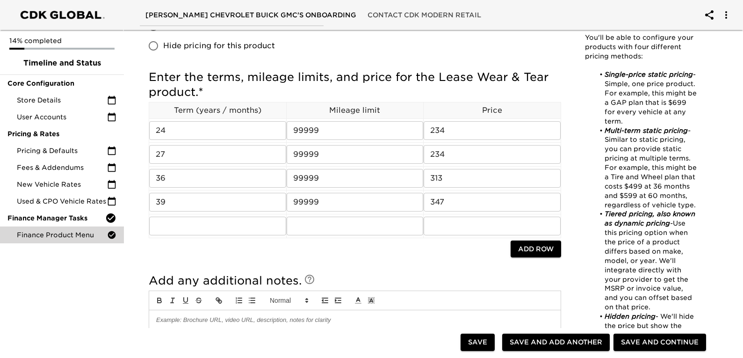
scroll to position [795, 0]
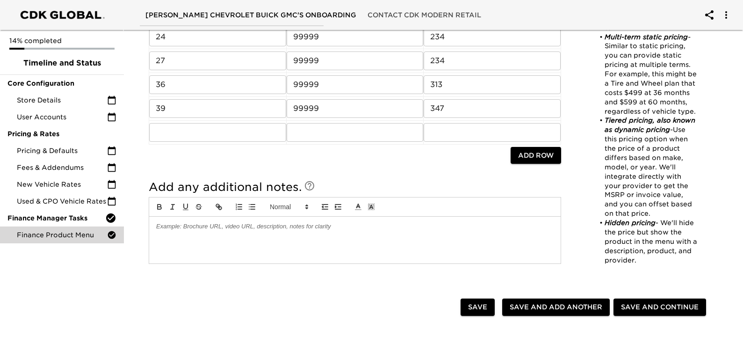
click at [193, 235] on div at bounding box center [354, 239] width 411 height 47
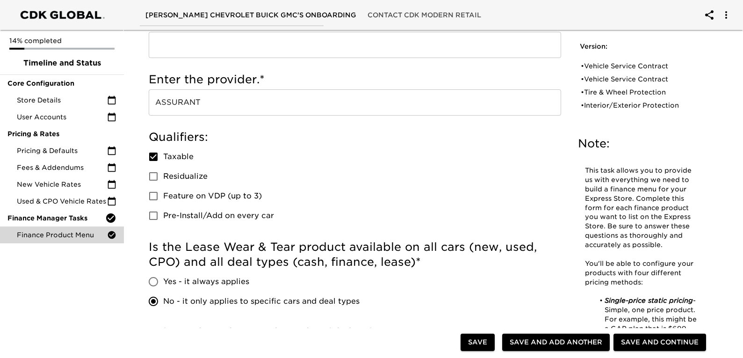
scroll to position [0, 0]
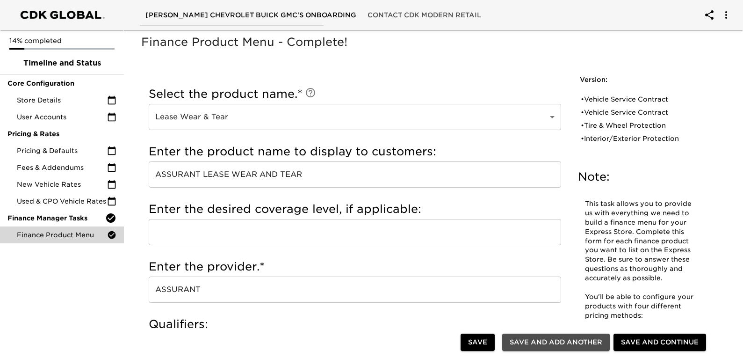
click at [560, 339] on span "Save and Add Another" at bounding box center [556, 342] width 93 height 12
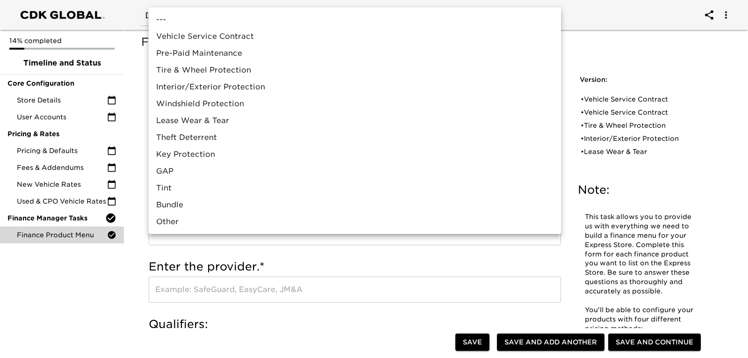
scroll to position [828, 0]
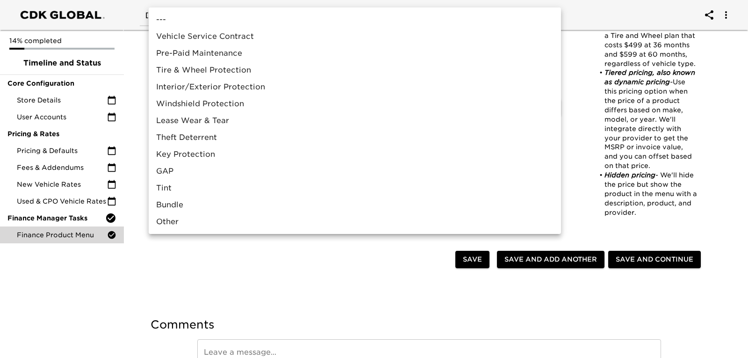
click at [172, 171] on li "GAP" at bounding box center [355, 171] width 412 height 17
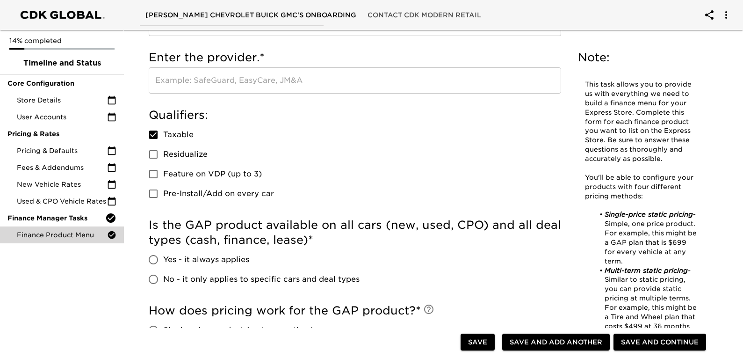
scroll to position [0, 0]
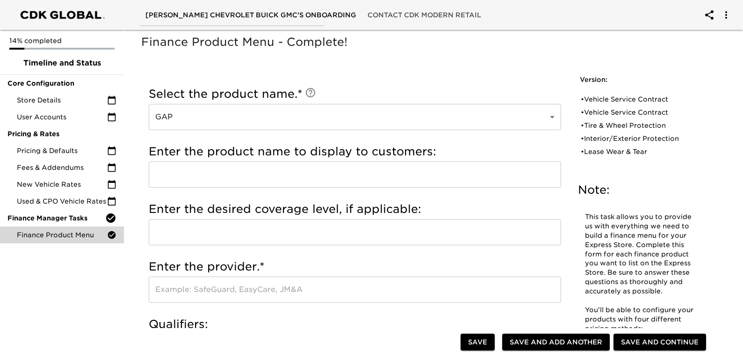
drag, startPoint x: 195, startPoint y: 169, endPoint x: 230, endPoint y: 162, distance: 35.3
click at [195, 169] on input "text" at bounding box center [355, 174] width 412 height 26
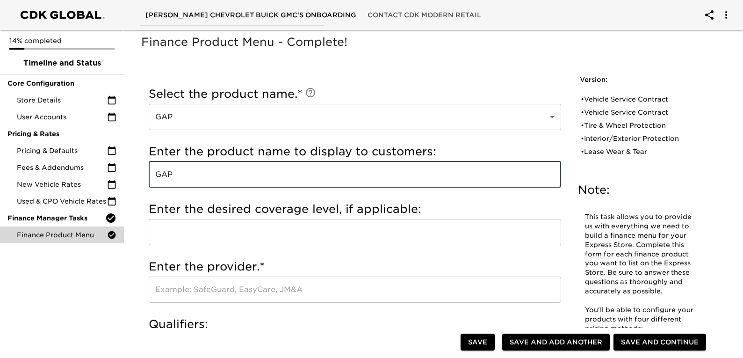
click at [242, 236] on input "text" at bounding box center [355, 232] width 412 height 26
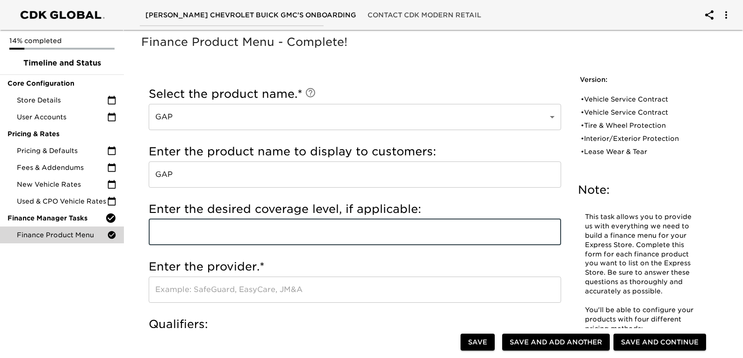
click at [163, 285] on input "text" at bounding box center [355, 289] width 412 height 26
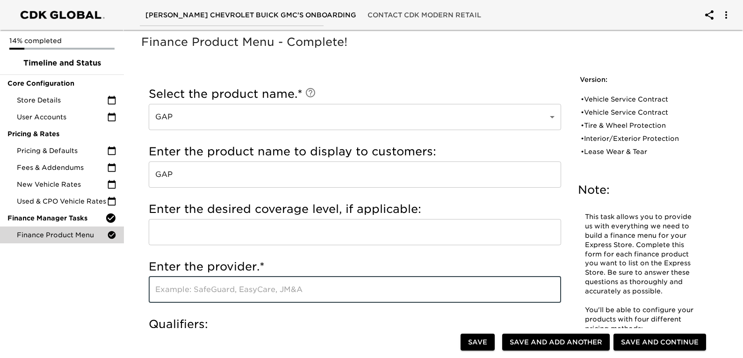
click at [353, 270] on h5 "Enter the provider. *" at bounding box center [355, 266] width 412 height 15
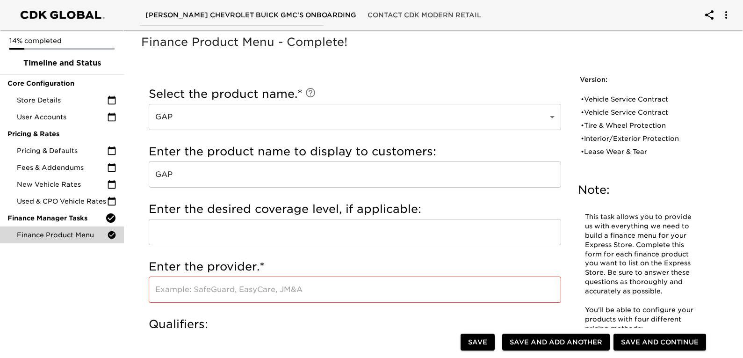
click at [249, 289] on input "text" at bounding box center [355, 289] width 412 height 26
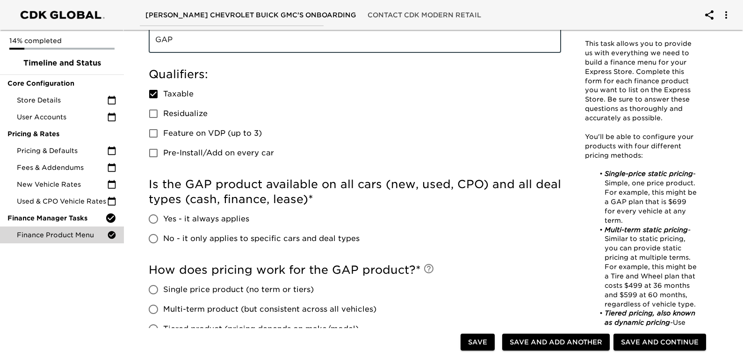
scroll to position [281, 0]
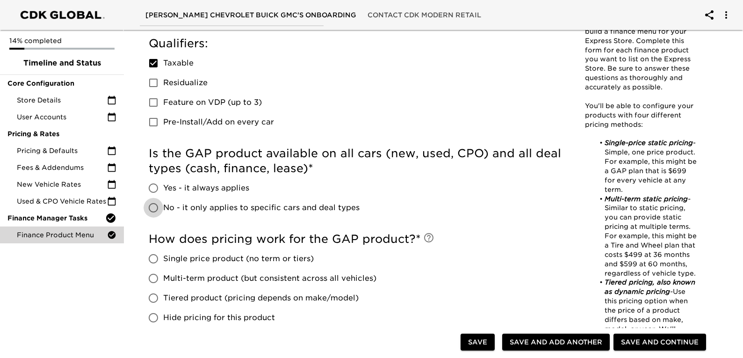
click at [153, 209] on input "No - it only applies to specific cars and deal types" at bounding box center [154, 208] width 20 height 20
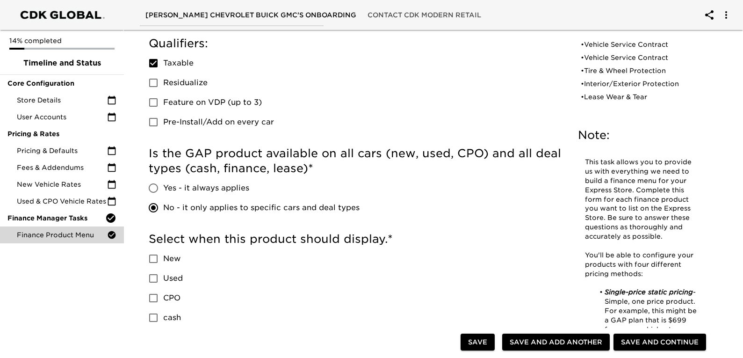
click at [157, 253] on input "New" at bounding box center [154, 259] width 20 height 20
click at [153, 285] on input "Used" at bounding box center [154, 278] width 20 height 20
click at [152, 296] on input "CPO" at bounding box center [154, 298] width 20 height 20
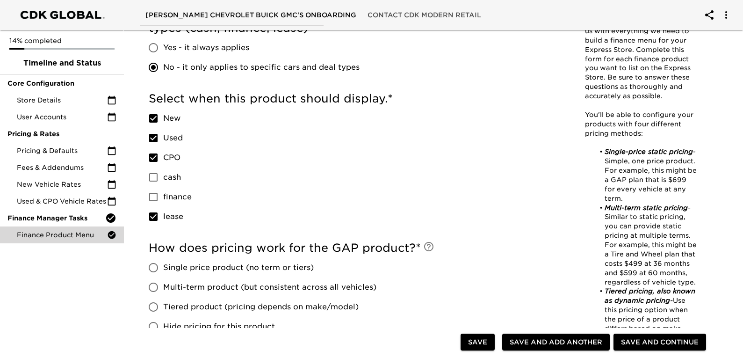
click at [159, 219] on input "lease" at bounding box center [154, 217] width 20 height 20
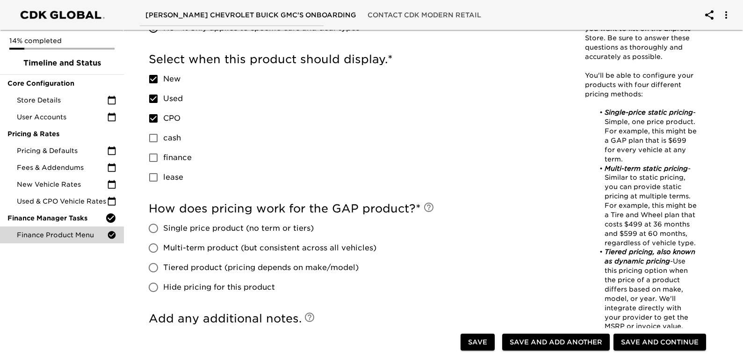
scroll to position [514, 0]
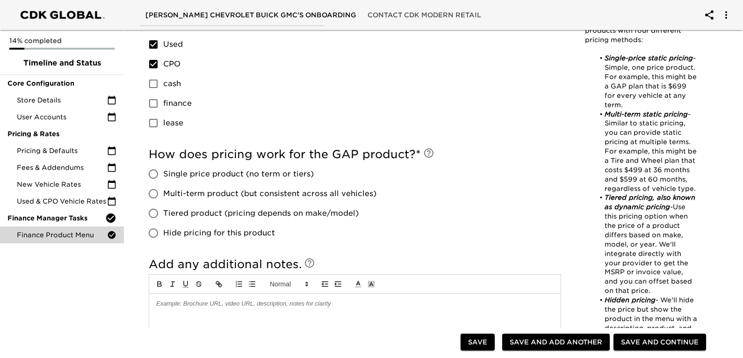
click at [162, 169] on input "Single price product (no term or tiers)" at bounding box center [154, 174] width 20 height 20
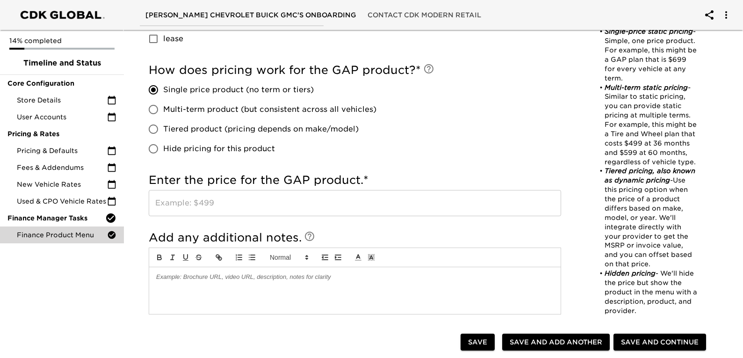
scroll to position [608, 0]
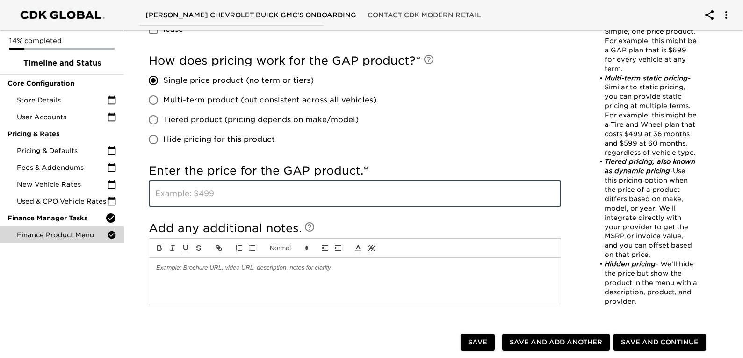
click at [213, 191] on input "text" at bounding box center [355, 193] width 412 height 26
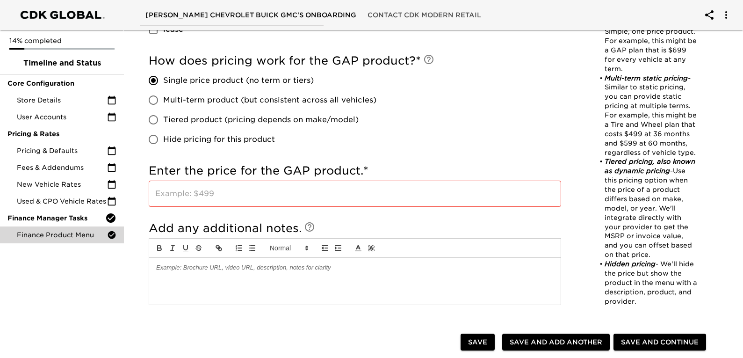
click at [424, 152] on div "How does pricing work for the GAP product? * Single price product (no term or t…" at bounding box center [355, 104] width 412 height 110
click at [146, 137] on input "Hide pricing for this product" at bounding box center [154, 140] width 20 height 20
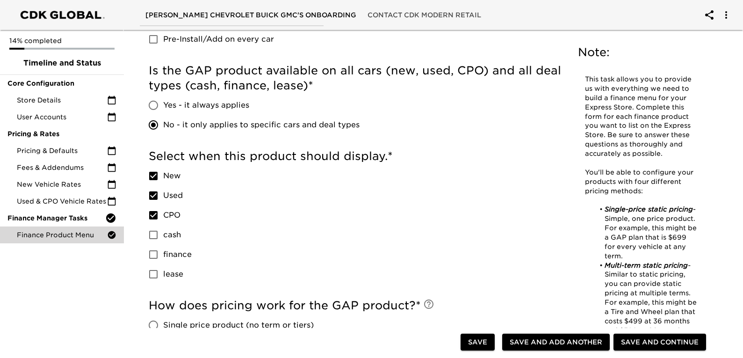
scroll to position [644, 0]
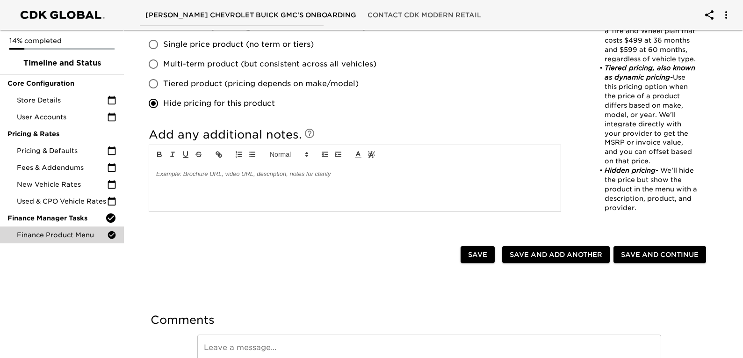
click at [212, 181] on div at bounding box center [354, 187] width 411 height 47
drag, startPoint x: 176, startPoint y: 173, endPoint x: 171, endPoint y: 171, distance: 5.5
click at [171, 171] on p "GAP IS DIFFERENT COST" at bounding box center [354, 174] width 397 height 8
click at [245, 175] on p "GAP HAS DIFFERENT COST" at bounding box center [354, 174] width 397 height 8
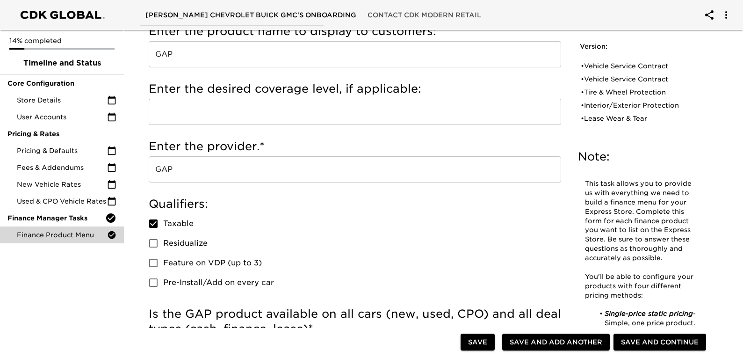
scroll to position [327, 0]
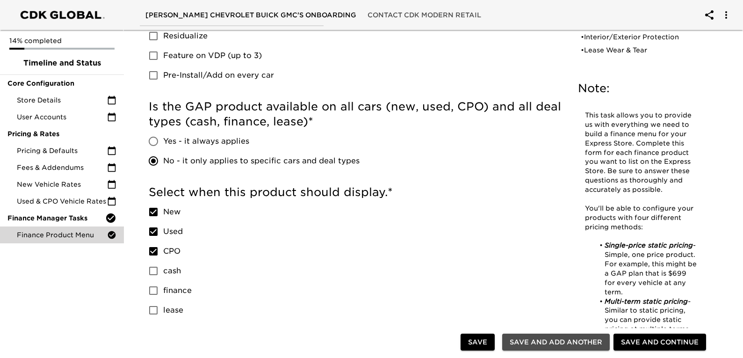
click at [570, 345] on span "Save and Add Another" at bounding box center [556, 342] width 93 height 12
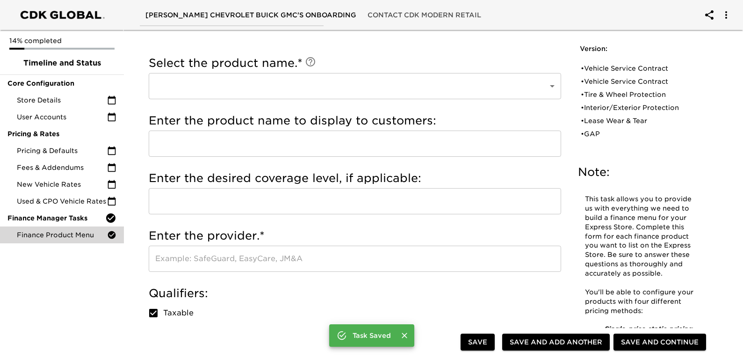
scroll to position [0, 0]
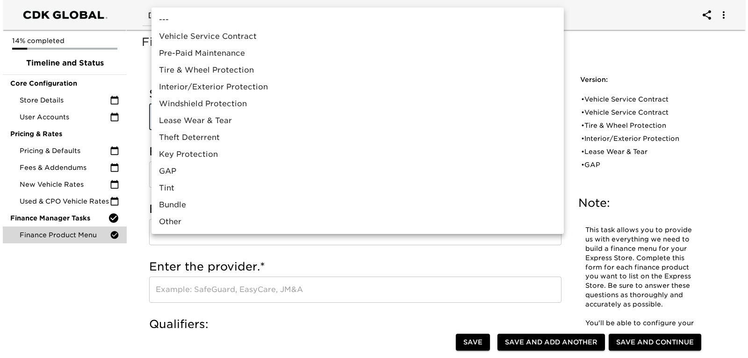
scroll to position [639, 0]
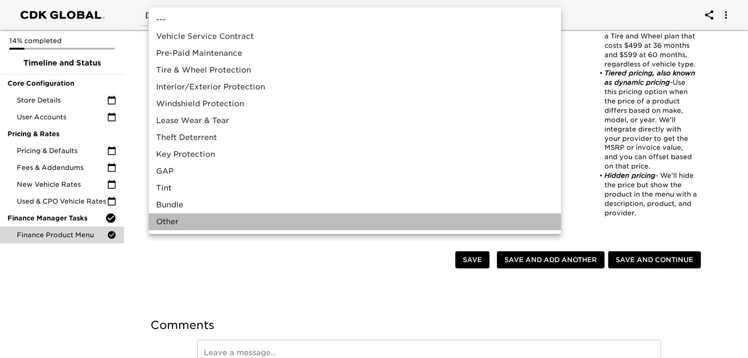
click at [176, 216] on li "Other" at bounding box center [355, 221] width 412 height 17
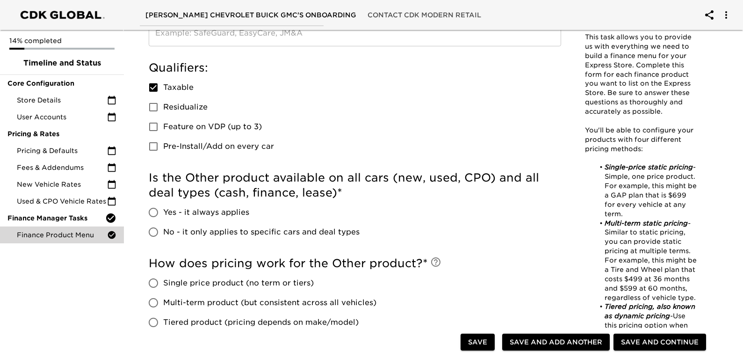
scroll to position [0, 0]
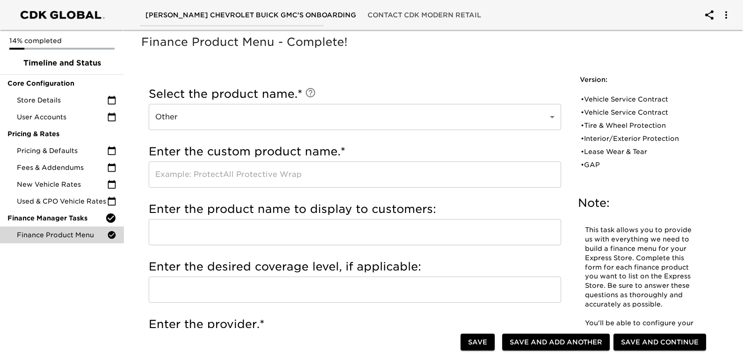
click at [222, 173] on input "text" at bounding box center [355, 174] width 412 height 26
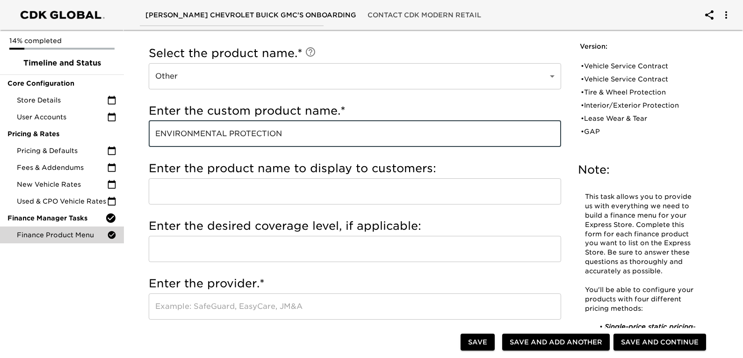
scroll to position [94, 0]
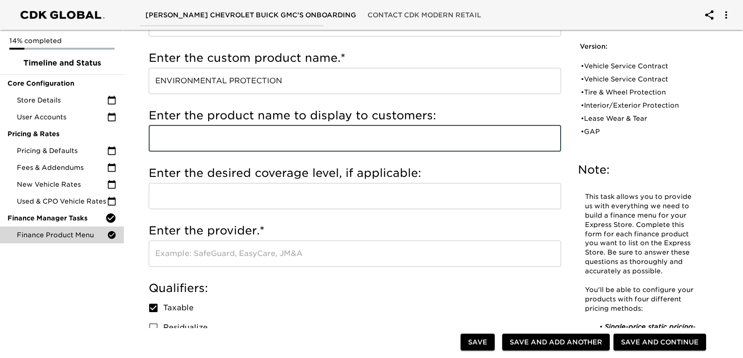
click at [250, 137] on input "text" at bounding box center [355, 138] width 412 height 26
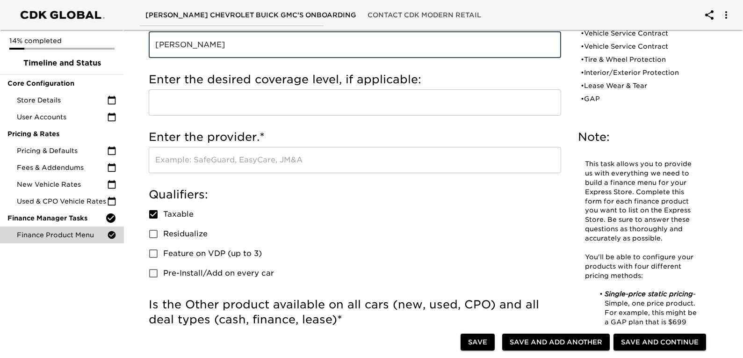
click at [219, 166] on input "text" at bounding box center [355, 160] width 412 height 26
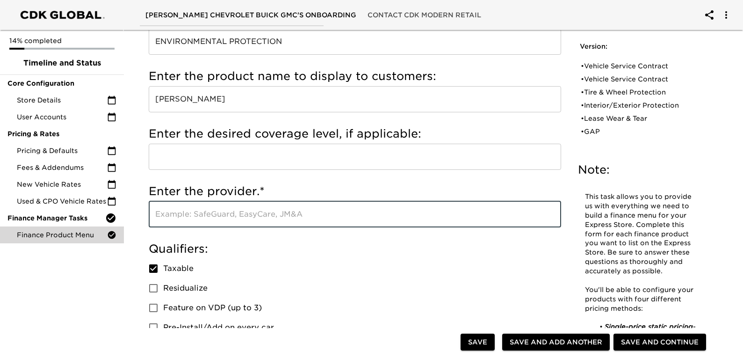
scroll to position [47, 0]
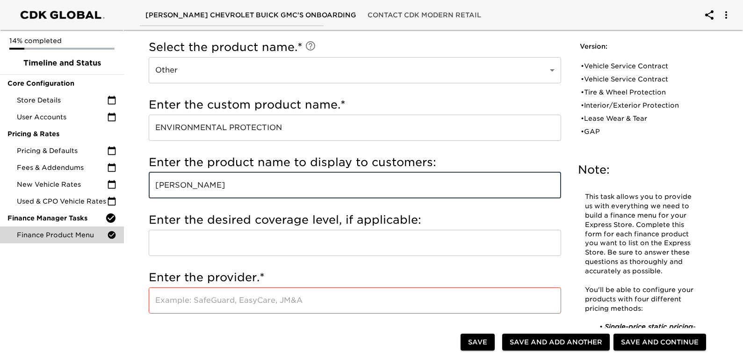
drag, startPoint x: 199, startPoint y: 185, endPoint x: 136, endPoint y: 188, distance: 63.7
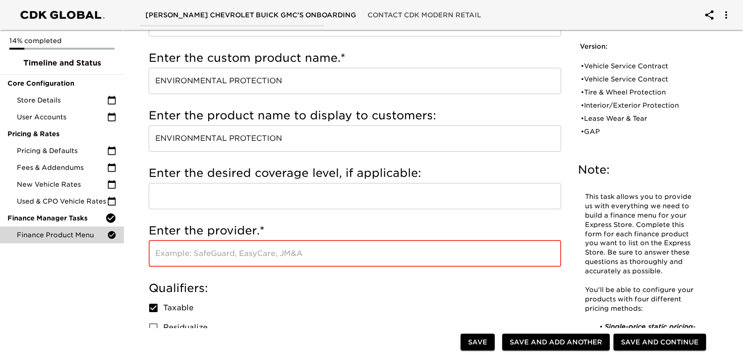
click at [216, 261] on input "text" at bounding box center [355, 253] width 412 height 26
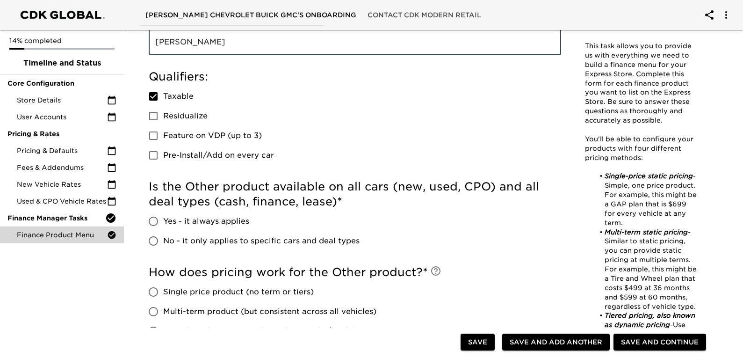
scroll to position [327, 0]
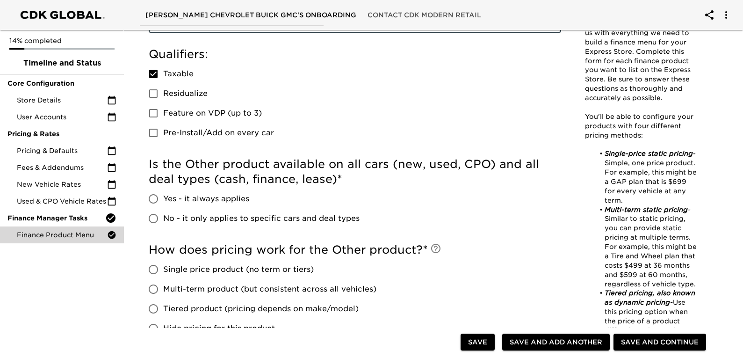
click at [155, 215] on input "No - it only applies to specific cars and deal types" at bounding box center [154, 219] width 20 height 20
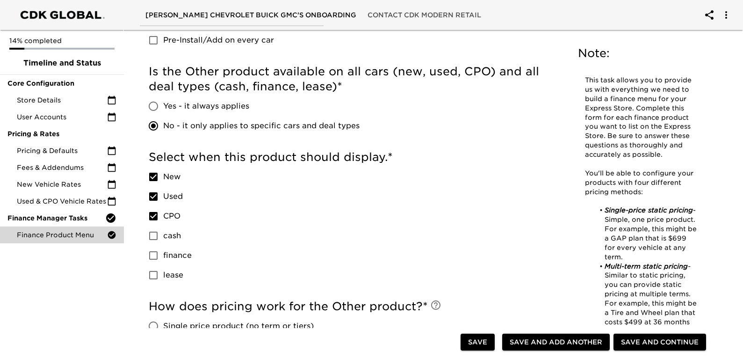
scroll to position [421, 0]
click at [151, 233] on input "cash" at bounding box center [154, 235] width 20 height 20
click at [158, 251] on input "finance" at bounding box center [154, 255] width 20 height 20
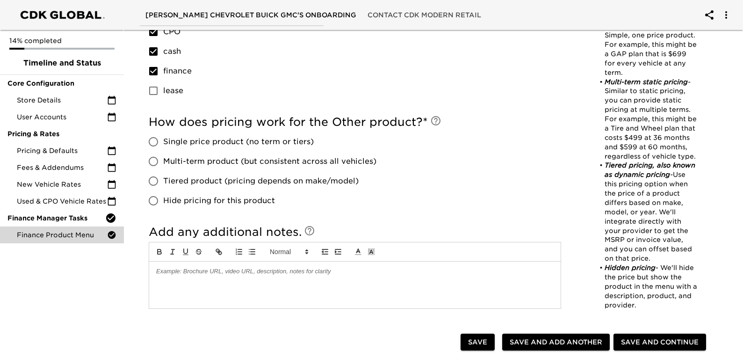
scroll to position [608, 0]
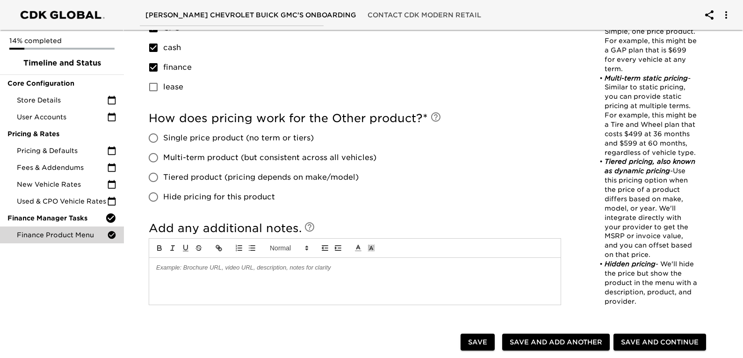
click at [186, 199] on span "Hide pricing for this product" at bounding box center [219, 196] width 112 height 11
click at [163, 199] on input "Hide pricing for this product" at bounding box center [154, 197] width 20 height 20
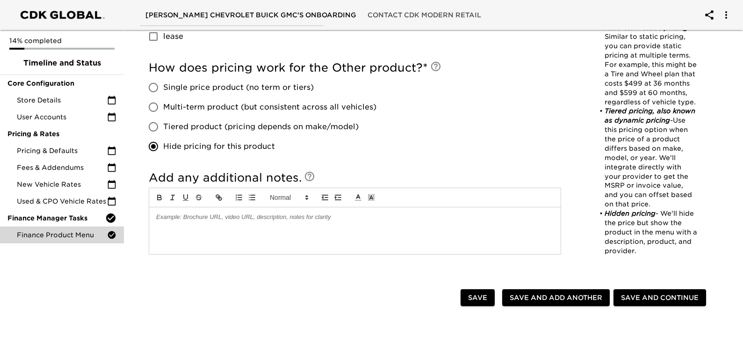
scroll to position [701, 0]
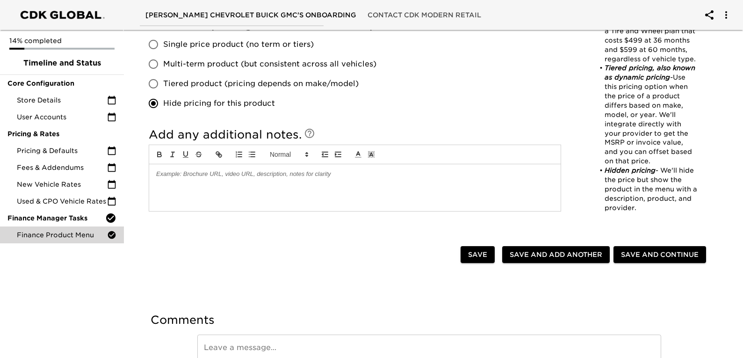
click at [235, 176] on p at bounding box center [354, 174] width 397 height 8
click at [560, 250] on span "Save and Add Another" at bounding box center [556, 255] width 93 height 12
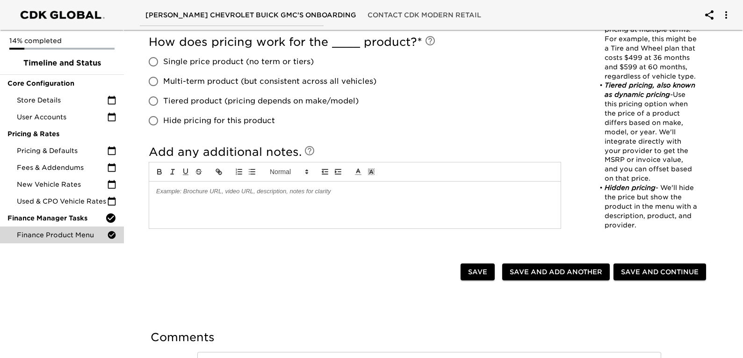
scroll to position [691, 0]
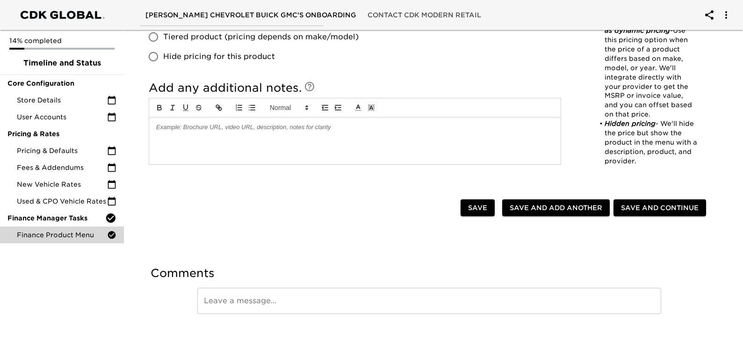
click at [666, 207] on span "Save and Continue" at bounding box center [660, 208] width 78 height 12
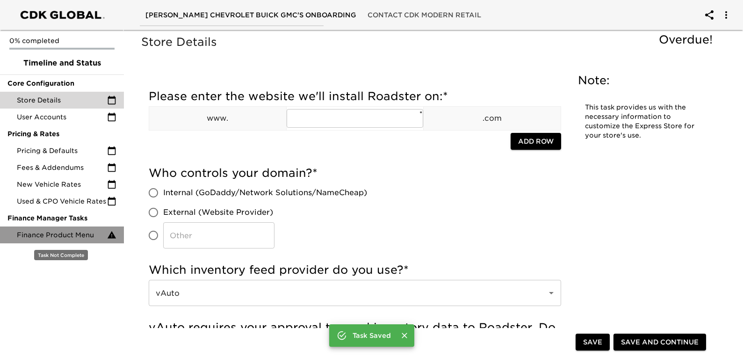
click at [77, 228] on div "Finance Product Menu" at bounding box center [62, 234] width 124 height 17
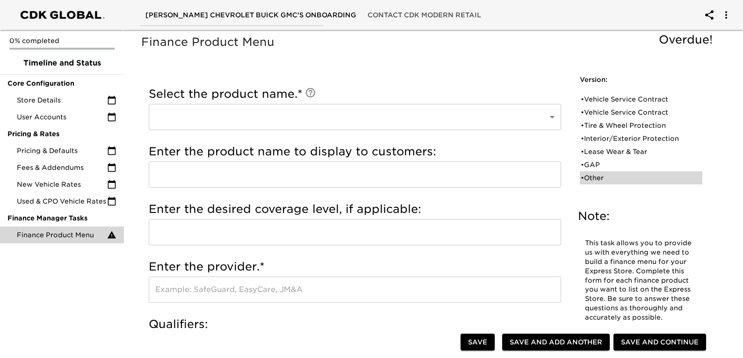
click at [621, 180] on div "• Other" at bounding box center [635, 177] width 108 height 9
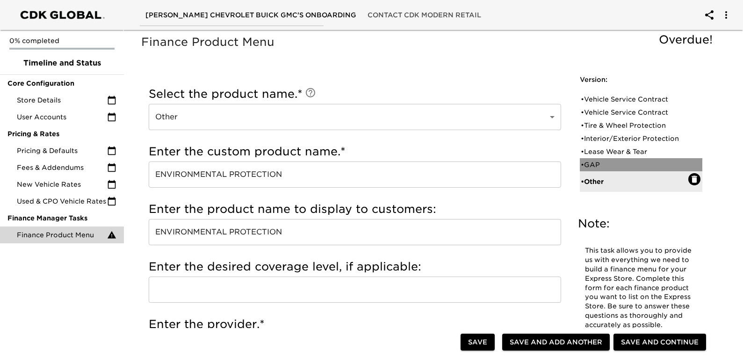
click at [629, 166] on div "• GAP" at bounding box center [635, 164] width 108 height 9
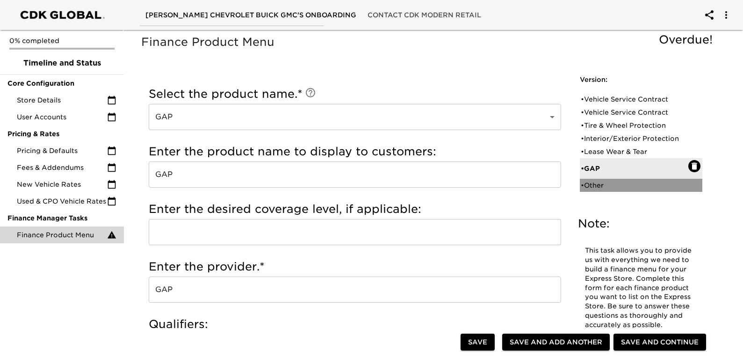
click at [614, 182] on div "• Other" at bounding box center [635, 184] width 108 height 9
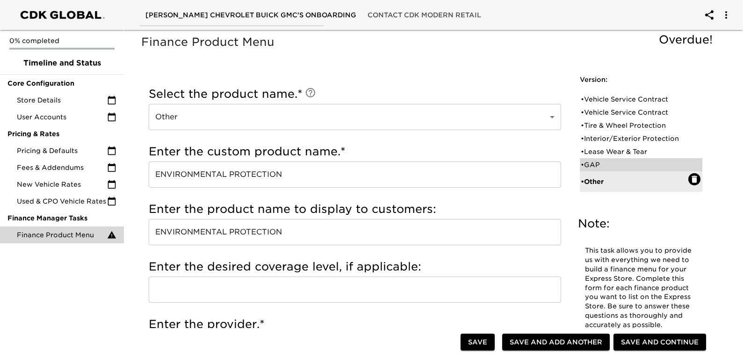
click at [612, 164] on div "• GAP" at bounding box center [635, 164] width 108 height 9
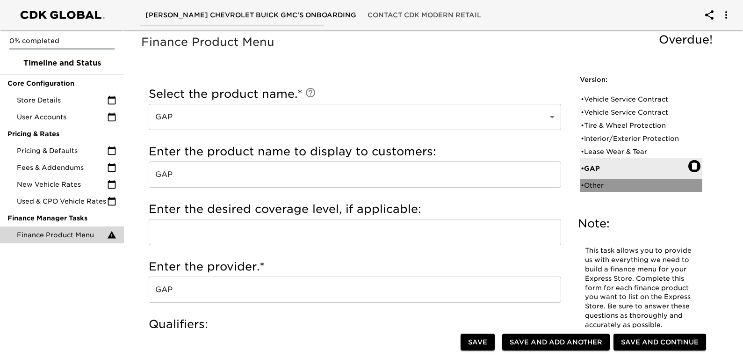
click at [606, 181] on div "• Other" at bounding box center [635, 184] width 108 height 9
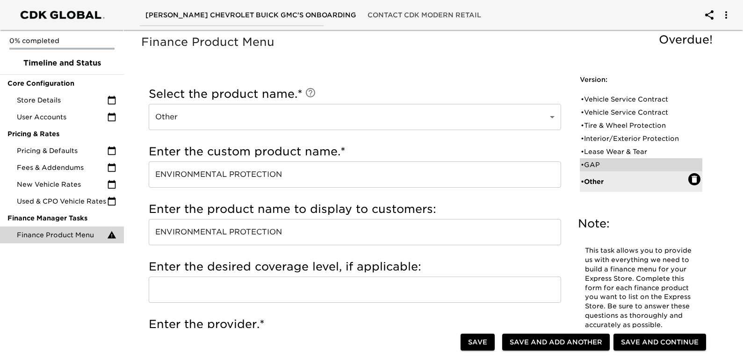
click at [606, 169] on div "• GAP" at bounding box center [635, 164] width 108 height 9
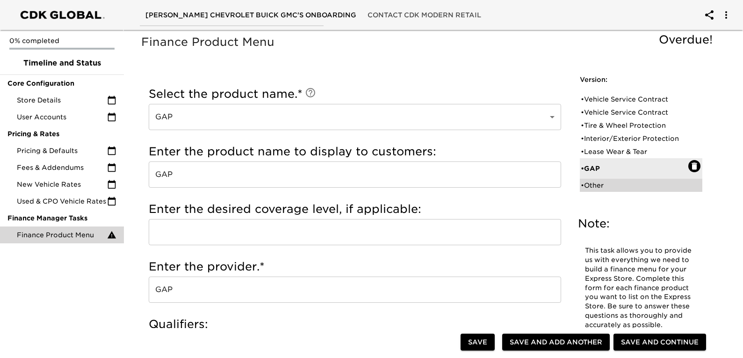
click at [607, 185] on div "• Other" at bounding box center [635, 184] width 108 height 9
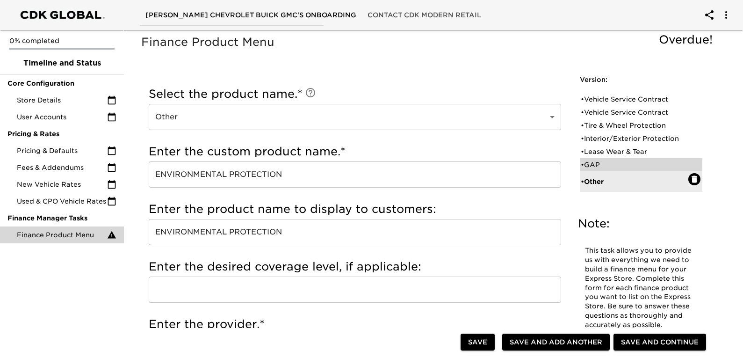
click at [605, 165] on div "• GAP" at bounding box center [635, 164] width 108 height 9
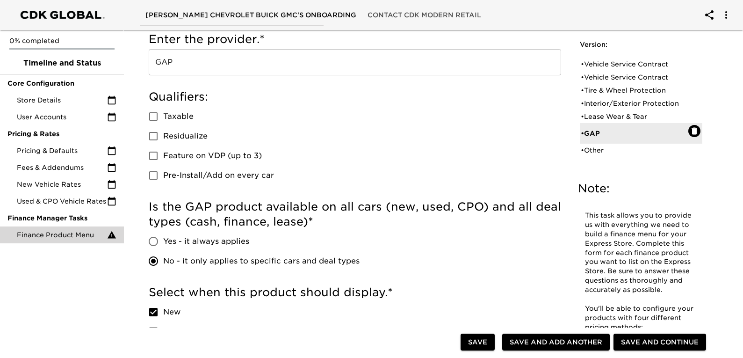
scroll to position [234, 0]
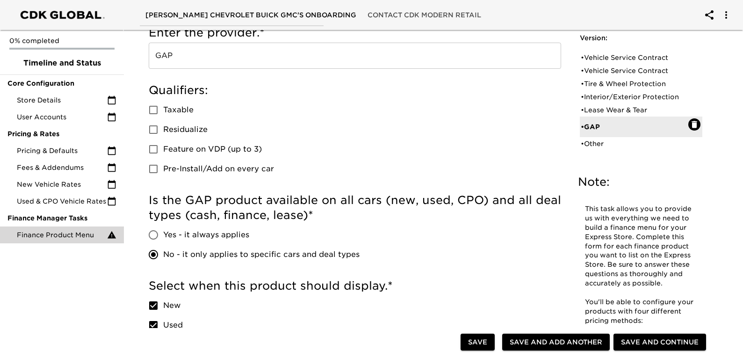
click at [156, 108] on input "Taxable" at bounding box center [154, 110] width 20 height 20
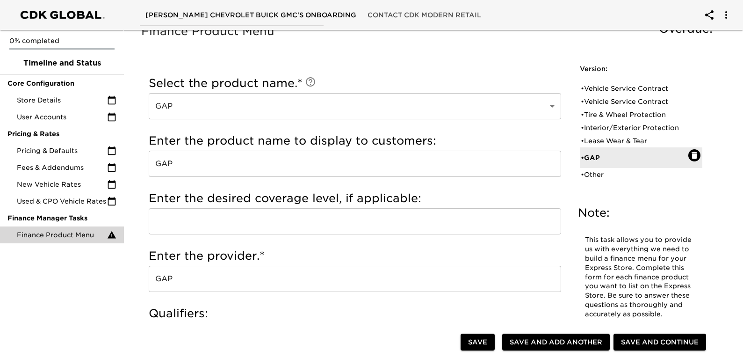
scroll to position [0, 0]
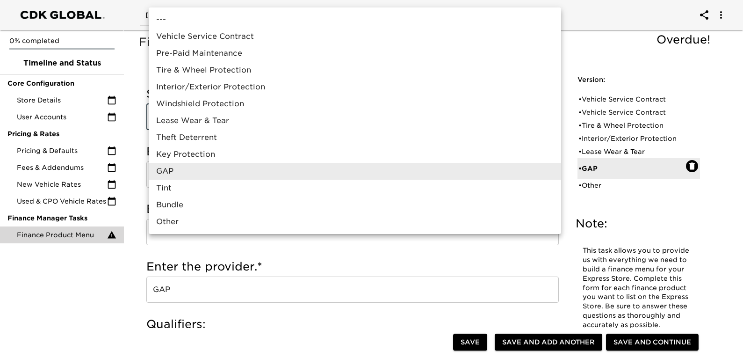
click at [190, 176] on li "GAP" at bounding box center [355, 171] width 412 height 17
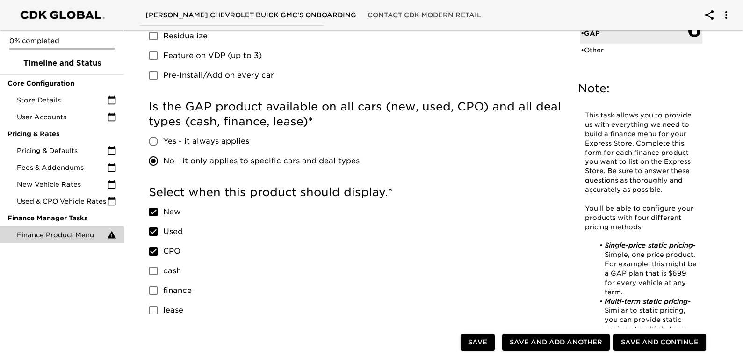
scroll to position [374, 0]
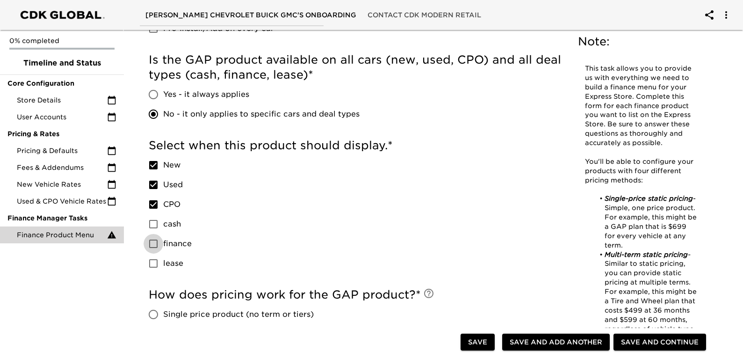
click at [151, 242] on input "finance" at bounding box center [154, 244] width 20 height 20
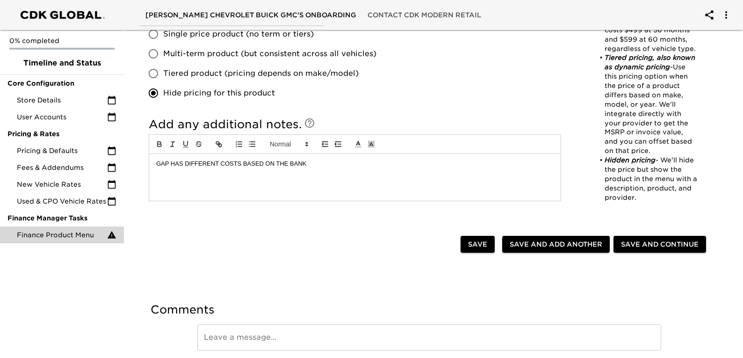
scroll to position [655, 0]
click at [548, 240] on span "Save and Add Another" at bounding box center [556, 244] width 93 height 12
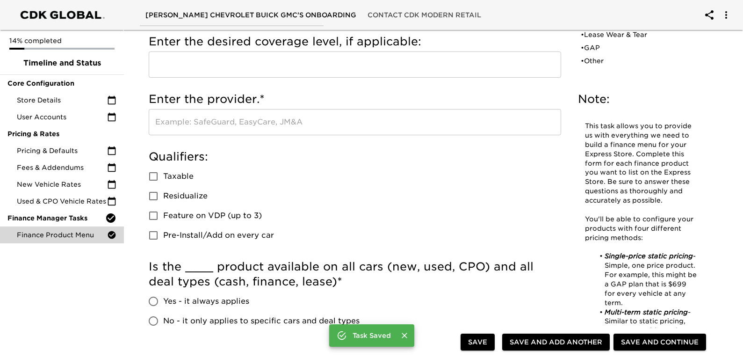
scroll to position [0, 0]
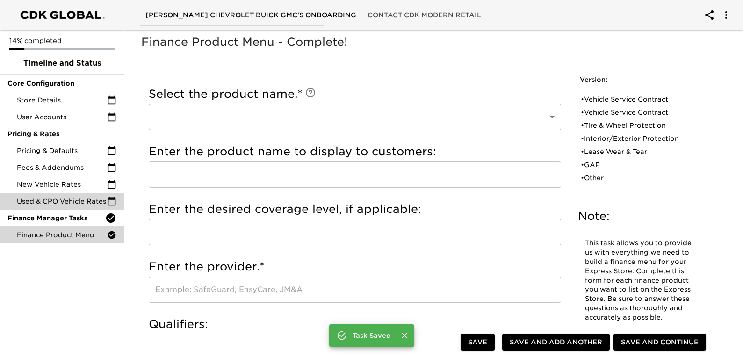
click at [75, 200] on span "Used & CPO Vehicle Rates" at bounding box center [62, 200] width 90 height 9
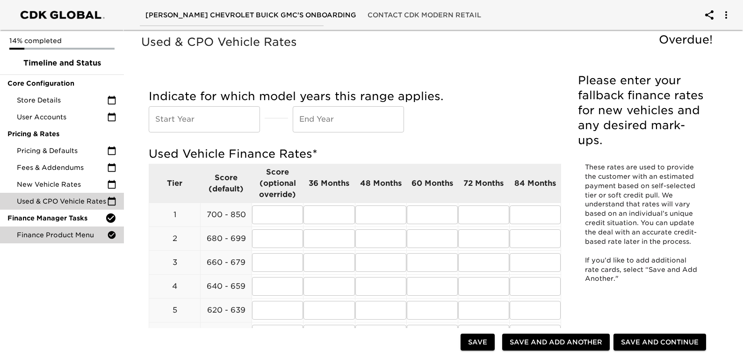
click at [65, 232] on span "Finance Product Menu" at bounding box center [62, 234] width 90 height 9
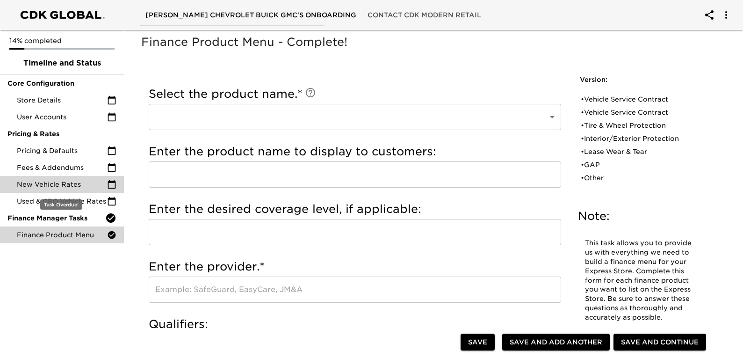
click at [46, 182] on span "New Vehicle Rates" at bounding box center [62, 184] width 90 height 9
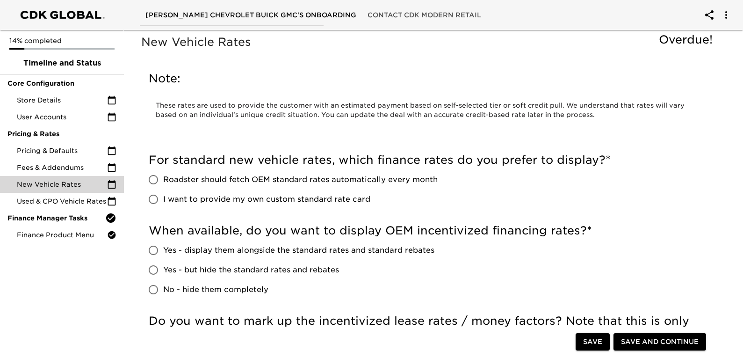
click at [154, 198] on input "I want to provide my own custom standard rate card" at bounding box center [154, 199] width 20 height 20
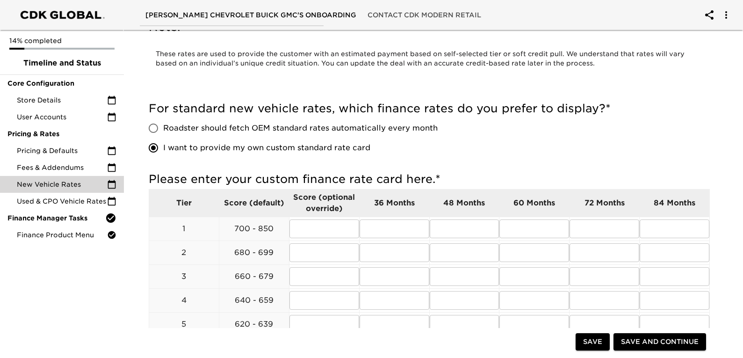
scroll to position [47, 0]
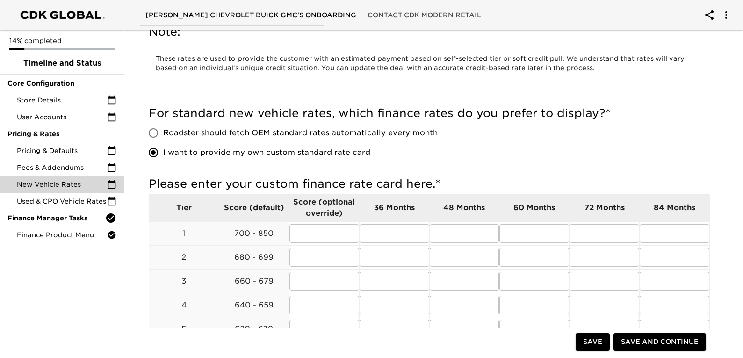
click at [157, 152] on input "I want to provide my own custom standard rate card" at bounding box center [154, 153] width 20 height 20
click at [156, 133] on input "Roadster should fetch OEM standard rates automatically every month" at bounding box center [154, 133] width 20 height 20
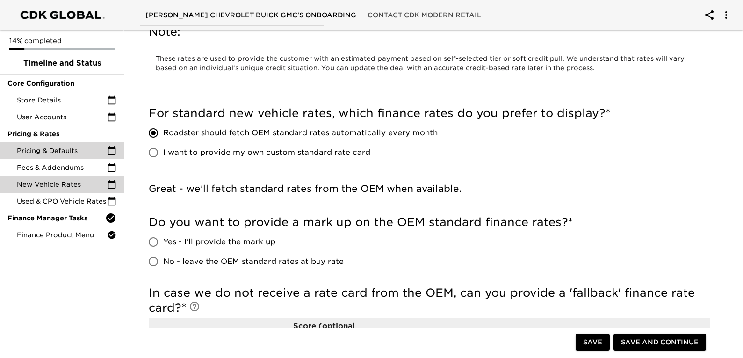
click at [54, 155] on span "Pricing & Defaults" at bounding box center [62, 150] width 90 height 9
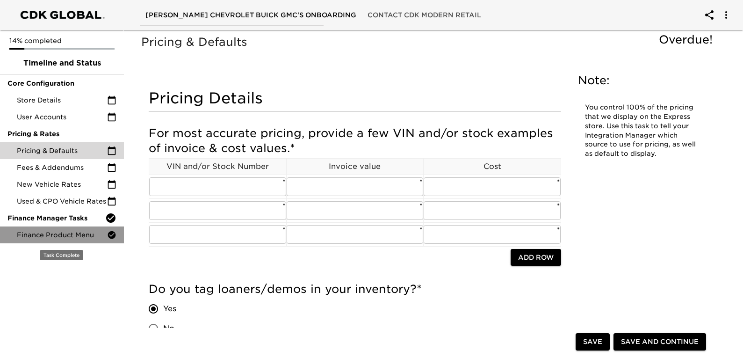
click at [50, 237] on span "Finance Product Menu" at bounding box center [62, 234] width 90 height 9
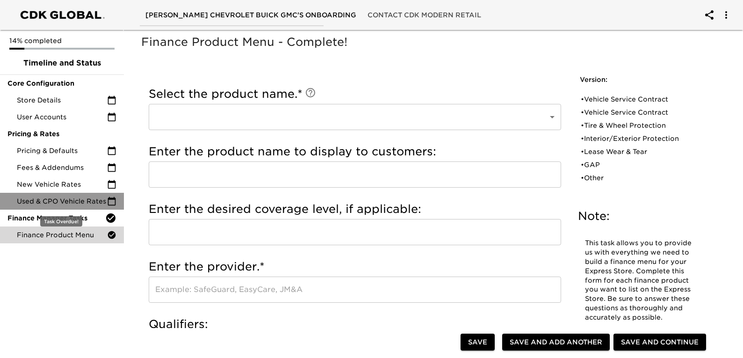
click at [57, 197] on span "Used & CPO Vehicle Rates" at bounding box center [62, 200] width 90 height 9
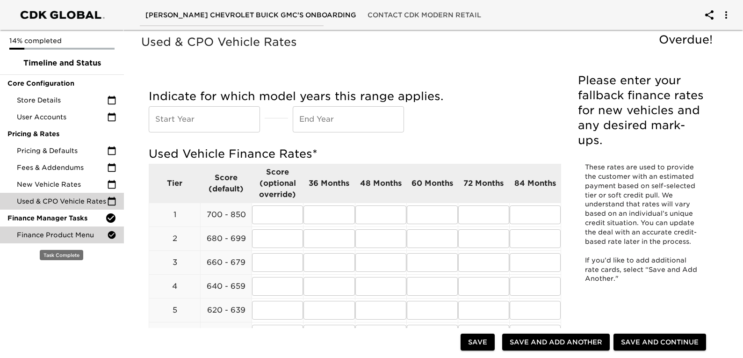
click at [65, 229] on div "Finance Product Menu" at bounding box center [62, 234] width 124 height 17
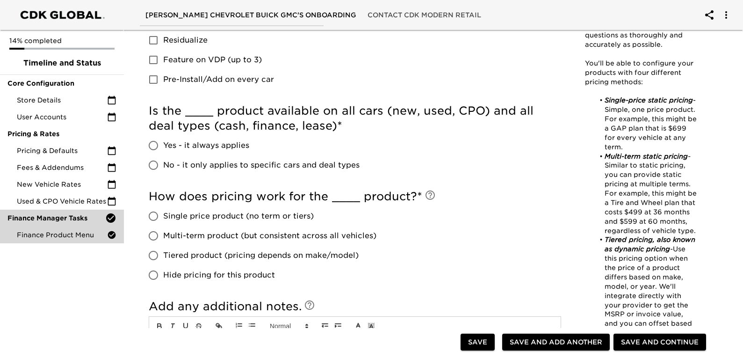
scroll to position [514, 0]
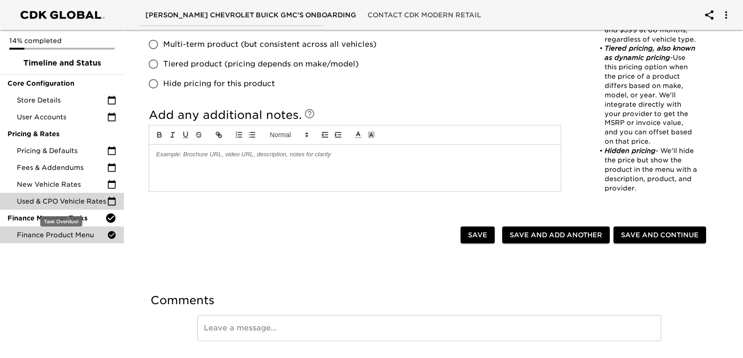
click at [61, 197] on span "Used & CPO Vehicle Rates" at bounding box center [62, 200] width 90 height 9
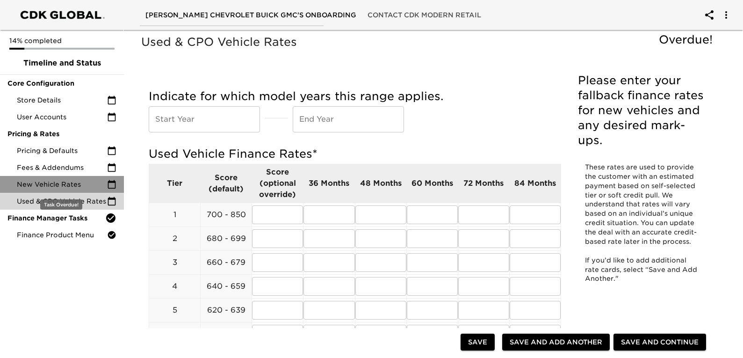
click at [54, 182] on span "New Vehicle Rates" at bounding box center [62, 184] width 90 height 9
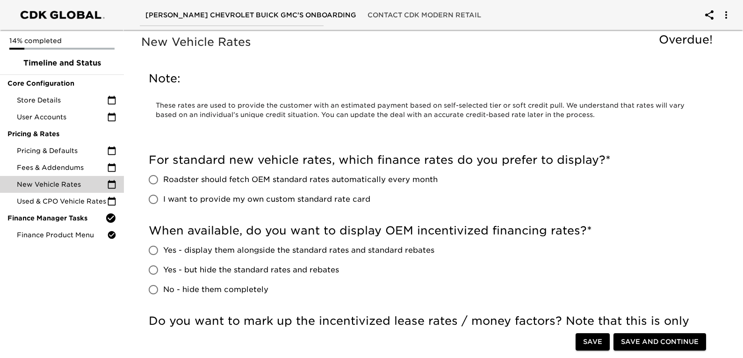
click at [147, 196] on input "I want to provide my own custom standard rate card" at bounding box center [154, 199] width 20 height 20
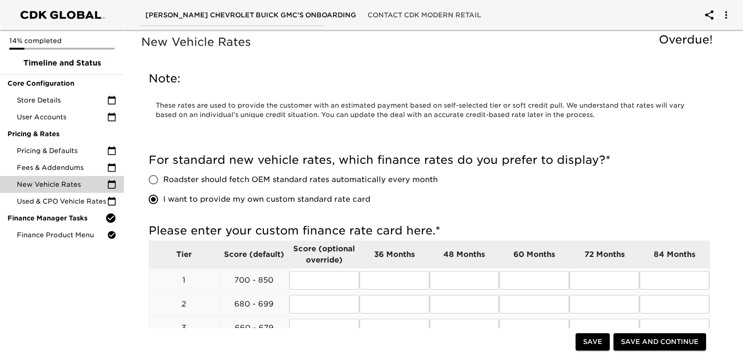
click at [155, 199] on input "I want to provide my own custom standard rate card" at bounding box center [154, 199] width 20 height 20
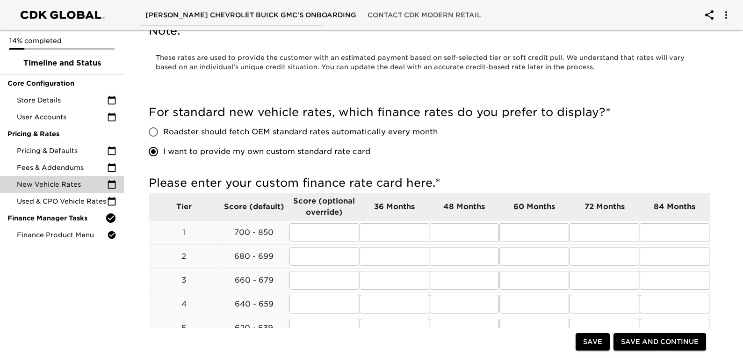
scroll to position [94, 0]
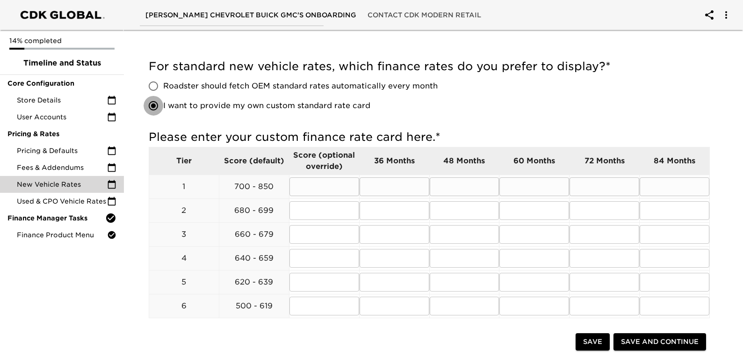
click at [317, 184] on input "text" at bounding box center [324, 186] width 70 height 19
click at [325, 209] on input "text" at bounding box center [324, 210] width 70 height 19
click at [323, 231] on input "text" at bounding box center [324, 234] width 70 height 19
click at [322, 259] on input "text" at bounding box center [324, 258] width 70 height 19
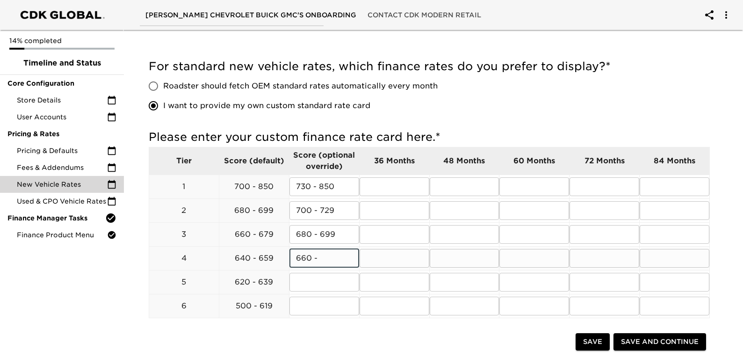
drag, startPoint x: 330, startPoint y: 260, endPoint x: 278, endPoint y: 260, distance: 51.9
click at [278, 260] on tr "4 640 - 659 660 - ​ ​ ​ ​ ​ ​" at bounding box center [429, 258] width 561 height 24
click at [312, 277] on input "text" at bounding box center [324, 282] width 70 height 19
click at [332, 278] on input "620" at bounding box center [324, 282] width 70 height 19
click at [311, 303] on input "text" at bounding box center [324, 305] width 70 height 19
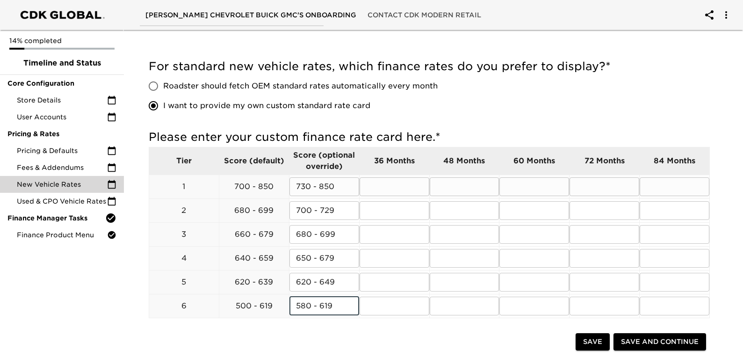
click at [391, 180] on input "text" at bounding box center [395, 186] width 70 height 19
click at [380, 211] on input "text" at bounding box center [395, 210] width 70 height 19
click at [455, 189] on input "text" at bounding box center [465, 186] width 70 height 19
click at [530, 181] on input "text" at bounding box center [534, 186] width 70 height 19
click at [592, 188] on input "text" at bounding box center [605, 186] width 70 height 19
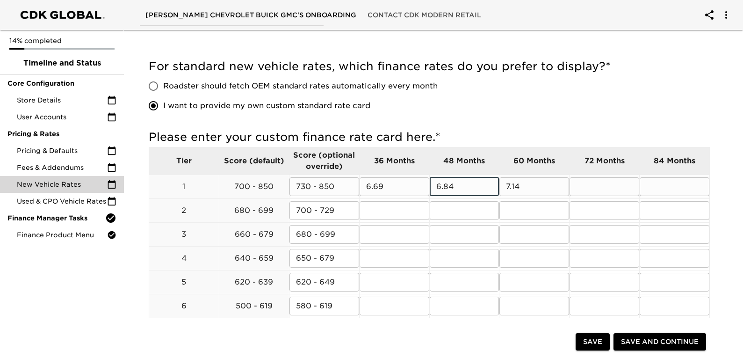
drag, startPoint x: 467, startPoint y: 188, endPoint x: 423, endPoint y: 187, distance: 44.0
click at [423, 187] on tr "1 700 - 850 730 - 850 ​ 6.69 ​ 6.84 ​ 7.14 ​ ​ ​" at bounding box center [429, 186] width 561 height 24
drag, startPoint x: 531, startPoint y: 184, endPoint x: 488, endPoint y: 185, distance: 43.5
click at [488, 185] on tr "1 700 - 850 730 - 850 ​ 6.69 ​ 6.84 ​ 7.14 ​ ​ ​" at bounding box center [429, 186] width 561 height 24
click at [585, 182] on input "text" at bounding box center [605, 186] width 70 height 19
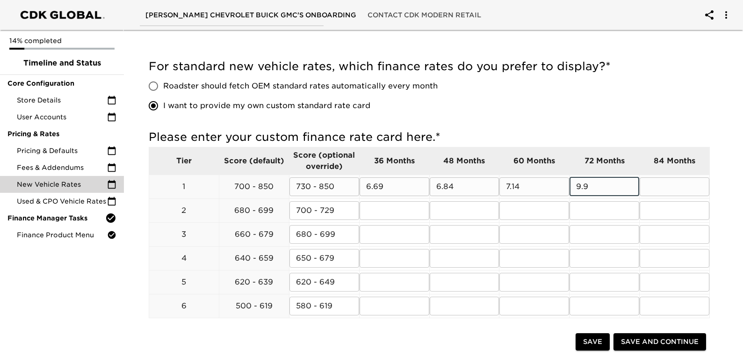
click at [653, 186] on input "text" at bounding box center [675, 186] width 70 height 19
click at [687, 122] on div "For standard new vehicle rates, which finance rates do you prefer to display? *…" at bounding box center [429, 89] width 561 height 71
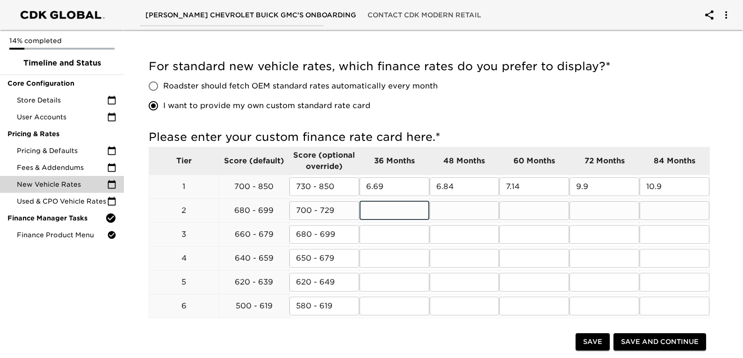
click at [383, 204] on input "text" at bounding box center [395, 210] width 70 height 19
click at [469, 212] on input "text" at bounding box center [465, 210] width 70 height 19
click at [523, 212] on input "text" at bounding box center [534, 210] width 70 height 19
click at [600, 205] on input "text" at bounding box center [605, 210] width 70 height 19
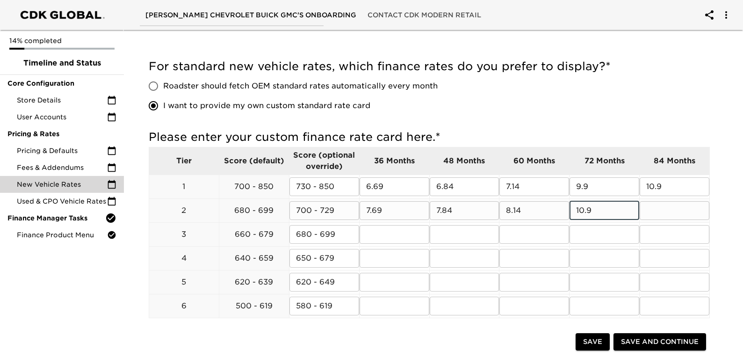
click at [657, 209] on input "text" at bounding box center [675, 210] width 70 height 19
click at [383, 233] on input "text" at bounding box center [395, 234] width 70 height 19
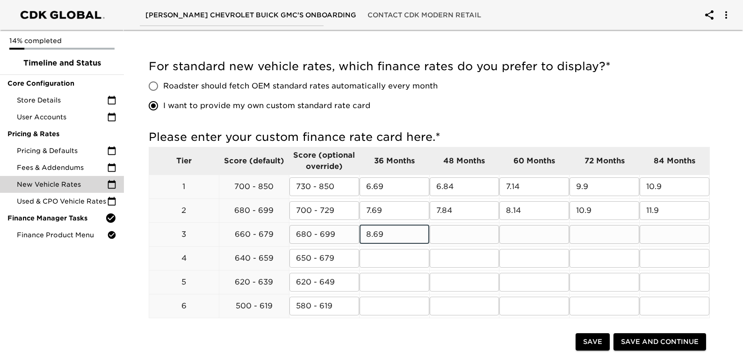
click at [458, 235] on input "text" at bounding box center [465, 234] width 70 height 19
click at [531, 228] on input "text" at bounding box center [534, 234] width 70 height 19
drag, startPoint x: 466, startPoint y: 231, endPoint x: 428, endPoint y: 229, distance: 38.0
click at [428, 231] on div "Please enter your custom finance rate card here. * Tier Score (default) Score (…" at bounding box center [429, 225] width 561 height 191
click at [531, 233] on input "text" at bounding box center [534, 234] width 70 height 19
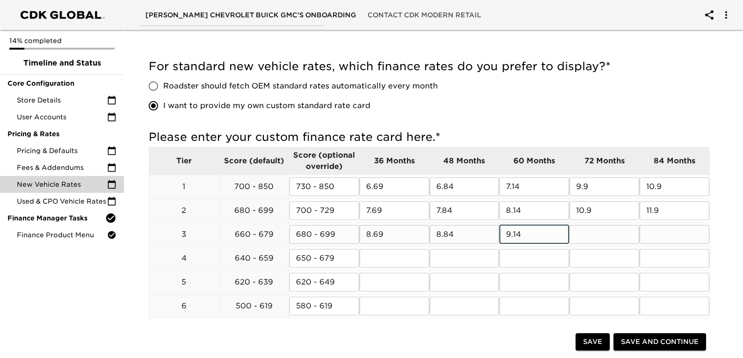
click at [587, 233] on input "text" at bounding box center [605, 234] width 70 height 19
click at [662, 226] on input "text" at bounding box center [675, 234] width 70 height 19
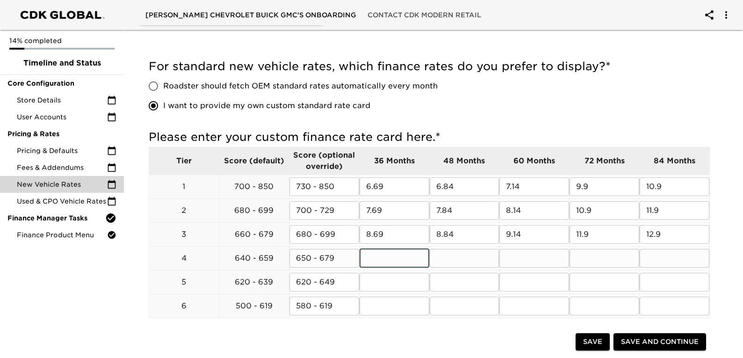
click at [379, 253] on input "text" at bounding box center [395, 258] width 70 height 19
click at [474, 259] on input "text" at bounding box center [465, 258] width 70 height 19
click at [519, 258] on input "text" at bounding box center [534, 258] width 70 height 19
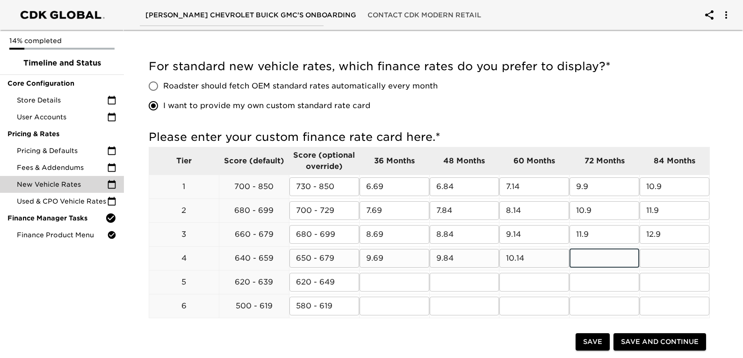
click at [595, 259] on input "text" at bounding box center [605, 258] width 70 height 19
click at [671, 260] on input "text" at bounding box center [675, 258] width 70 height 19
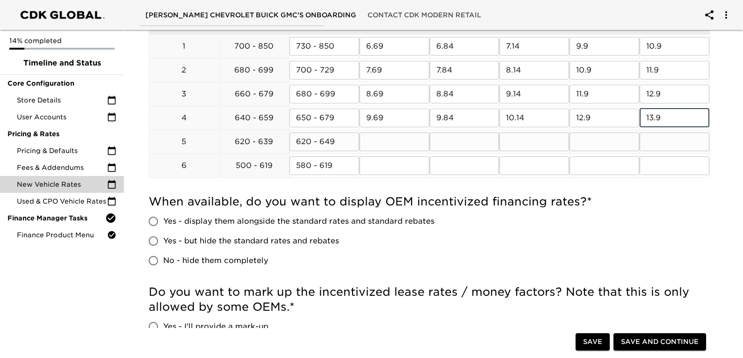
click at [382, 137] on input "text" at bounding box center [395, 141] width 70 height 19
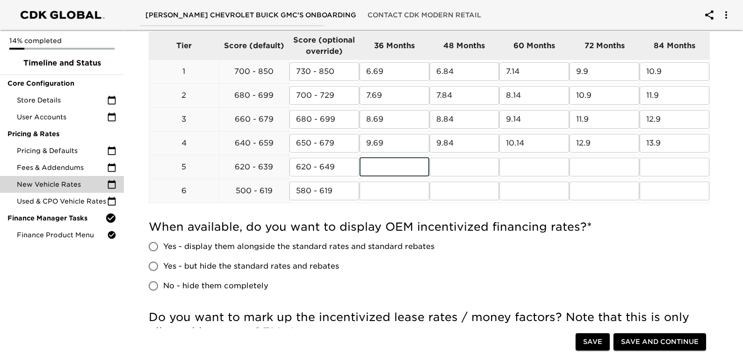
scroll to position [187, 0]
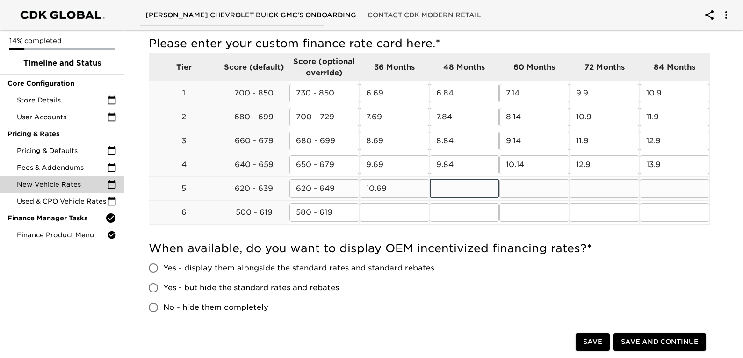
click at [469, 180] on input "text" at bounding box center [465, 188] width 70 height 19
click at [530, 184] on input "text" at bounding box center [534, 188] width 70 height 19
click at [590, 188] on input "text" at bounding box center [605, 188] width 70 height 19
click at [662, 192] on input "text" at bounding box center [675, 188] width 70 height 19
click at [379, 210] on input "text" at bounding box center [395, 212] width 70 height 19
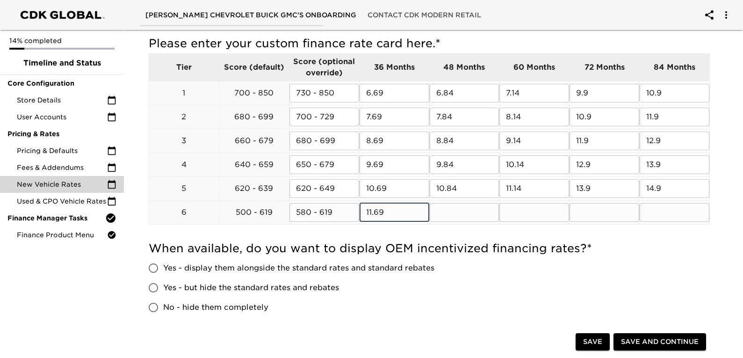
click at [444, 207] on input "text" at bounding box center [465, 212] width 70 height 19
click at [552, 208] on input "text" at bounding box center [534, 212] width 70 height 19
click at [589, 209] on input "text" at bounding box center [605, 212] width 70 height 19
click at [675, 213] on input "text" at bounding box center [675, 212] width 70 height 19
click at [645, 258] on div "When available, do you want to display OEM incentivized financing rates? * Yes …" at bounding box center [429, 279] width 561 height 76
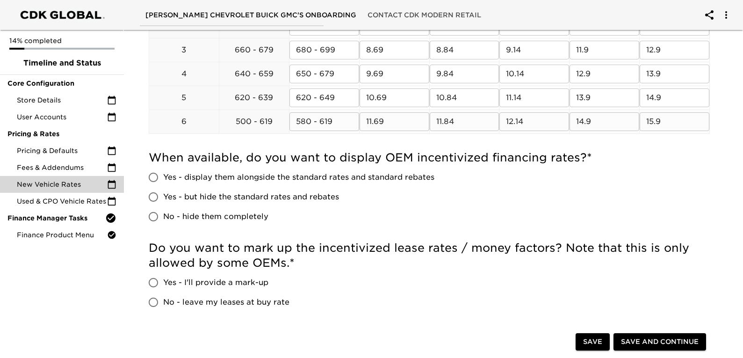
scroll to position [281, 0]
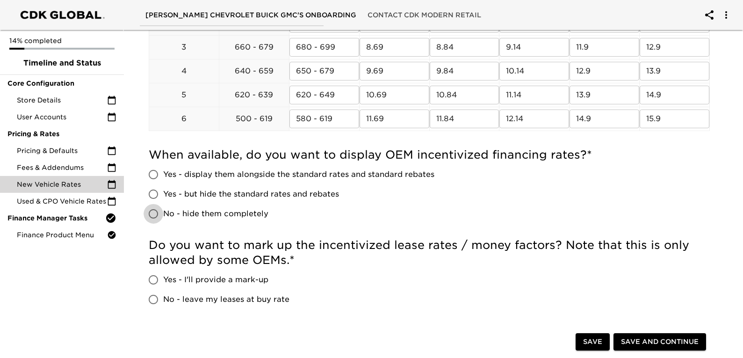
click at [154, 209] on input "No - hide them completely" at bounding box center [154, 214] width 20 height 20
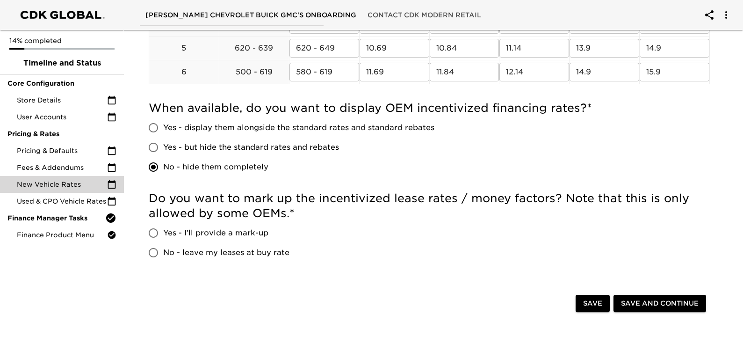
click at [154, 231] on input "Yes - I'll provide a mark-up" at bounding box center [154, 233] width 20 height 20
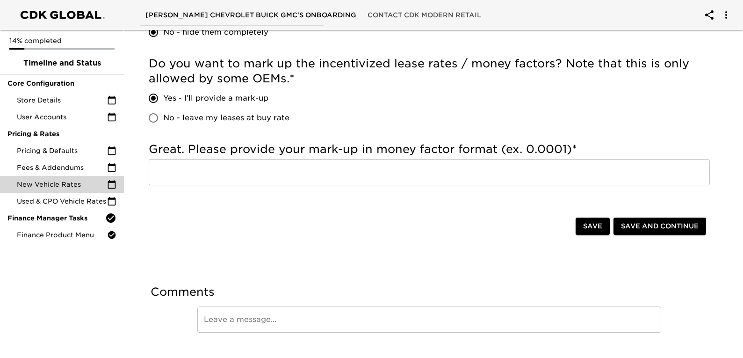
scroll to position [468, 0]
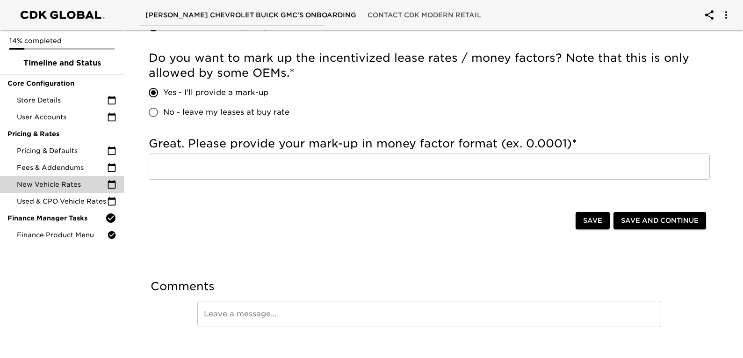
click at [259, 166] on input "text" at bounding box center [429, 166] width 561 height 26
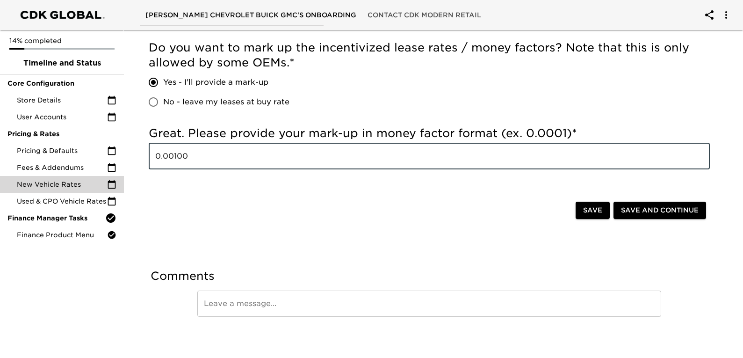
scroll to position [481, 0]
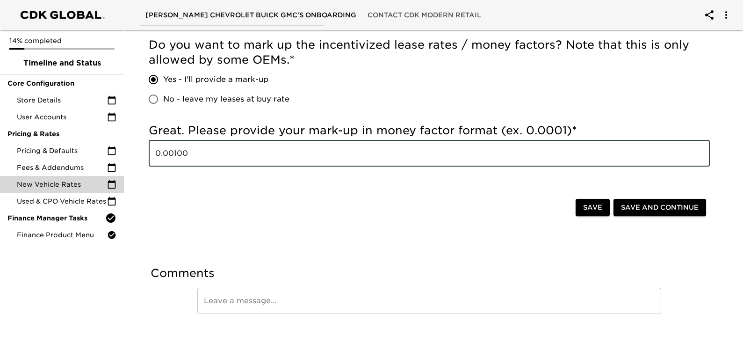
click at [646, 199] on button "Save and Continue" at bounding box center [659, 207] width 93 height 17
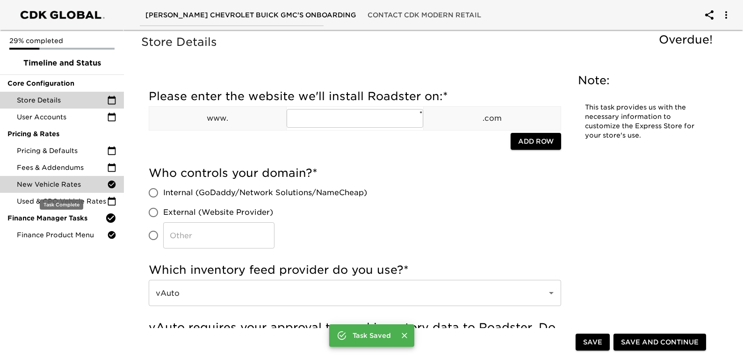
click at [43, 181] on span "New Vehicle Rates" at bounding box center [62, 184] width 90 height 9
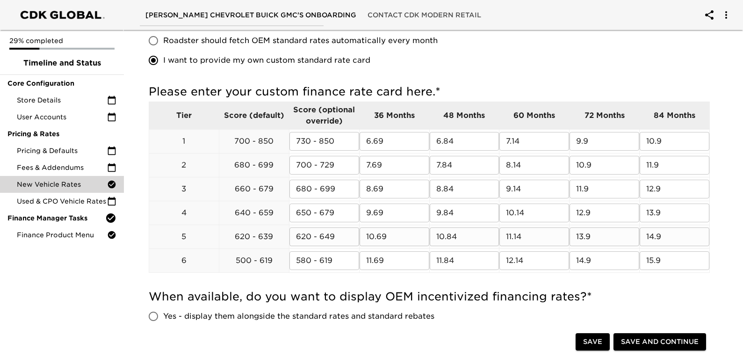
scroll to position [140, 0]
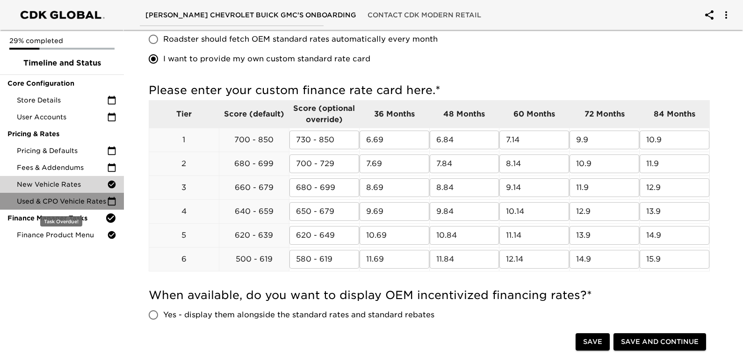
click at [46, 198] on span "Used & CPO Vehicle Rates" at bounding box center [62, 200] width 90 height 9
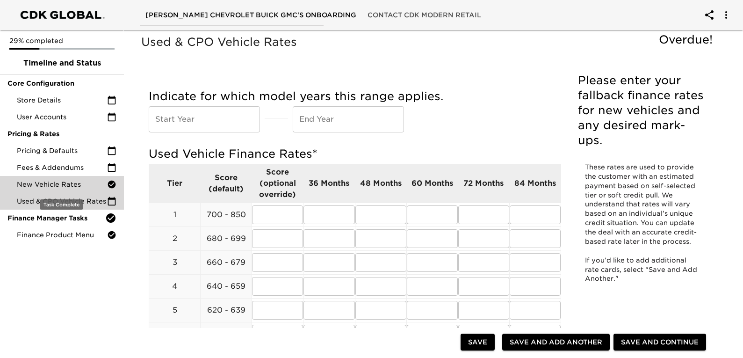
click at [60, 182] on span "New Vehicle Rates" at bounding box center [62, 184] width 90 height 9
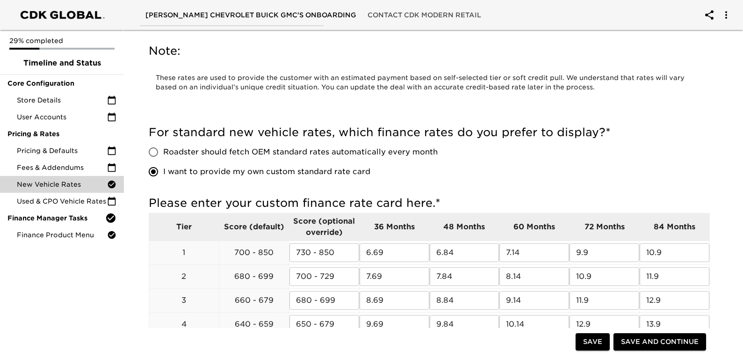
scroll to position [140, 0]
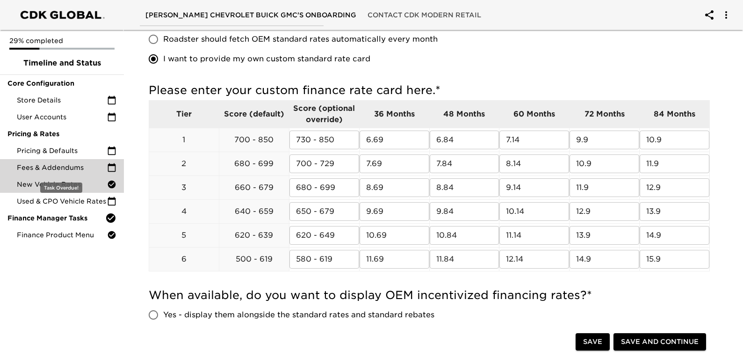
click at [40, 165] on span "Fees & Addendums" at bounding box center [62, 167] width 90 height 9
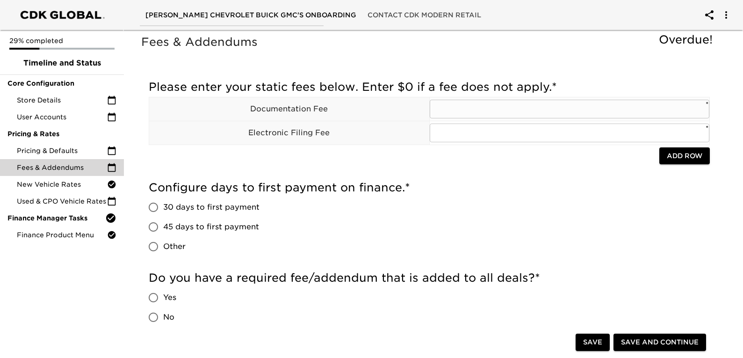
click at [479, 109] on input "text" at bounding box center [570, 109] width 280 height 19
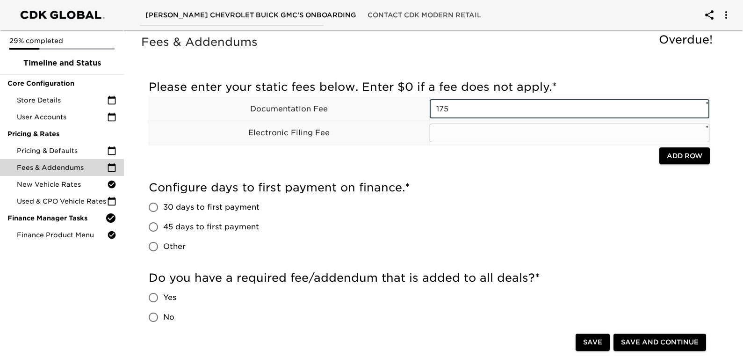
click at [457, 129] on input "text" at bounding box center [570, 132] width 280 height 19
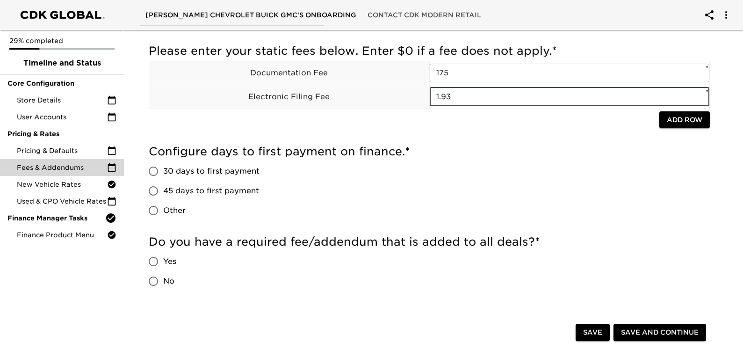
scroll to position [94, 0]
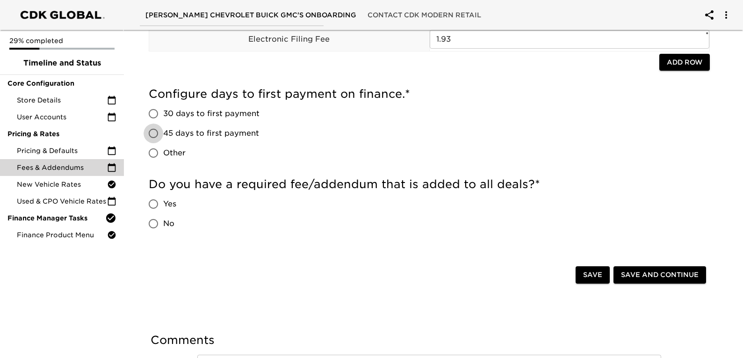
click at [150, 133] on input "45 days to first payment" at bounding box center [154, 133] width 20 height 20
click at [153, 205] on input "Yes" at bounding box center [154, 204] width 20 height 20
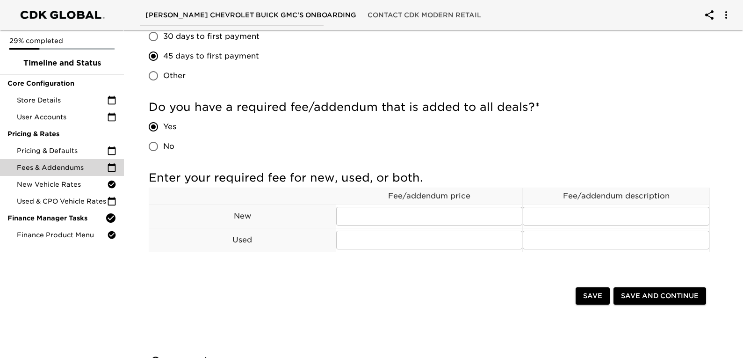
scroll to position [187, 0]
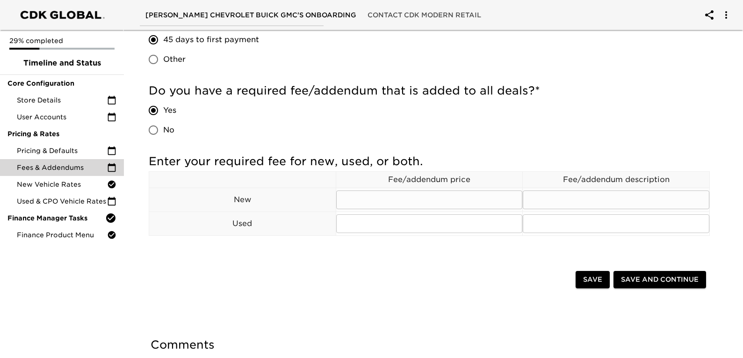
click at [391, 194] on input "text" at bounding box center [429, 199] width 187 height 19
click at [402, 223] on input "text" at bounding box center [429, 223] width 187 height 19
click at [566, 196] on input "text" at bounding box center [616, 199] width 187 height 19
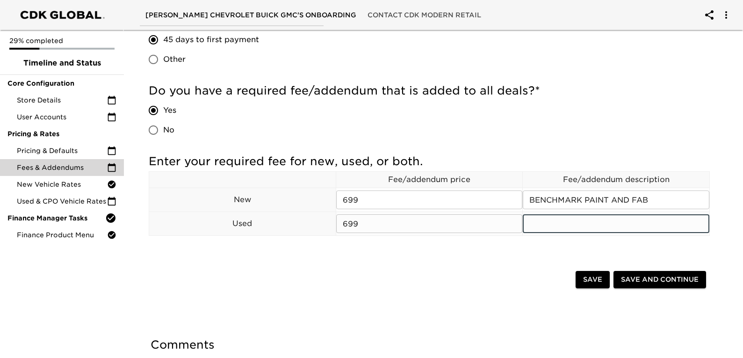
click at [569, 232] on input "text" at bounding box center [616, 223] width 187 height 19
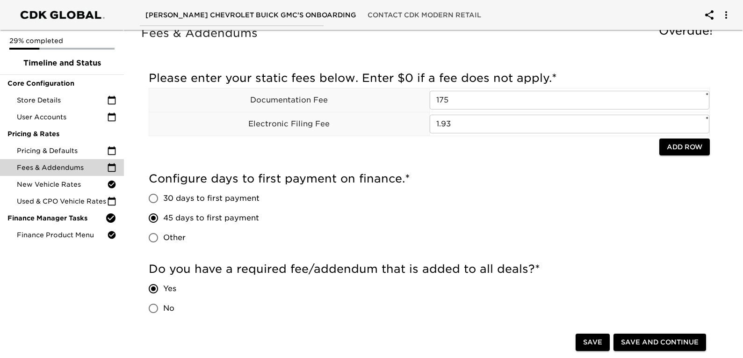
scroll to position [0, 0]
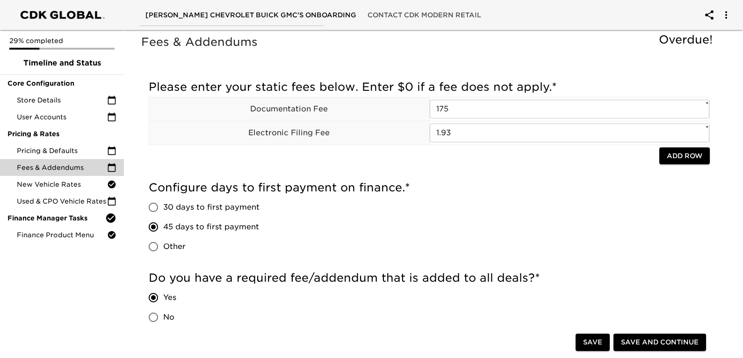
click at [665, 160] on button "Add Row" at bounding box center [684, 155] width 51 height 17
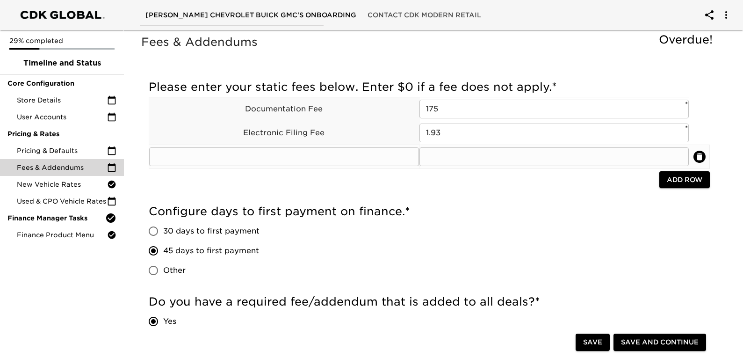
click at [372, 162] on input "text" at bounding box center [284, 156] width 270 height 19
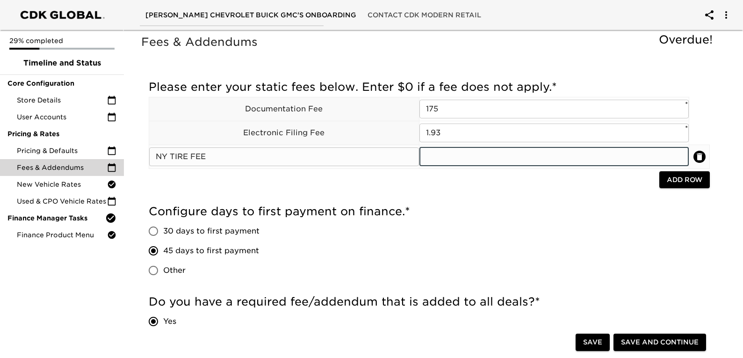
click at [468, 156] on input "text" at bounding box center [554, 156] width 270 height 19
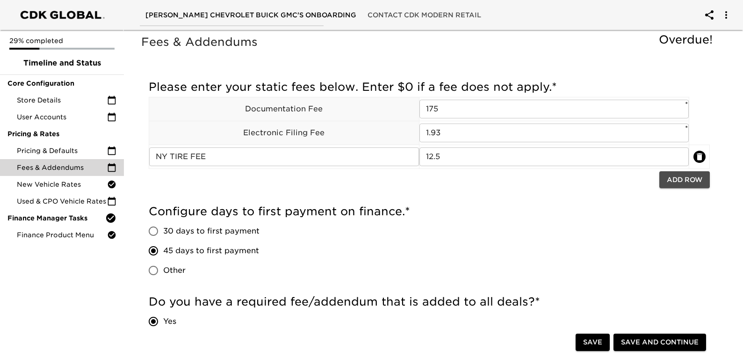
click at [700, 174] on span "Add Row" at bounding box center [685, 180] width 36 height 12
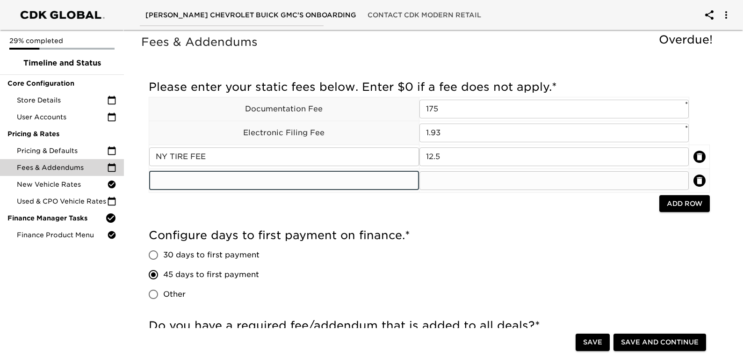
click at [290, 175] on input "text" at bounding box center [284, 180] width 270 height 19
click at [476, 188] on input "text" at bounding box center [554, 180] width 270 height 19
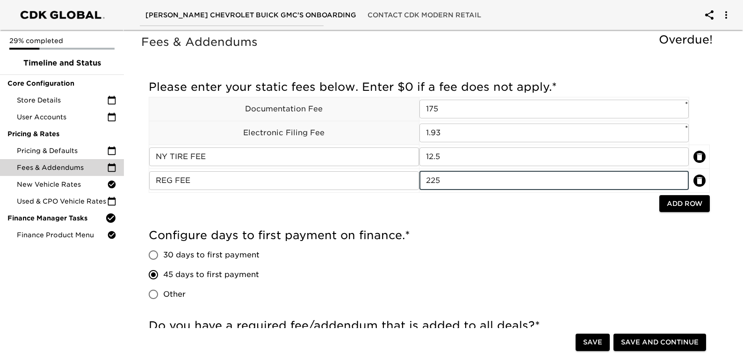
click at [668, 203] on span "Add Row" at bounding box center [685, 204] width 36 height 12
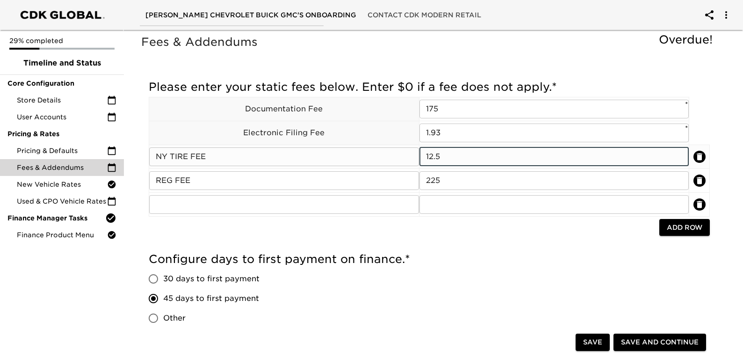
click at [459, 160] on input "12.5" at bounding box center [554, 156] width 270 height 19
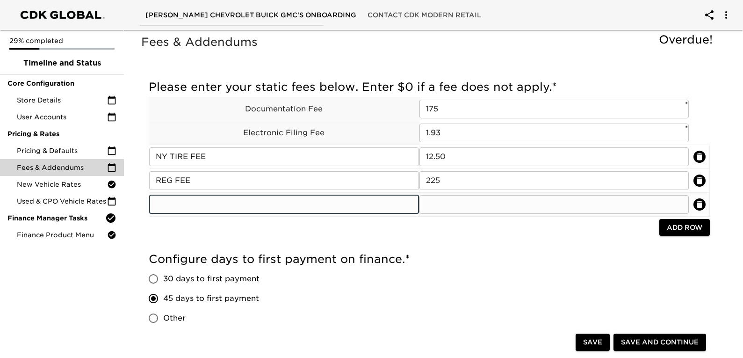
click at [262, 209] on input "text" at bounding box center [284, 204] width 270 height 19
click at [568, 206] on input "text" at bounding box center [554, 204] width 270 height 19
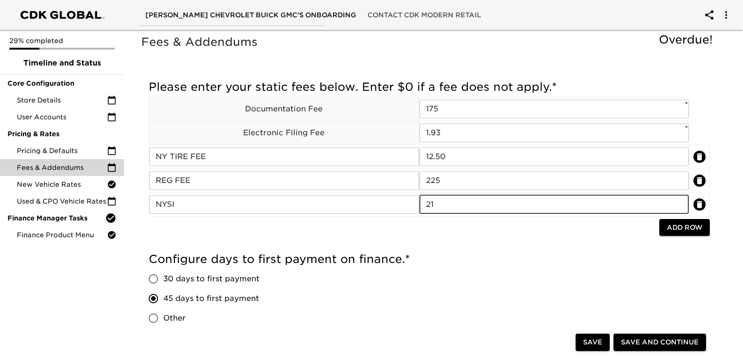
click at [604, 256] on h5 "Configure days to first payment on finance. *" at bounding box center [429, 259] width 561 height 15
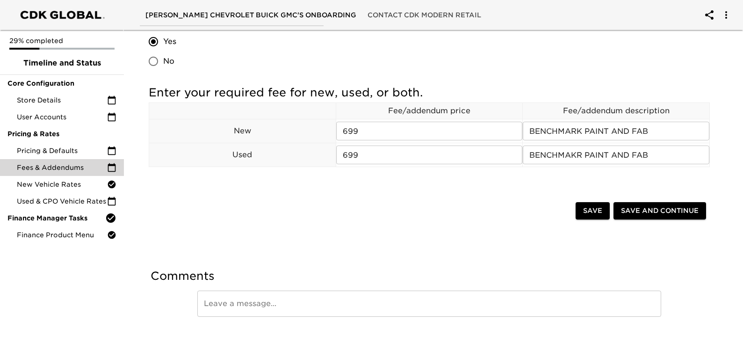
scroll to position [330, 0]
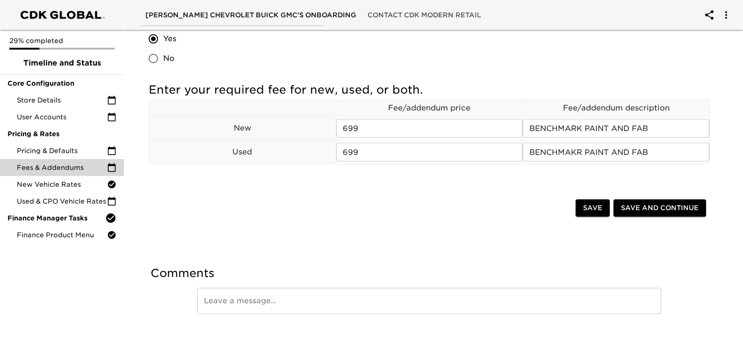
click at [657, 214] on button "Save and Continue" at bounding box center [659, 207] width 93 height 17
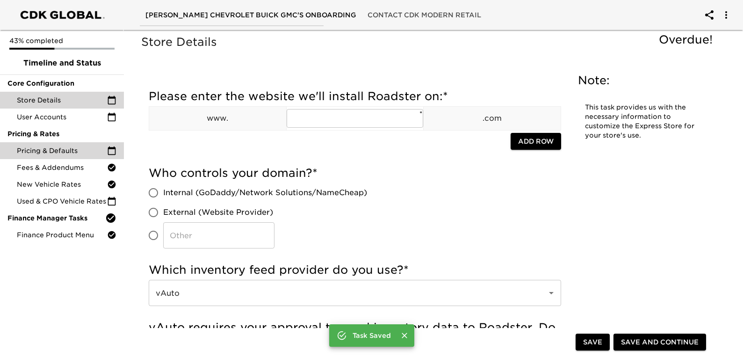
click at [56, 148] on span "Pricing & Defaults" at bounding box center [62, 150] width 90 height 9
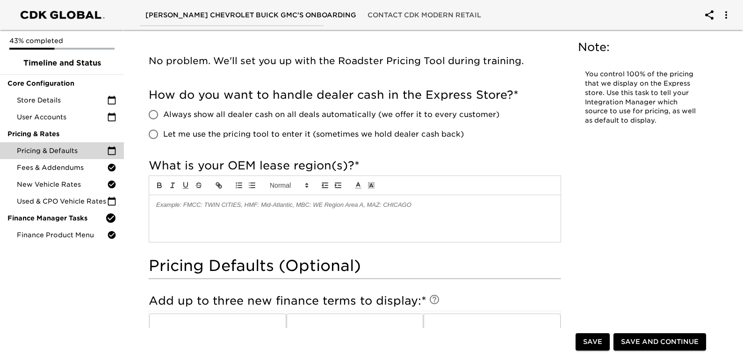
scroll to position [514, 0]
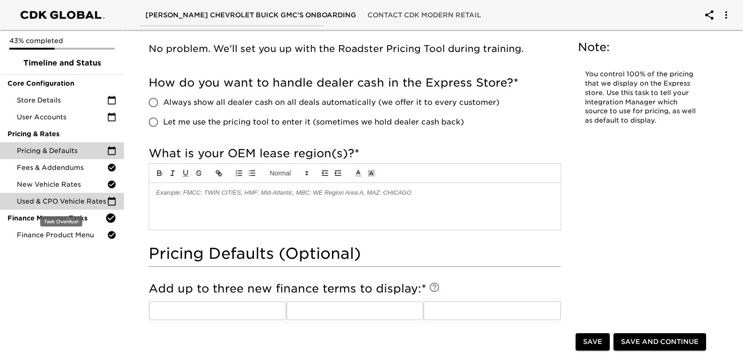
click at [43, 205] on span "Used & CPO Vehicle Rates" at bounding box center [62, 200] width 90 height 9
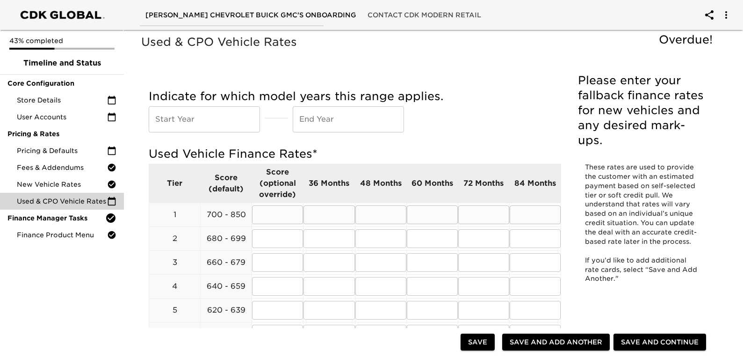
click at [280, 213] on input "text" at bounding box center [277, 214] width 51 height 19
click at [274, 234] on input "text" at bounding box center [277, 238] width 51 height 19
click at [275, 265] on input "text" at bounding box center [277, 262] width 51 height 19
click at [267, 287] on input "text" at bounding box center [277, 286] width 51 height 19
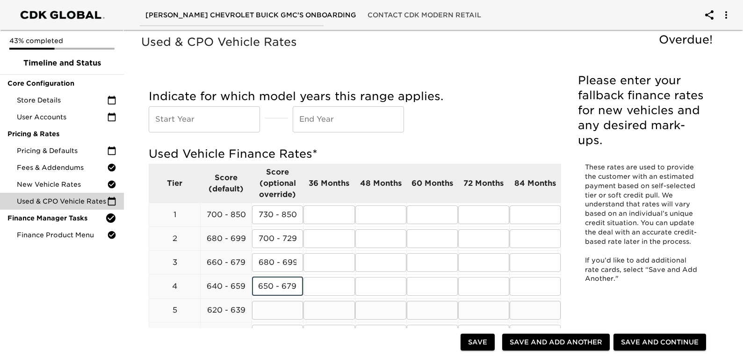
scroll to position [0, 0]
click at [264, 314] on input "text" at bounding box center [277, 310] width 51 height 19
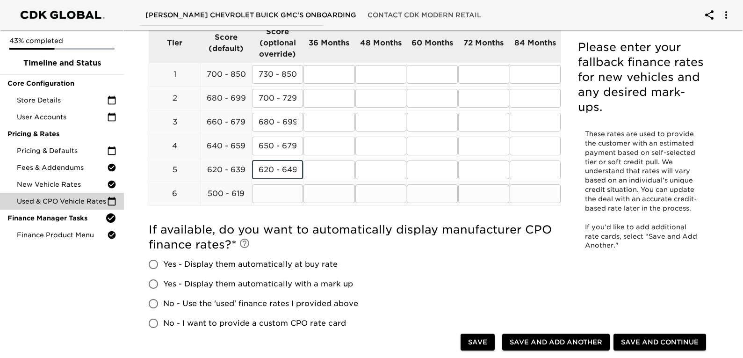
click at [263, 202] on input "text" at bounding box center [277, 193] width 51 height 19
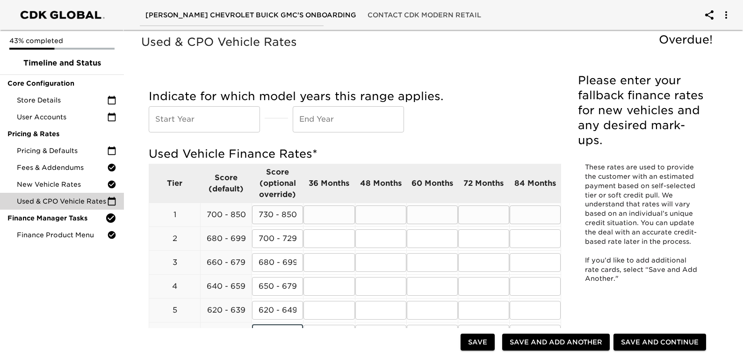
click at [344, 218] on input "text" at bounding box center [328, 214] width 51 height 19
click at [215, 127] on input "text" at bounding box center [204, 119] width 111 height 26
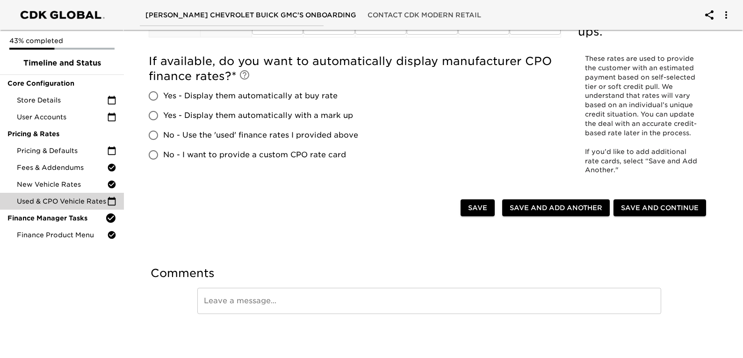
scroll to position [28, 0]
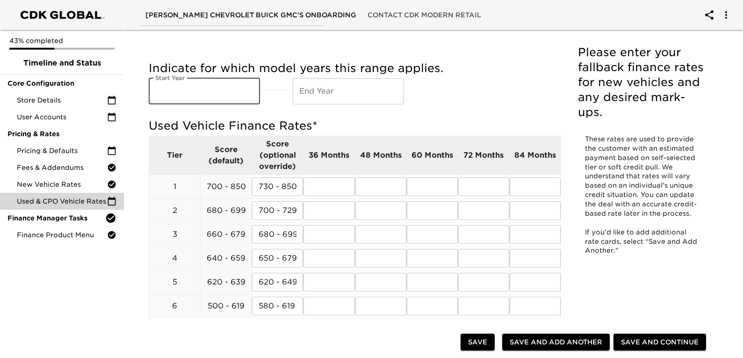
drag, startPoint x: 192, startPoint y: 96, endPoint x: 237, endPoint y: 89, distance: 45.4
click at [192, 96] on input "text" at bounding box center [204, 91] width 111 height 26
click at [337, 91] on input "text" at bounding box center [348, 91] width 111 height 26
drag, startPoint x: 194, startPoint y: 92, endPoint x: 117, endPoint y: 92, distance: 77.2
click at [117, 92] on div "[PERSON_NAME] Chevrolet Buick GMC's Onboarding Contact CDK Modern Retail 43% co…" at bounding box center [371, 305] width 743 height 666
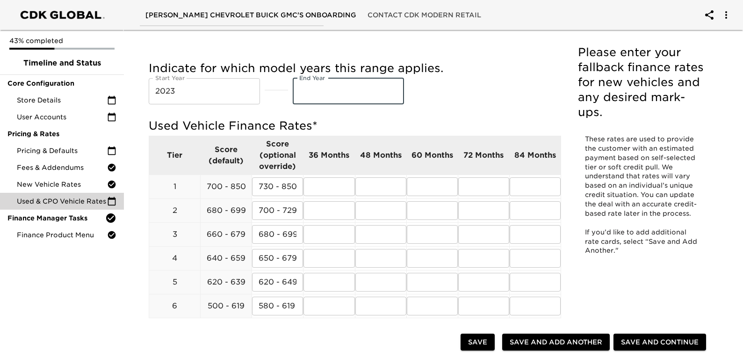
click at [313, 90] on input "text" at bounding box center [348, 91] width 111 height 26
click at [321, 191] on input "text" at bounding box center [328, 186] width 51 height 19
drag, startPoint x: 342, startPoint y: 185, endPoint x: 285, endPoint y: 182, distance: 57.1
click at [285, 182] on tr "1 700 - 850 730 - 850 ​ 5.94 ​ ​ ​ ​ ​" at bounding box center [355, 186] width 412 height 24
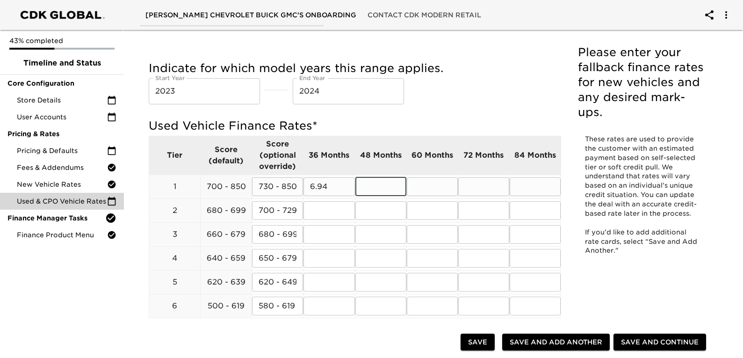
click at [364, 188] on input "text" at bounding box center [380, 186] width 51 height 19
click at [416, 181] on input "text" at bounding box center [432, 186] width 51 height 19
click at [432, 193] on input "7." at bounding box center [432, 186] width 51 height 19
click at [479, 185] on input "text" at bounding box center [483, 186] width 51 height 19
click at [447, 183] on input "7.99" at bounding box center [432, 186] width 51 height 19
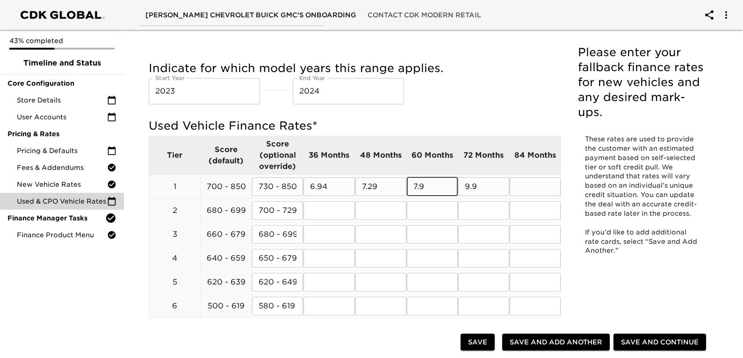
click at [383, 185] on input "7.29" at bounding box center [380, 186] width 51 height 19
click at [429, 189] on input "7.9" at bounding box center [432, 186] width 51 height 19
click at [481, 188] on input "9.9" at bounding box center [483, 186] width 51 height 19
click at [520, 186] on input "text" at bounding box center [535, 186] width 51 height 19
click at [321, 207] on input "text" at bounding box center [328, 210] width 51 height 19
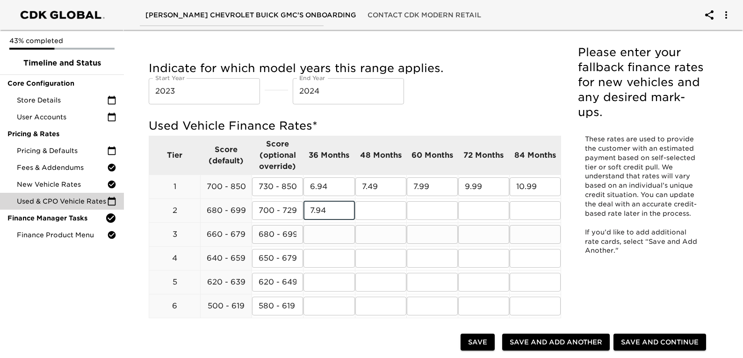
click at [319, 235] on input "text" at bounding box center [328, 234] width 51 height 19
click at [322, 254] on input "text" at bounding box center [328, 258] width 51 height 19
click at [343, 278] on input "text" at bounding box center [328, 282] width 51 height 19
click at [324, 308] on input "text" at bounding box center [328, 305] width 51 height 19
click at [371, 179] on input "7.49" at bounding box center [380, 186] width 51 height 19
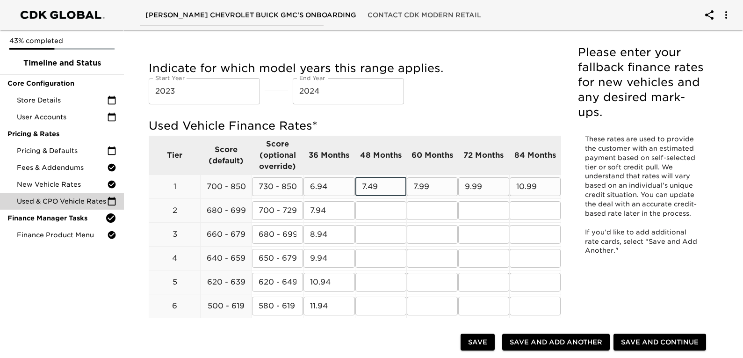
click at [371, 179] on input "7.49" at bounding box center [380, 186] width 51 height 19
click at [376, 205] on input "text" at bounding box center [380, 210] width 51 height 19
paste input "7.49"
click at [376, 229] on input "text" at bounding box center [380, 234] width 51 height 19
paste input "7.49"
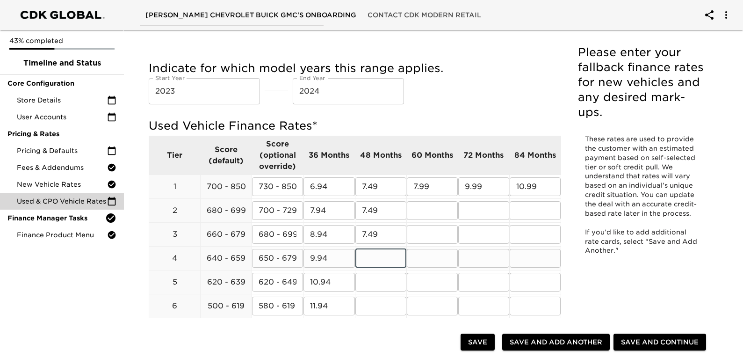
click at [376, 255] on input "text" at bounding box center [380, 258] width 51 height 19
paste input "7.49"
click at [372, 284] on input "text" at bounding box center [380, 282] width 51 height 19
paste input "7.49"
click at [370, 310] on input "text" at bounding box center [380, 305] width 51 height 19
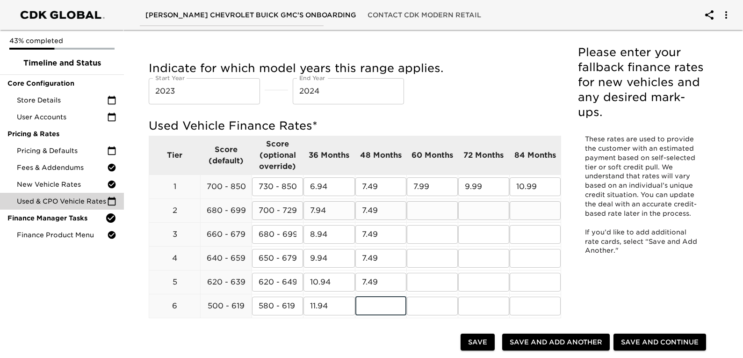
paste input "7.49"
click at [419, 188] on input "7.99" at bounding box center [432, 186] width 51 height 19
click at [426, 211] on input "text" at bounding box center [432, 210] width 51 height 19
drag, startPoint x: 434, startPoint y: 212, endPoint x: 400, endPoint y: 209, distance: 34.2
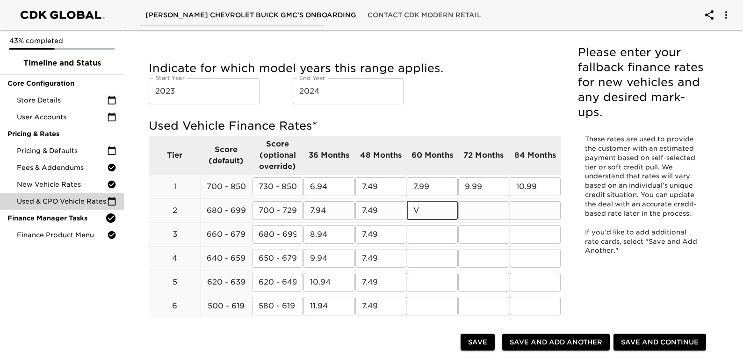
click at [400, 209] on tr "2 680 - 699 700 - 729 ​ 7.94 ​ 7.49 ​ V ​ ​ ​" at bounding box center [355, 210] width 412 height 24
paste input "7.99"
click at [427, 227] on input "text" at bounding box center [432, 234] width 51 height 19
paste input "7.99"
click at [424, 254] on input "text" at bounding box center [432, 258] width 51 height 19
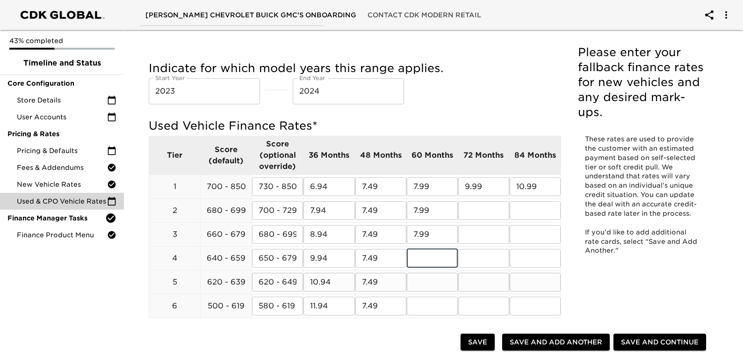
paste input "7.99"
click at [426, 281] on input "text" at bounding box center [432, 282] width 51 height 19
paste input "7.99"
click at [428, 297] on input "text" at bounding box center [432, 305] width 51 height 19
paste input "7.99"
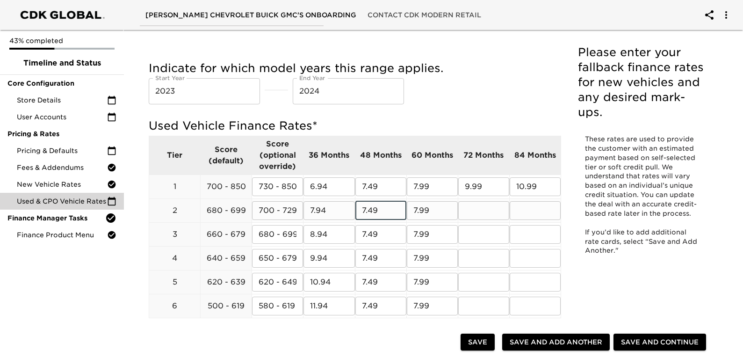
click at [365, 209] on input "7.49" at bounding box center [380, 210] width 51 height 19
click at [366, 232] on input "7.49" at bounding box center [380, 234] width 51 height 19
click at [365, 257] on input "7.49" at bounding box center [380, 258] width 51 height 19
click at [365, 277] on input "7.49" at bounding box center [380, 282] width 51 height 19
click at [366, 302] on input "7.49" at bounding box center [380, 305] width 51 height 19
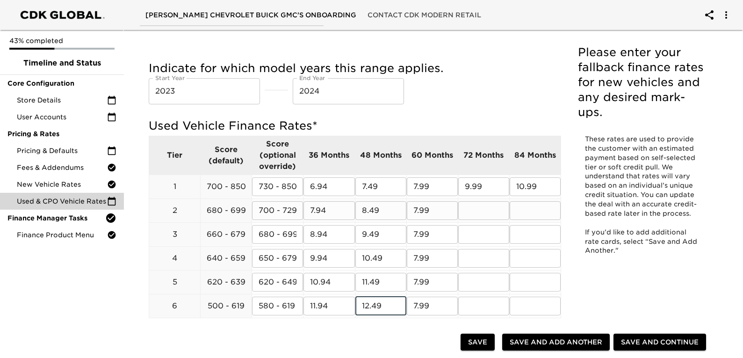
click at [416, 211] on input "7.99" at bounding box center [432, 210] width 51 height 19
click at [417, 234] on input "7.99" at bounding box center [432, 234] width 51 height 19
click at [419, 260] on input "7.99" at bounding box center [432, 258] width 51 height 19
click at [418, 257] on input "7.99" at bounding box center [432, 258] width 51 height 19
click at [416, 281] on input "7.99" at bounding box center [432, 282] width 51 height 19
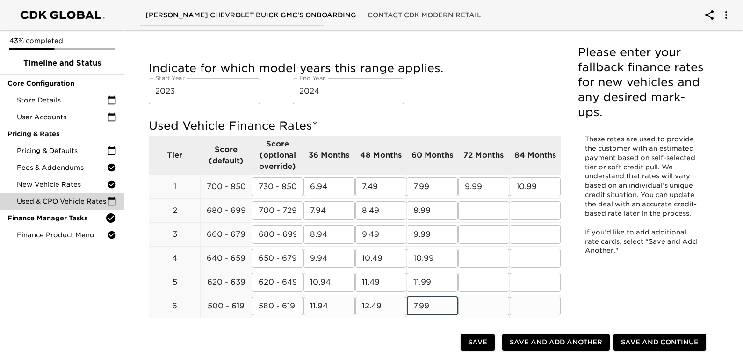
click at [417, 303] on input "7.99" at bounding box center [432, 305] width 51 height 19
click at [469, 212] on input "text" at bounding box center [483, 210] width 51 height 19
click at [477, 215] on input "10.99" at bounding box center [483, 210] width 51 height 19
click at [484, 231] on input "text" at bounding box center [483, 234] width 51 height 19
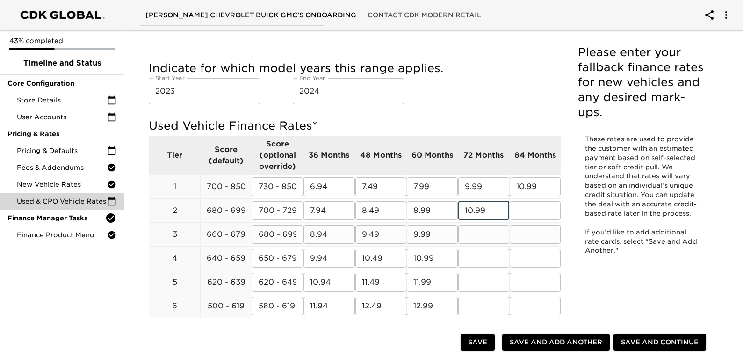
paste input "10.99"
click at [476, 254] on input "text" at bounding box center [483, 258] width 51 height 19
paste input "10.99"
click at [481, 284] on input "text" at bounding box center [483, 282] width 51 height 19
paste input "10.99"
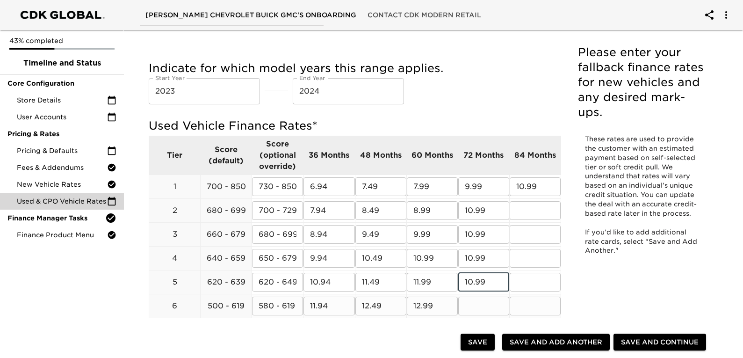
click at [475, 301] on input "text" at bounding box center [483, 305] width 51 height 19
paste input "10.99"
click at [471, 216] on input "10.99" at bounding box center [483, 210] width 51 height 19
click at [472, 235] on input "10.99" at bounding box center [483, 234] width 51 height 19
click at [470, 257] on input "10.99" at bounding box center [483, 258] width 51 height 19
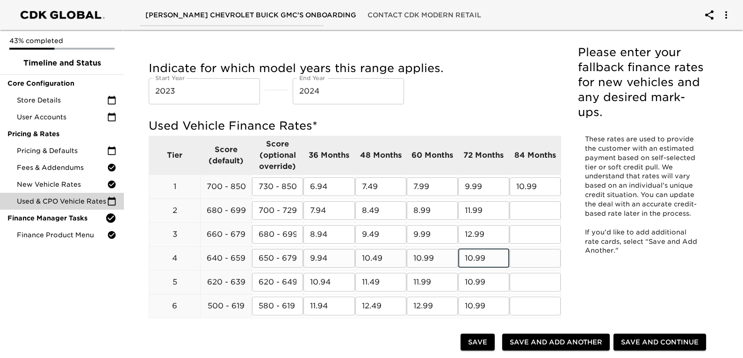
click at [474, 260] on input "10.99" at bounding box center [483, 258] width 51 height 19
click at [470, 212] on input "11.99" at bounding box center [483, 210] width 51 height 19
click at [473, 233] on input "12.99" at bounding box center [483, 234] width 51 height 19
click at [470, 260] on input "13.99" at bounding box center [483, 258] width 51 height 19
click at [473, 278] on input "10.99" at bounding box center [483, 282] width 51 height 19
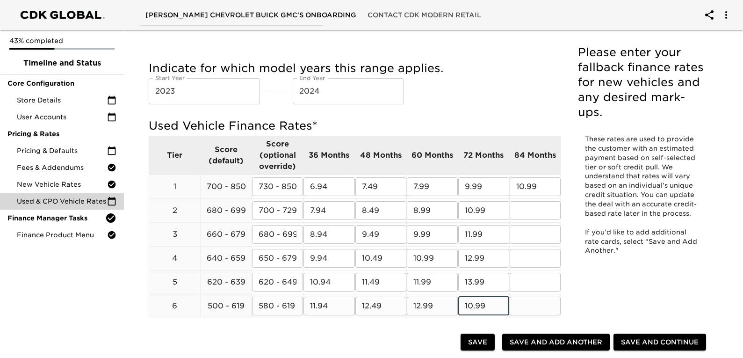
click at [472, 305] on input "10.99" at bounding box center [483, 305] width 51 height 19
click at [529, 211] on input "text" at bounding box center [535, 210] width 51 height 19
paste input "10.99"
click at [521, 237] on input "text" at bounding box center [535, 234] width 51 height 19
paste input "10.99"
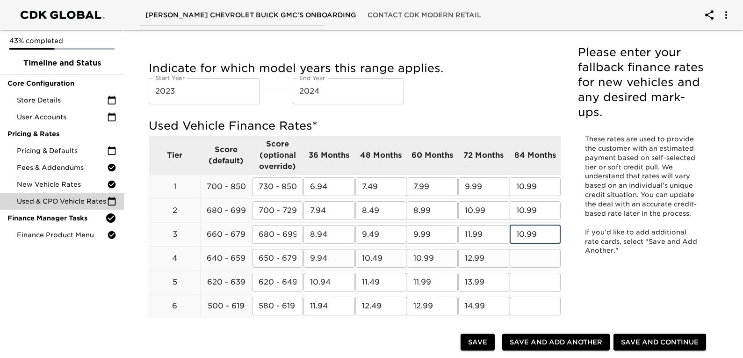
click at [532, 263] on input "text" at bounding box center [535, 258] width 51 height 19
paste input "10.99"
click at [533, 288] on input "text" at bounding box center [535, 282] width 51 height 19
paste input "10.99"
click at [533, 303] on input "text" at bounding box center [535, 305] width 51 height 19
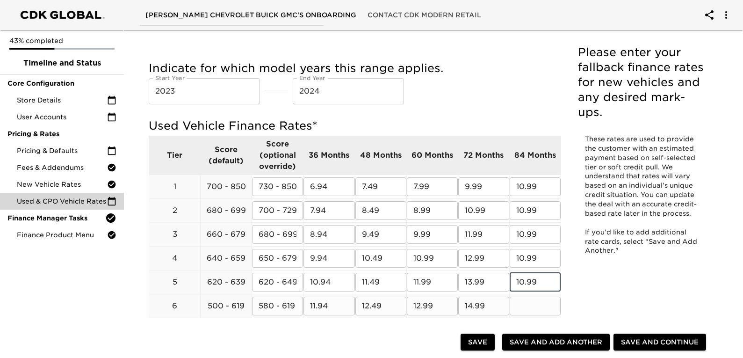
paste input "10.99"
click at [524, 211] on input "10.99" at bounding box center [535, 210] width 51 height 19
click at [523, 236] on input "10.99" at bounding box center [535, 234] width 51 height 19
click at [524, 254] on input "10.99" at bounding box center [535, 258] width 51 height 19
click at [524, 281] on input "10.99" at bounding box center [535, 282] width 51 height 19
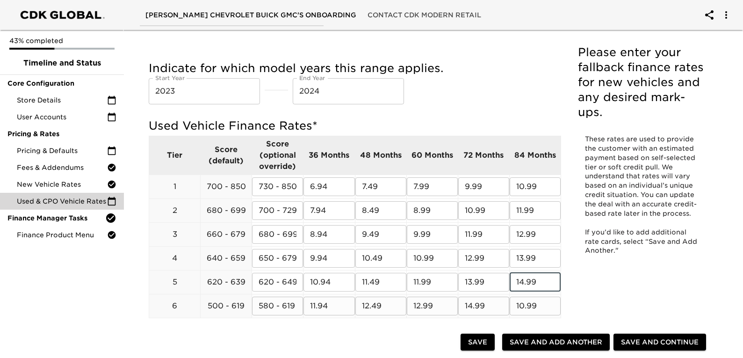
click at [524, 305] on input "10.99" at bounding box center [535, 305] width 51 height 19
click at [614, 286] on div "Used & CPO Vehicle Rates Overdue! Please enter your fallback finance rates for …" at bounding box center [429, 239] width 580 height 469
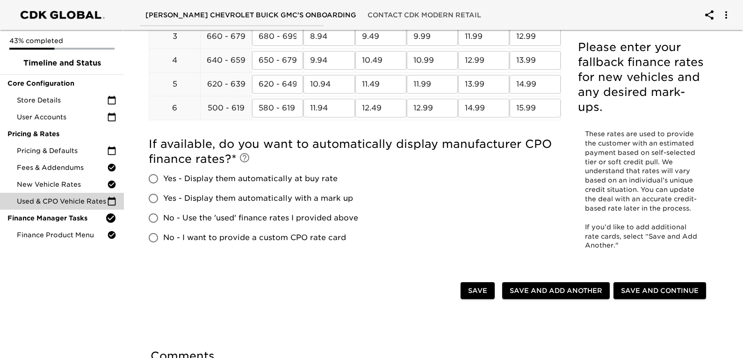
scroll to position [234, 0]
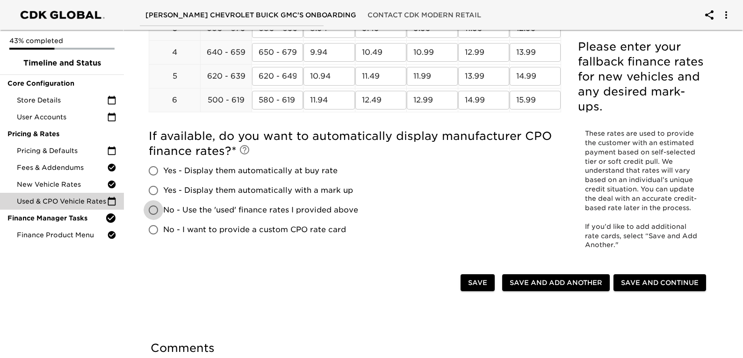
click at [158, 207] on input "No - Use the 'used' finance rates I provided above" at bounding box center [154, 210] width 20 height 20
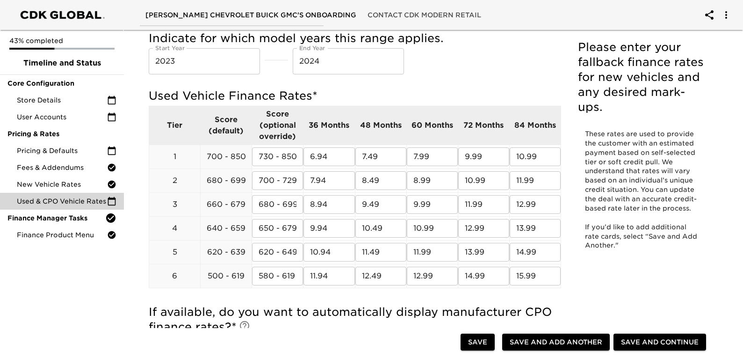
scroll to position [187, 0]
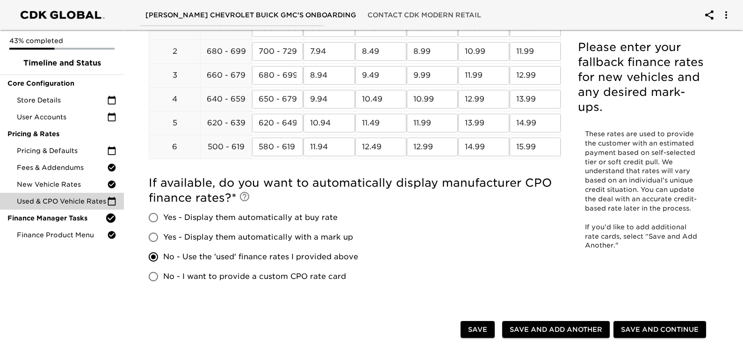
click at [638, 326] on span "Save and Continue" at bounding box center [660, 330] width 78 height 12
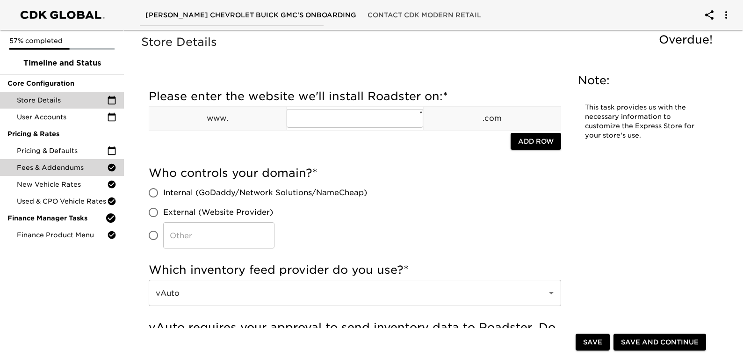
click at [48, 166] on span "Fees & Addendums" at bounding box center [62, 167] width 90 height 9
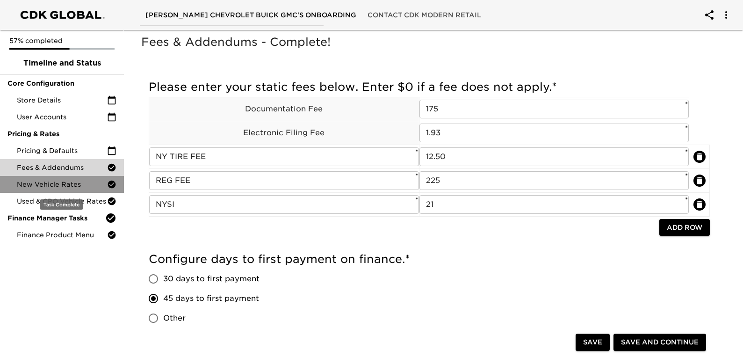
click at [49, 182] on span "New Vehicle Rates" at bounding box center [62, 184] width 90 height 9
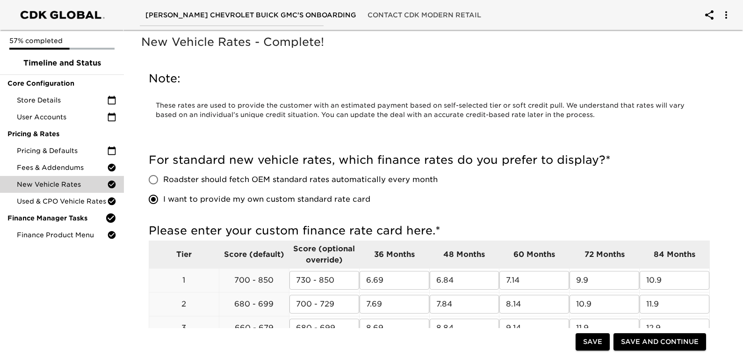
scroll to position [140, 0]
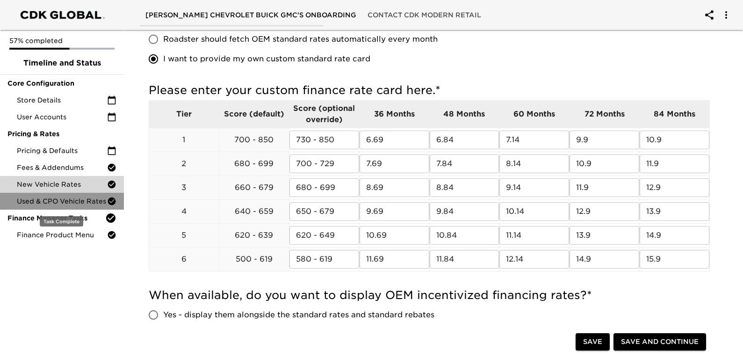
click at [55, 200] on span "Used & CPO Vehicle Rates" at bounding box center [62, 200] width 90 height 9
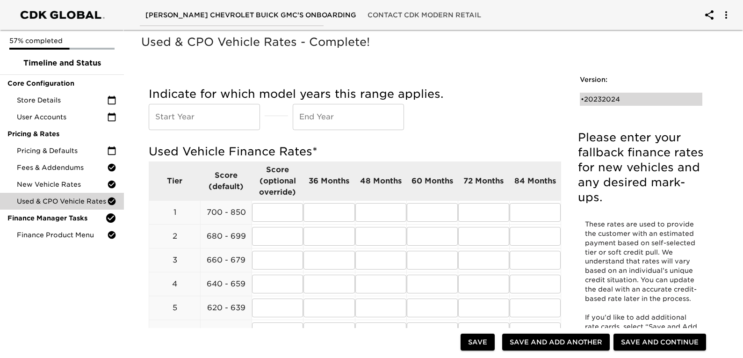
click at [591, 97] on div "• 20232024" at bounding box center [635, 98] width 108 height 9
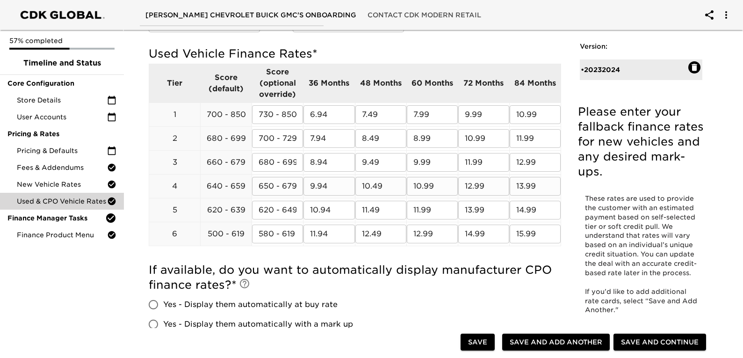
scroll to position [47, 0]
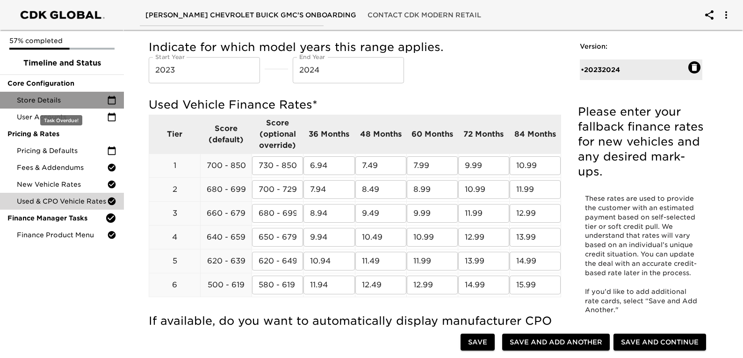
click at [76, 107] on div "Store Details" at bounding box center [62, 100] width 124 height 17
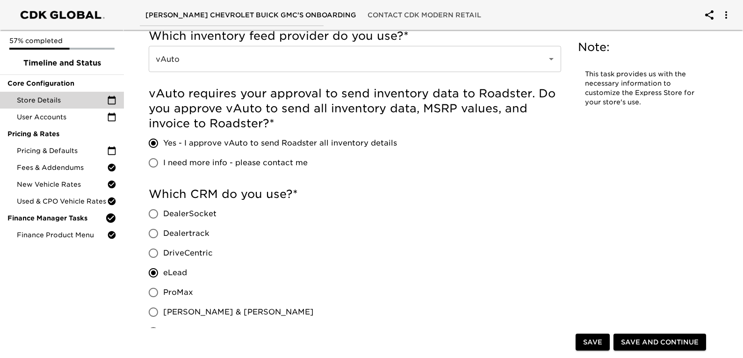
scroll to position [514, 0]
